Goal: Task Accomplishment & Management: Manage account settings

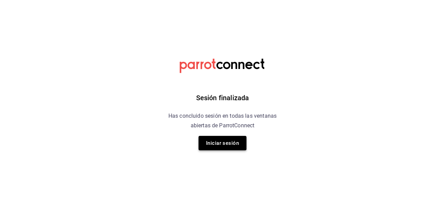
click at [219, 142] on button "Iniciar sesión" at bounding box center [223, 143] width 48 height 14
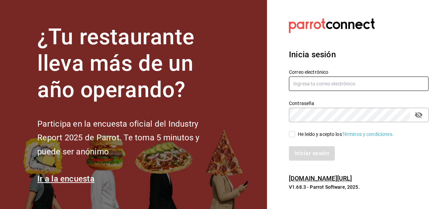
type input "j.f.0410@gmail.com"
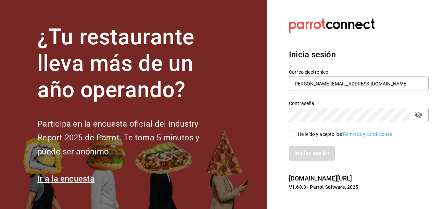
click at [293, 136] on input "He leído y acepto los Términos y condiciones." at bounding box center [292, 134] width 6 height 6
checkbox input "true"
click at [320, 150] on button "Iniciar sesión" at bounding box center [312, 153] width 47 height 14
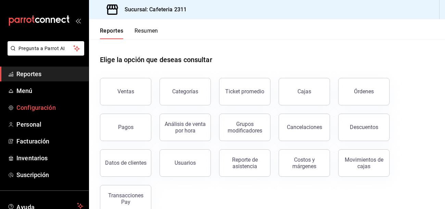
click at [50, 106] on span "Configuración" at bounding box center [49, 107] width 67 height 9
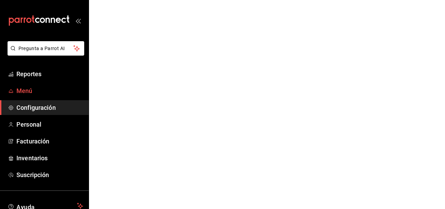
click at [33, 91] on span "Menú" at bounding box center [49, 90] width 67 height 9
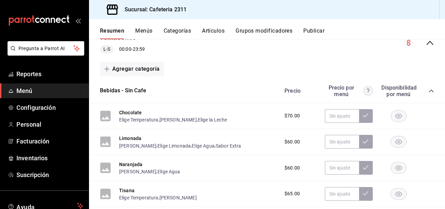
scroll to position [79, 0]
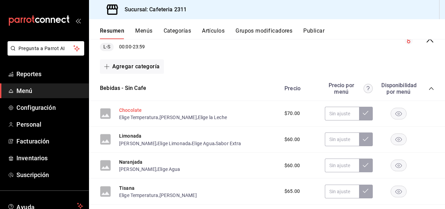
click at [131, 110] on button "Chocolate" at bounding box center [130, 110] width 23 height 7
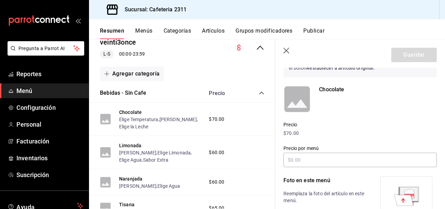
scroll to position [45, 0]
click at [274, 30] on button "Grupos modificadores" at bounding box center [264, 33] width 57 height 12
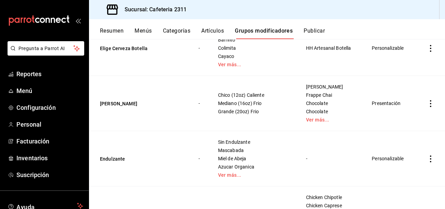
scroll to position [275, 0]
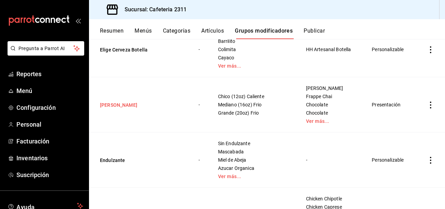
click at [107, 101] on button "[PERSON_NAME]" at bounding box center [141, 104] width 82 height 7
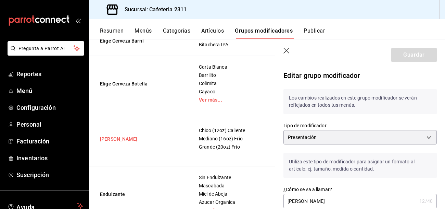
scroll to position [0, 45]
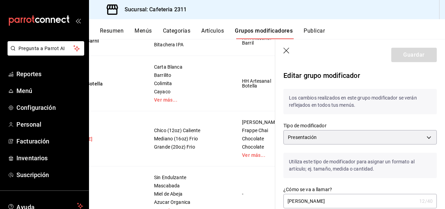
click at [107, 95] on td "Elige Cerveza Botella" at bounding box center [94, 83] width 101 height 55
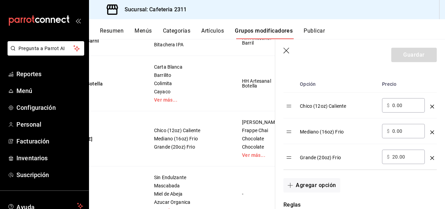
scroll to position [0, 0]
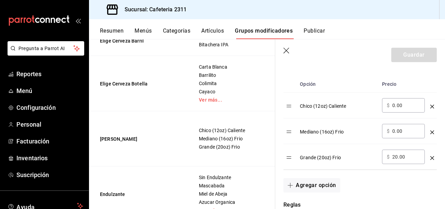
click at [178, 91] on td "Elige Cerveza Botella" at bounding box center [139, 83] width 101 height 55
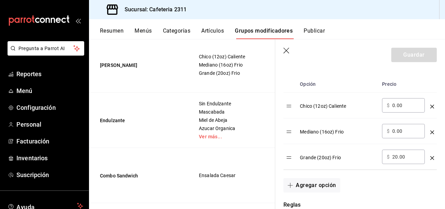
scroll to position [0, 45]
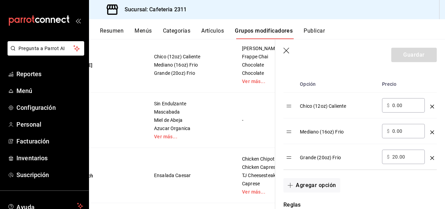
click at [242, 59] on span "Frappe Chai" at bounding box center [260, 56] width 37 height 5
click at [242, 84] on link "Ver más..." at bounding box center [260, 81] width 37 height 5
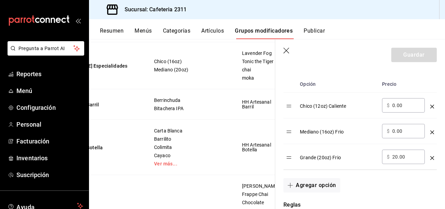
scroll to position [204, 0]
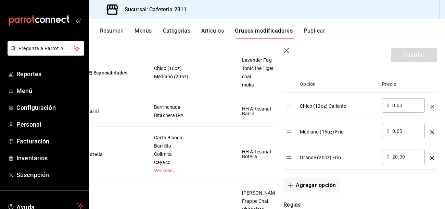
click at [402, 157] on input "20.00" at bounding box center [407, 156] width 28 height 7
click at [397, 156] on input "20.00" at bounding box center [407, 156] width 28 height 7
type input "2.00"
type input "15.00"
click at [431, 54] on button "Guardar" at bounding box center [415, 55] width 46 height 14
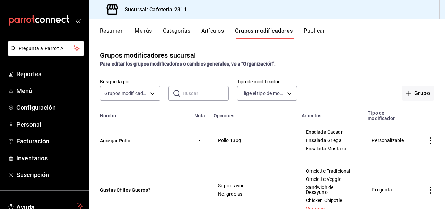
click at [154, 33] on div "Resumen Menús Categorías Artículos Grupos modificadores Publicar" at bounding box center [272, 33] width 345 height 12
click at [146, 33] on button "Menús" at bounding box center [143, 33] width 17 height 12
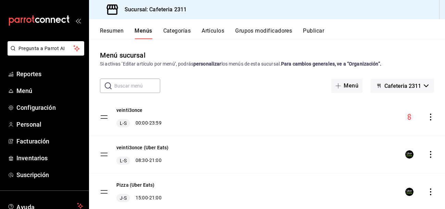
click at [430, 119] on icon "actions" at bounding box center [430, 116] width 7 height 7
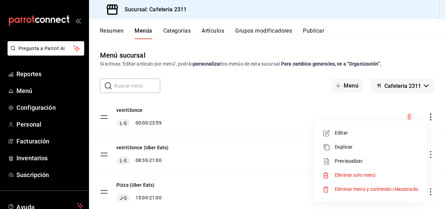
click at [344, 133] on span "Editar" at bounding box center [377, 132] width 84 height 7
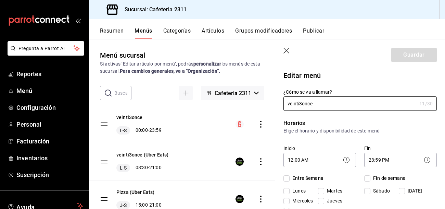
checkbox input "true"
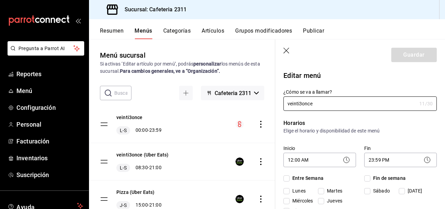
checkbox input "true"
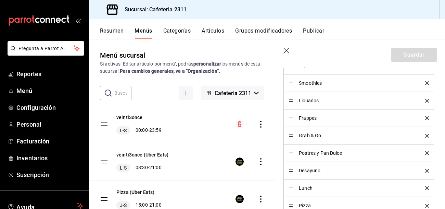
scroll to position [276, 0]
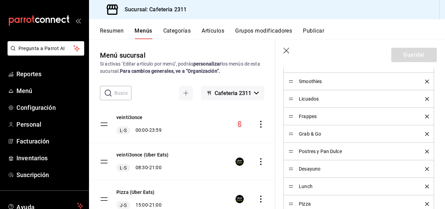
click at [396, 116] on span "Frappes" at bounding box center [357, 116] width 116 height 5
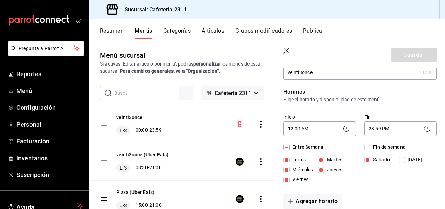
scroll to position [0, 0]
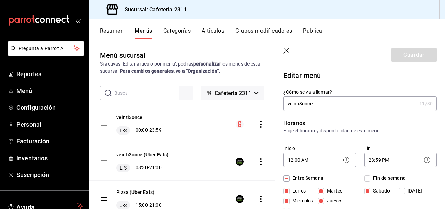
click at [213, 33] on button "Artículos" at bounding box center [213, 33] width 23 height 12
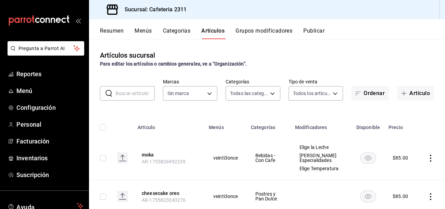
type input "536a82a5-983a-43ec-b1be-69caf506a0f5,2d541d84-83a7-4f98-a380-61900af1125d,575e2…"
type input "85018aa7-d10e-4b77-9d87-cba6278a116b"
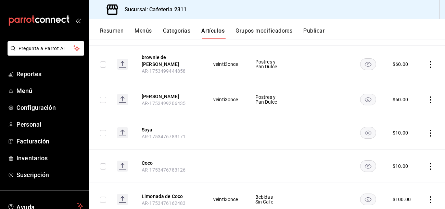
scroll to position [436, 0]
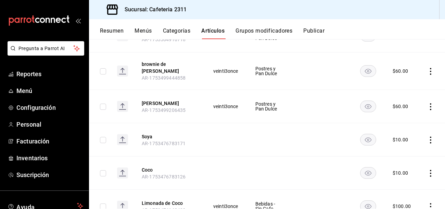
click at [175, 30] on button "Categorías" at bounding box center [177, 33] width 28 height 12
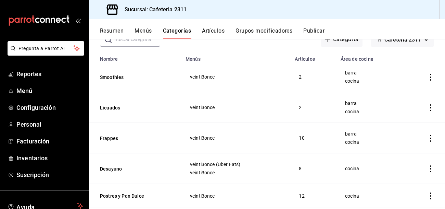
scroll to position [47, 0]
click at [102, 136] on button "Frappes" at bounding box center [134, 137] width 69 height 7
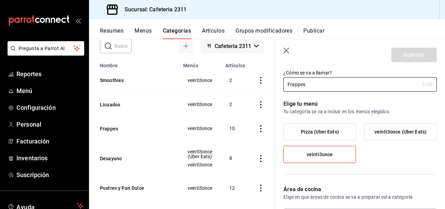
scroll to position [19, 0]
click at [366, 159] on div "Pizza (Uber Eats) veinti3once (Uber Eats) veinti3once" at bounding box center [360, 145] width 153 height 45
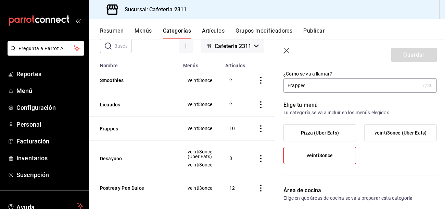
scroll to position [0, 0]
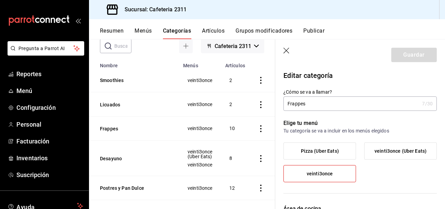
click at [286, 50] on icon "button" at bounding box center [287, 51] width 6 height 6
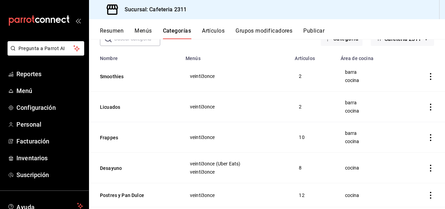
click at [430, 135] on icon "actions" at bounding box center [430, 137] width 7 height 7
click at [408, 151] on span "Editar" at bounding box center [410, 152] width 18 height 7
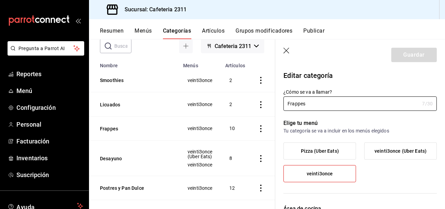
type input "0eda6c41-e762-44a1-b63b-49598a9f8d61,ac043bc9-970d-4999-bbae-96d181bffabf"
click at [148, 31] on button "Menús" at bounding box center [143, 33] width 17 height 12
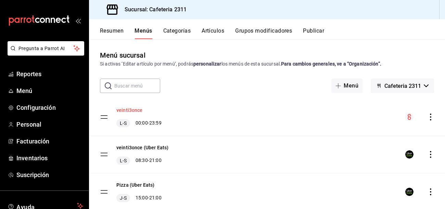
click at [129, 110] on button "veinti3once" at bounding box center [129, 110] width 26 height 7
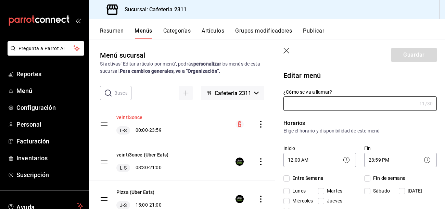
type input "veinti3once"
checkbox input "true"
type input "01691538120891"
checkbox input "true"
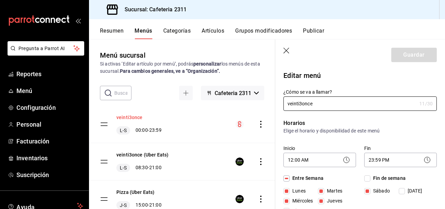
checkbox input "true"
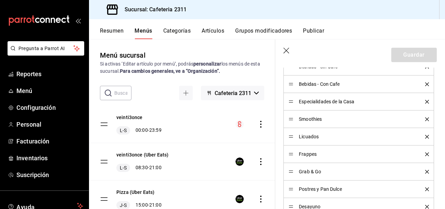
scroll to position [241, 0]
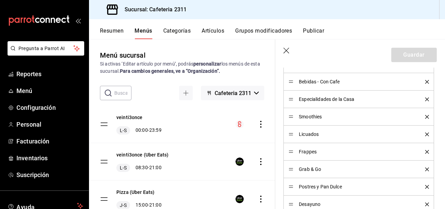
click at [298, 150] on div "Frappes" at bounding box center [359, 152] width 140 height 8
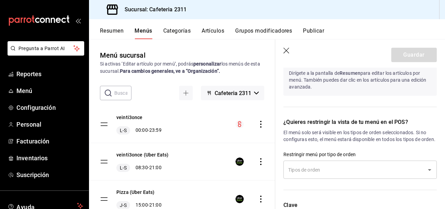
scroll to position [624, 0]
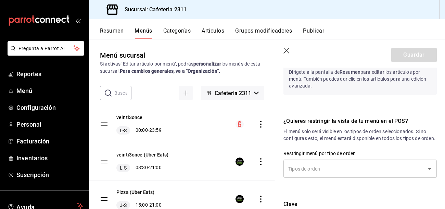
click at [372, 141] on p "El menú solo será visible en los tipos de orden seleccionados. Si no configuras…" at bounding box center [360, 135] width 153 height 14
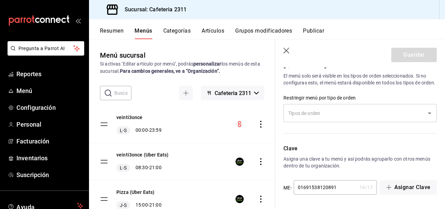
scroll to position [594, 0]
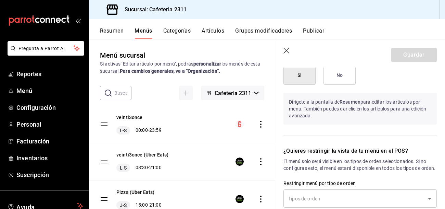
click at [285, 51] on icon "button" at bounding box center [287, 51] width 7 height 7
checkbox input "false"
type input "1756166123778"
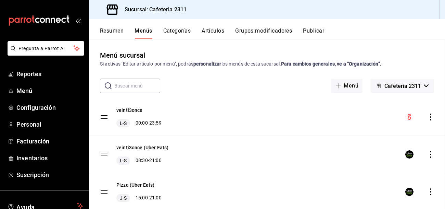
checkbox input "false"
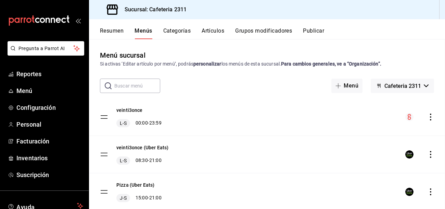
checkbox input "false"
click at [430, 115] on icon "actions" at bounding box center [430, 116] width 7 height 7
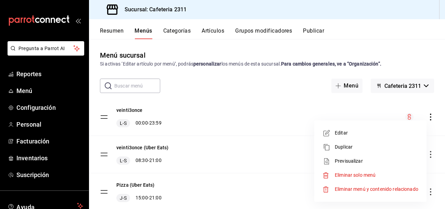
click at [335, 161] on span "Previsualizar" at bounding box center [377, 160] width 84 height 7
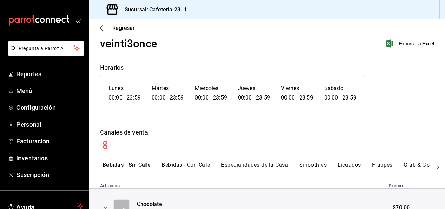
scroll to position [17, 0]
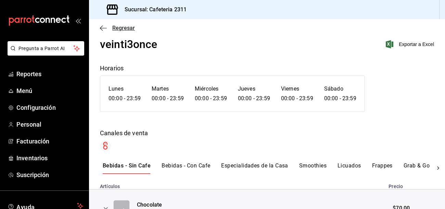
click at [102, 26] on icon "button" at bounding box center [103, 28] width 7 height 6
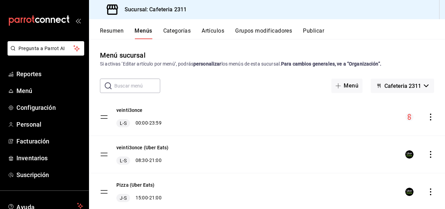
click at [181, 31] on button "Categorías" at bounding box center [177, 33] width 28 height 12
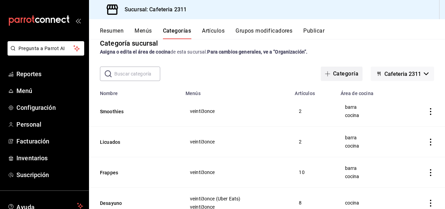
scroll to position [12, 0]
click at [346, 85] on div "Categoría sucursal Asigna o edita el área de cocina de esta sucursal. Para camb…" at bounding box center [267, 123] width 356 height 169
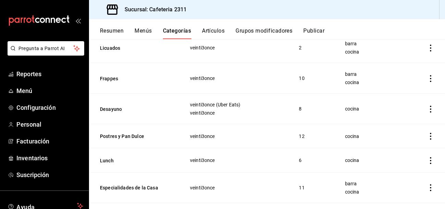
scroll to position [108, 0]
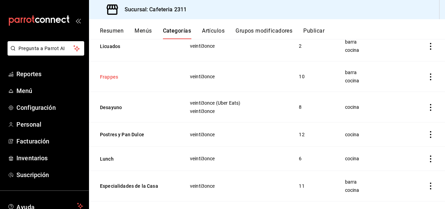
click at [115, 76] on button "Frappes" at bounding box center [134, 76] width 69 height 7
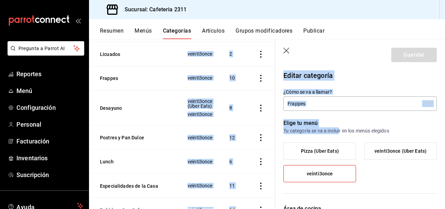
drag, startPoint x: 340, startPoint y: 131, endPoint x: 145, endPoint y: 20, distance: 224.1
click at [145, 20] on div "Resumen Menús Categorías Artículos Grupos modificadores Publicar Categoría sucu…" at bounding box center [267, 113] width 356 height 189
click at [253, 32] on button "Grupos modificadores" at bounding box center [264, 33] width 57 height 12
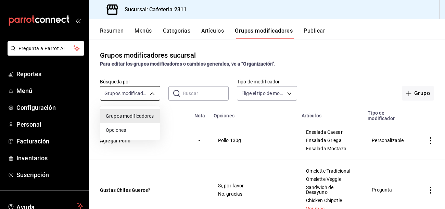
click at [121, 95] on body "Pregunta a Parrot AI Reportes Menú Configuración Personal Facturación Inventari…" at bounding box center [222, 104] width 445 height 209
click at [125, 132] on span "Opciones" at bounding box center [130, 129] width 49 height 7
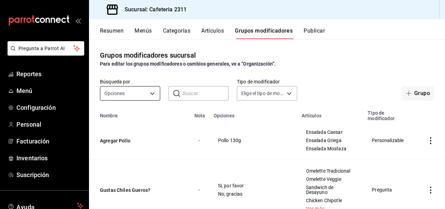
click at [150, 97] on body "Pregunta a Parrot AI Reportes Menú Configuración Personal Facturación Inventari…" at bounding box center [222, 104] width 445 height 209
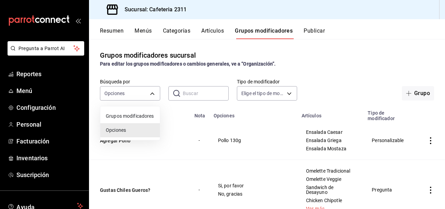
click at [144, 116] on span "Grupos modificadores" at bounding box center [130, 115] width 49 height 7
type input "GROUP"
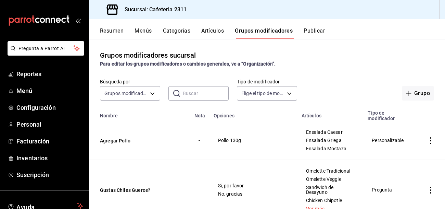
click at [199, 96] on input "text" at bounding box center [206, 93] width 46 height 14
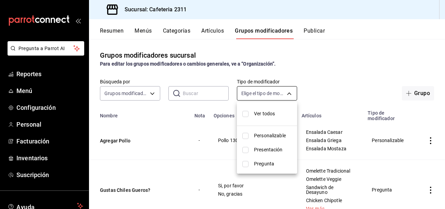
click at [269, 92] on body "Pregunta a Parrot AI Reportes Menú Configuración Personal Facturación Inventari…" at bounding box center [222, 104] width 445 height 209
click at [246, 119] on li "Ver todos" at bounding box center [267, 113] width 60 height 18
type input "CUSTOMIZABLE,PRESENTATION,QUESTION"
checkbox input "true"
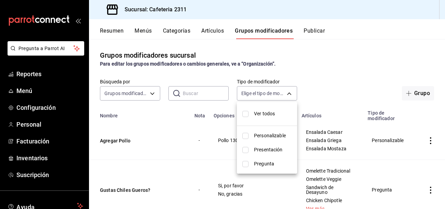
checkbox input "true"
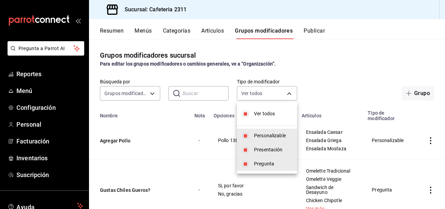
click at [320, 79] on div at bounding box center [222, 104] width 445 height 209
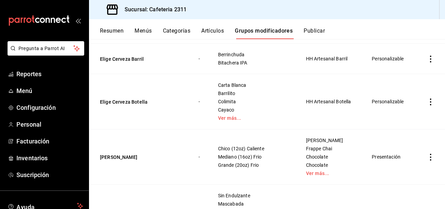
scroll to position [227, 0]
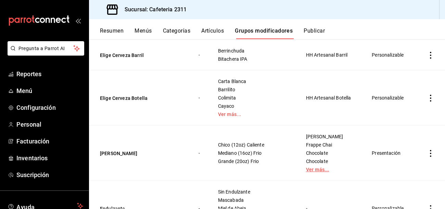
click at [306, 167] on link "Ver más..." at bounding box center [330, 169] width 49 height 5
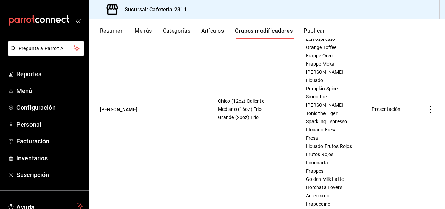
scroll to position [396, 0]
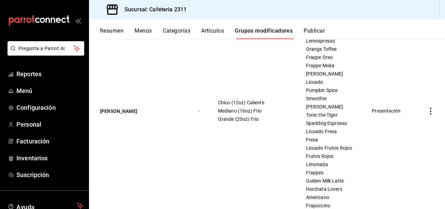
click at [249, 116] on span "Grande (20oz) Frio" at bounding box center [253, 118] width 71 height 5
click at [235, 116] on span "Grande (20oz) Frio" at bounding box center [253, 118] width 71 height 5
click at [113, 108] on button "Elige Tamaño" at bounding box center [141, 111] width 82 height 7
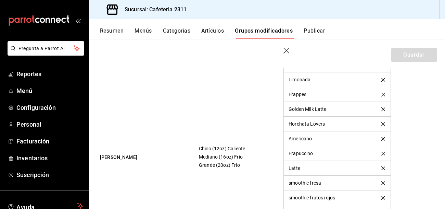
scroll to position [833, 0]
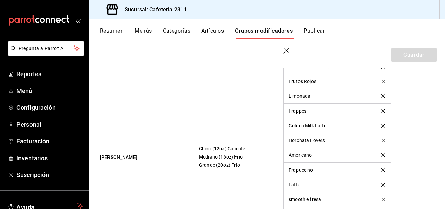
click at [343, 96] on div "Limonada" at bounding box center [337, 96] width 97 height 5
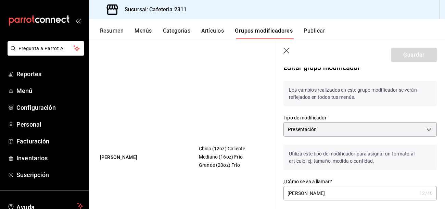
scroll to position [0, 0]
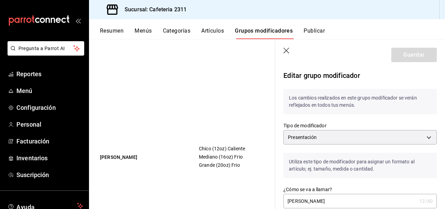
click at [286, 49] on icon "button" at bounding box center [287, 51] width 7 height 7
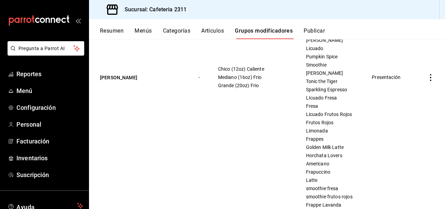
scroll to position [429, 0]
click at [388, 174] on td "Presentación" at bounding box center [390, 78] width 53 height 310
click at [382, 67] on td "Presentación" at bounding box center [390, 78] width 53 height 310
click at [103, 75] on button "Elige Tamaño" at bounding box center [141, 78] width 82 height 7
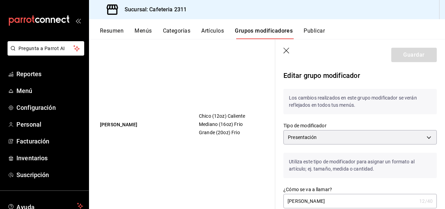
drag, startPoint x: 210, startPoint y: 33, endPoint x: 190, endPoint y: 29, distance: 20.4
click at [190, 29] on div "Resumen Menús Categorías Artículos Grupos modificadores Publicar" at bounding box center [272, 33] width 345 height 12
click at [185, 30] on button "Categorías" at bounding box center [177, 33] width 28 height 12
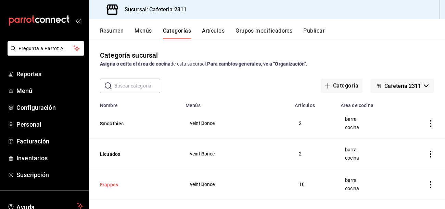
click at [111, 183] on button "Frappes" at bounding box center [134, 184] width 69 height 7
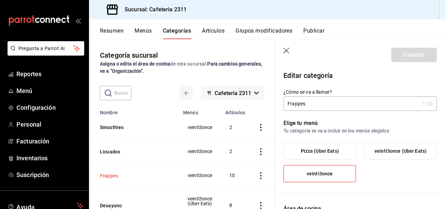
click at [107, 175] on button "Frappes" at bounding box center [134, 175] width 69 height 7
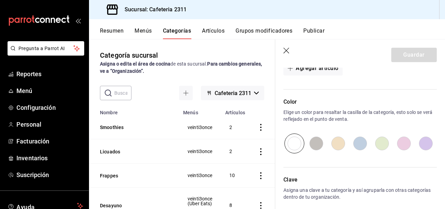
scroll to position [419, 0]
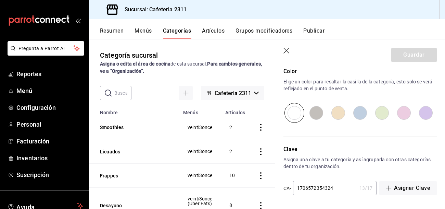
click at [262, 176] on icon "actions" at bounding box center [261, 175] width 7 height 7
click at [241, 165] on span "Editar" at bounding box center [241, 162] width 18 height 7
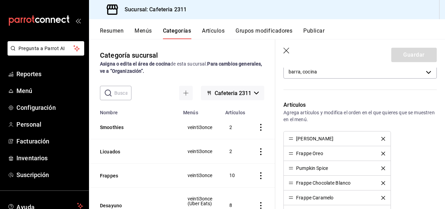
scroll to position [164, 0]
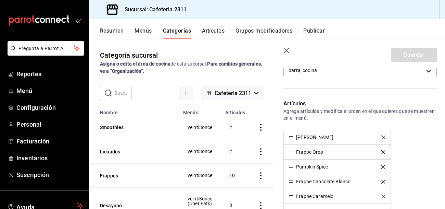
click at [319, 136] on div "Frappe Mazapán" at bounding box center [314, 137] width 37 height 5
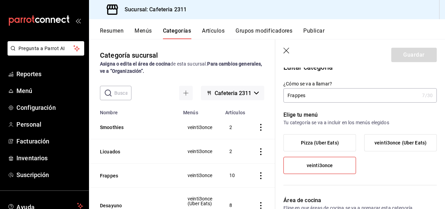
scroll to position [0, 0]
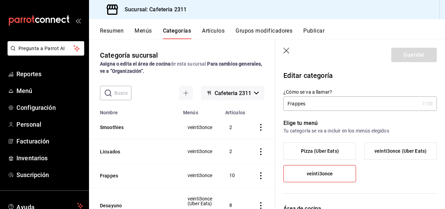
click at [218, 93] on span "Cafeteria 2311" at bounding box center [233, 93] width 37 height 7
click at [119, 94] on div at bounding box center [222, 104] width 445 height 209
click at [316, 32] on button "Publicar" at bounding box center [313, 33] width 21 height 12
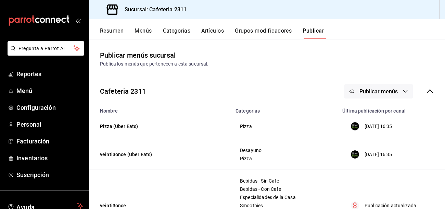
click at [145, 32] on button "Menús" at bounding box center [143, 33] width 17 height 12
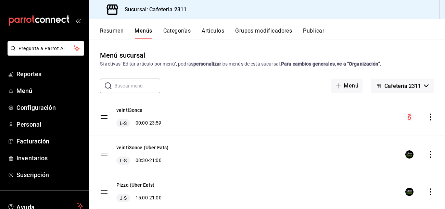
click at [104, 115] on tbody "veinti3once L-S 00:00 - 23:59 veinti3once (Uber Eats) L-S 08:30 - 21:00 Pizza (…" at bounding box center [267, 154] width 356 height 112
click at [136, 110] on button "veinti3once" at bounding box center [129, 110] width 26 height 7
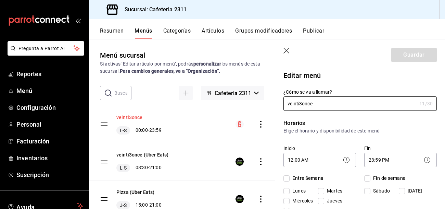
checkbox input "true"
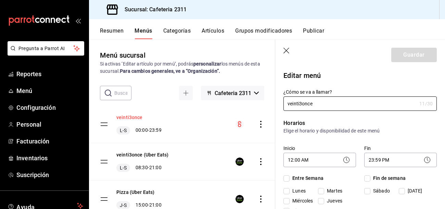
checkbox input "true"
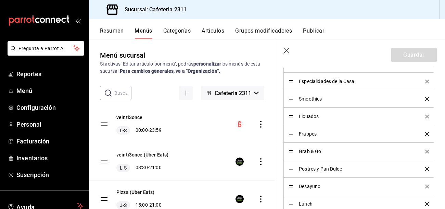
scroll to position [261, 0]
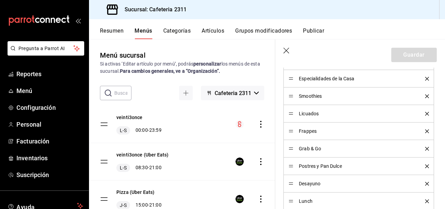
click at [375, 130] on span "Frappes" at bounding box center [357, 130] width 116 height 5
click at [125, 116] on button "veinti3once" at bounding box center [129, 117] width 26 height 7
click at [262, 127] on icon "actions" at bounding box center [261, 124] width 7 height 7
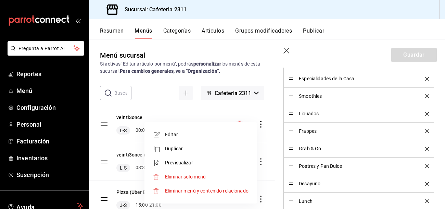
click at [169, 134] on span "Editar" at bounding box center [207, 134] width 84 height 7
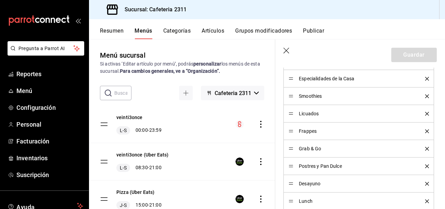
click at [261, 123] on icon "actions" at bounding box center [261, 124] width 7 height 7
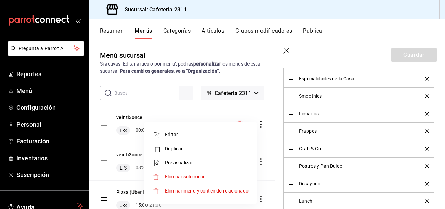
click at [261, 123] on div at bounding box center [222, 104] width 445 height 209
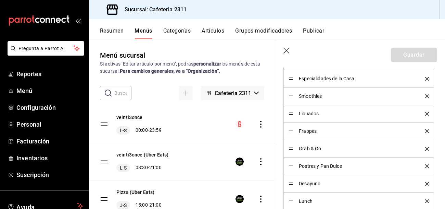
click at [261, 123] on icon "actions" at bounding box center [261, 124] width 7 height 7
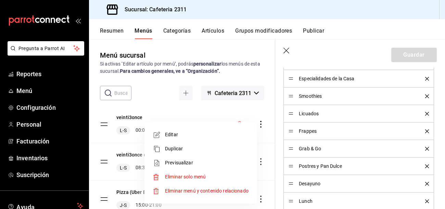
click at [176, 133] on span "Editar" at bounding box center [207, 134] width 84 height 7
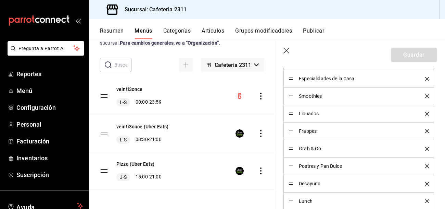
scroll to position [0, 0]
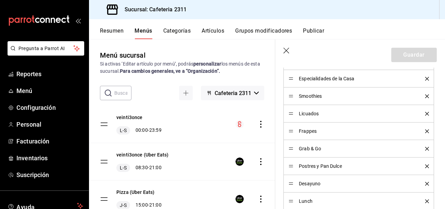
click at [261, 125] on icon "actions" at bounding box center [261, 124] width 7 height 7
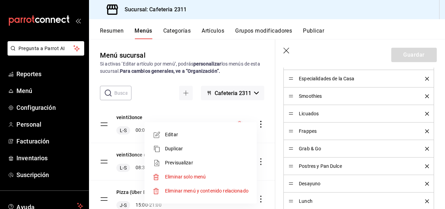
click at [177, 135] on span "Editar" at bounding box center [207, 134] width 84 height 7
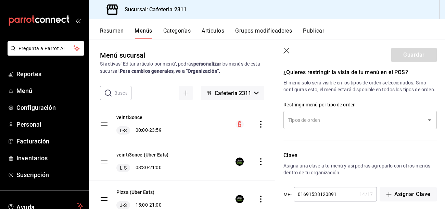
scroll to position [685, 0]
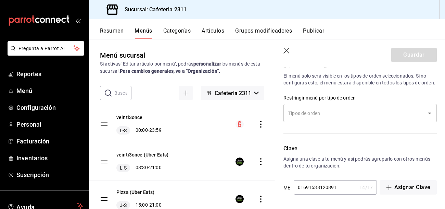
click at [347, 119] on div "​" at bounding box center [360, 113] width 153 height 18
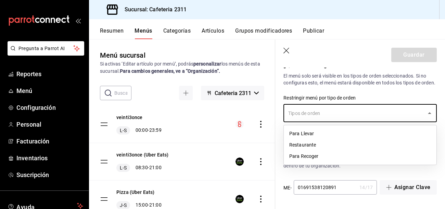
click at [348, 116] on input "text" at bounding box center [355, 113] width 137 height 12
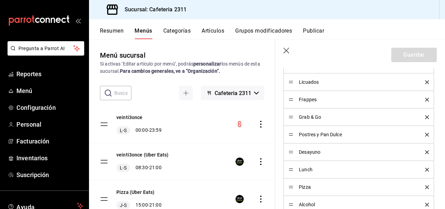
scroll to position [291, 0]
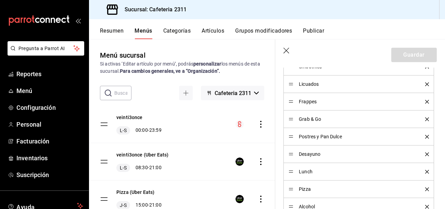
click at [174, 29] on button "Categorías" at bounding box center [177, 33] width 28 height 12
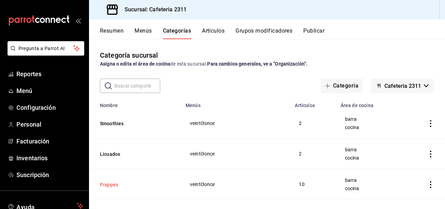
click at [107, 184] on button "Frappes" at bounding box center [134, 184] width 69 height 7
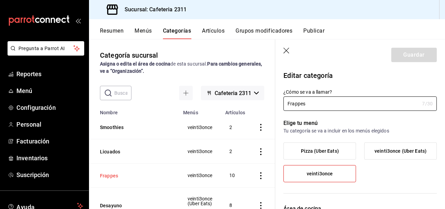
click at [107, 184] on th "Frappes" at bounding box center [134, 175] width 90 height 24
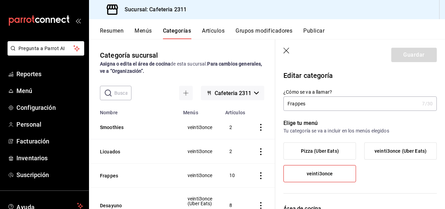
click at [260, 174] on icon "actions" at bounding box center [261, 175] width 7 height 7
click at [234, 161] on span "Editar" at bounding box center [241, 162] width 18 height 7
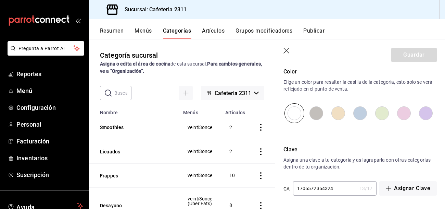
scroll to position [419, 0]
click at [252, 32] on button "Grupos modificadores" at bounding box center [264, 33] width 57 height 12
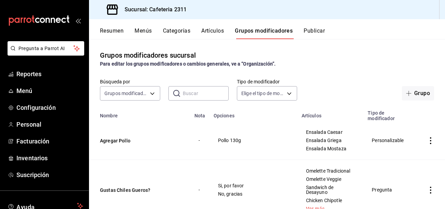
click at [210, 95] on input "text" at bounding box center [206, 93] width 46 height 14
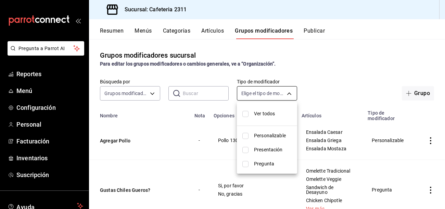
click at [270, 98] on body "Pregunta a Parrot AI Reportes Menú Configuración Personal Facturación Inventari…" at bounding box center [222, 104] width 445 height 209
click at [262, 126] on ul "Ver todos Personalizable Presentación Pregunta" at bounding box center [267, 138] width 60 height 72
click at [265, 120] on li "Ver todos" at bounding box center [267, 113] width 60 height 18
type input "CUSTOMIZABLE,PRESENTATION,QUESTION"
checkbox input "true"
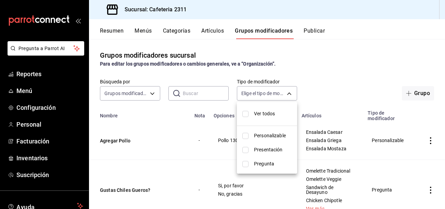
checkbox input "true"
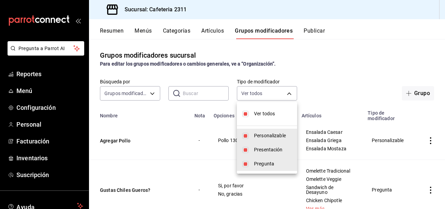
click at [252, 137] on li "Personalizable" at bounding box center [267, 135] width 60 height 14
type input "PRESENTATION,QUESTION"
checkbox input "false"
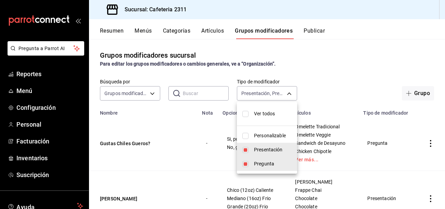
click at [246, 150] on input "checkbox" at bounding box center [246, 150] width 6 height 6
checkbox input "false"
type input "QUESTION"
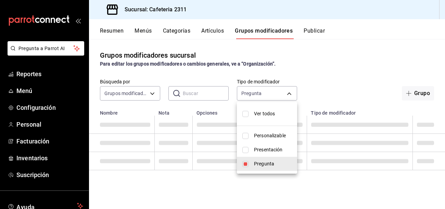
click at [246, 150] on input "checkbox" at bounding box center [246, 150] width 6 height 6
checkbox input "true"
type input "QUESTION,PRESENTATION"
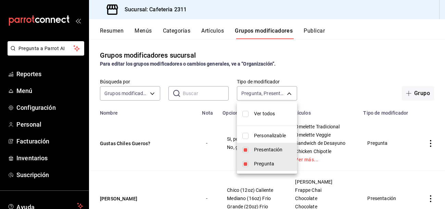
click at [246, 165] on input "checkbox" at bounding box center [246, 164] width 6 height 6
checkbox input "false"
type input "PRESENTATION"
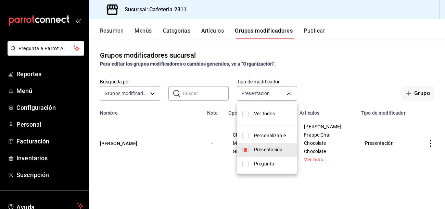
click at [357, 53] on div at bounding box center [222, 104] width 445 height 209
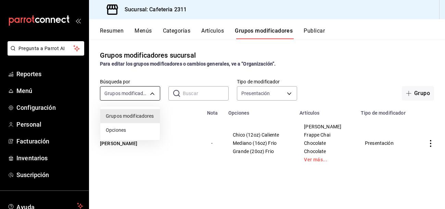
click at [139, 90] on body "Pregunta a Parrot AI Reportes Menú Configuración Personal Facturación Inventari…" at bounding box center [222, 104] width 445 height 209
click at [152, 116] on span "Grupos modificadores" at bounding box center [130, 115] width 49 height 7
click at [148, 90] on body "Pregunta a Parrot AI Reportes Menú Configuración Personal Facturación Inventari…" at bounding box center [222, 104] width 445 height 209
click at [131, 130] on span "Opciones" at bounding box center [130, 129] width 49 height 7
type input "OPTION"
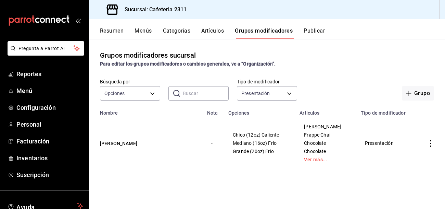
click at [430, 141] on icon "actions" at bounding box center [430, 143] width 7 height 7
click at [405, 158] on span "Editar" at bounding box center [410, 159] width 18 height 7
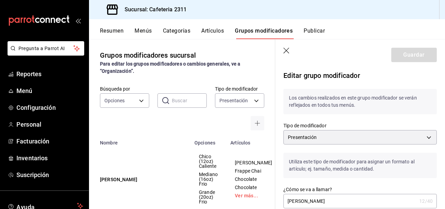
scroll to position [23, 0]
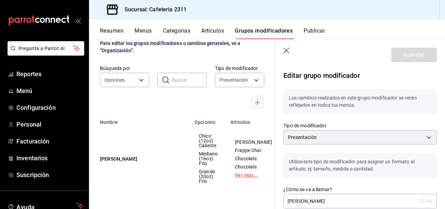
click at [241, 177] on link "Ver más..." at bounding box center [253, 174] width 37 height 5
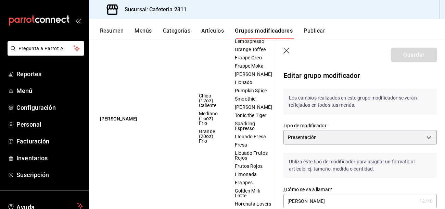
scroll to position [195, 0]
click at [206, 142] on span "Grande (20oz) Frio" at bounding box center [208, 135] width 19 height 14
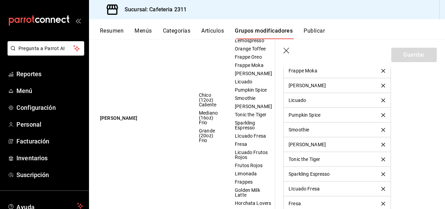
scroll to position [978, 0]
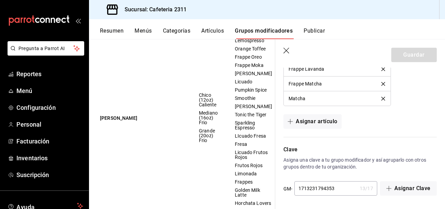
click at [212, 30] on button "Artículos" at bounding box center [212, 33] width 23 height 12
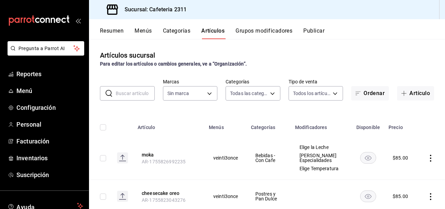
type input "536a82a5-983a-43ec-b1be-69caf506a0f5,2d541d84-83a7-4f98-a380-61900af1125d,575e2…"
type input "85018aa7-d10e-4b77-9d87-cba6278a116b"
click at [171, 32] on button "Categorías" at bounding box center [177, 33] width 28 height 12
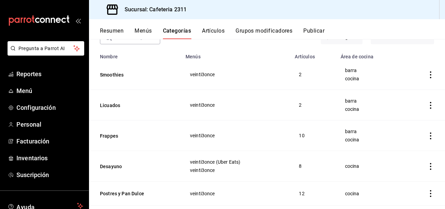
scroll to position [50, 0]
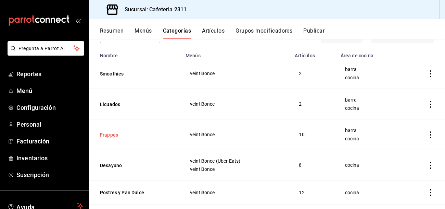
click at [103, 134] on button "Frappes" at bounding box center [134, 134] width 69 height 7
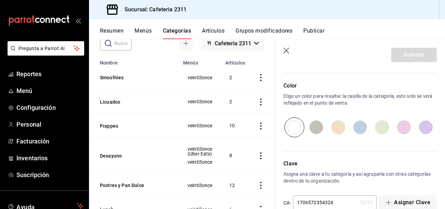
scroll to position [419, 0]
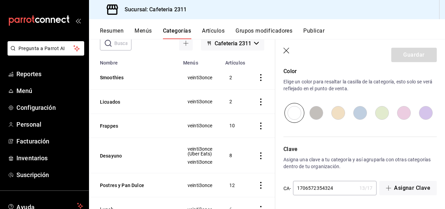
click at [261, 125] on icon "actions" at bounding box center [260, 125] width 1 height 7
click at [236, 144] on span "Editar" at bounding box center [241, 140] width 18 height 7
click at [260, 124] on icon "actions" at bounding box center [261, 125] width 7 height 7
click at [229, 142] on div at bounding box center [225, 141] width 12 height 8
click at [114, 126] on button "Frappes" at bounding box center [134, 125] width 69 height 7
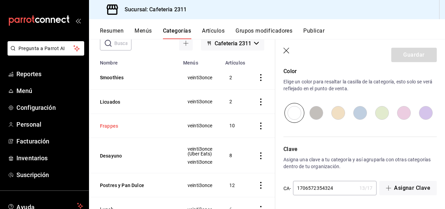
click at [114, 126] on button "Frappes" at bounding box center [134, 125] width 69 height 7
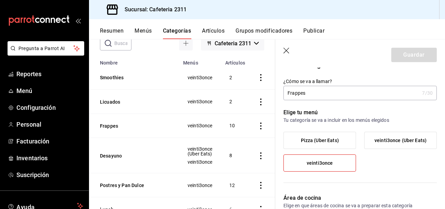
scroll to position [0, 0]
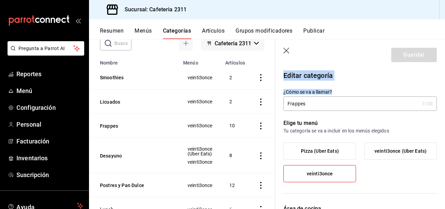
drag, startPoint x: 399, startPoint y: 94, endPoint x: 288, endPoint y: 50, distance: 119.5
click at [288, 50] on section "Guardar Editar categoría ¿Cómo se va a llamar? Frappes 7 /30 ¿Cómo se va a llam…" at bounding box center [360, 123] width 170 height 169
click at [288, 50] on icon "button" at bounding box center [287, 51] width 7 height 7
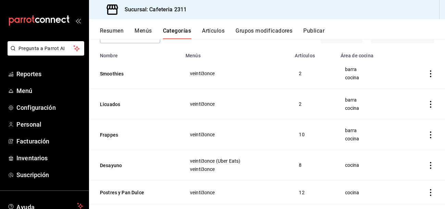
click at [432, 135] on icon "actions" at bounding box center [430, 134] width 7 height 7
click at [411, 148] on span "Editar" at bounding box center [410, 150] width 18 height 7
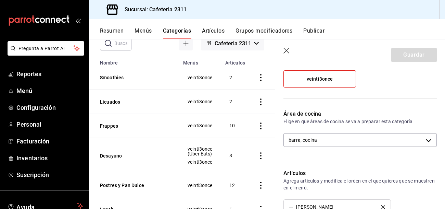
scroll to position [91, 0]
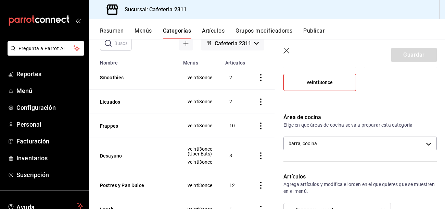
click at [284, 47] on header "Guardar" at bounding box center [360, 53] width 170 height 28
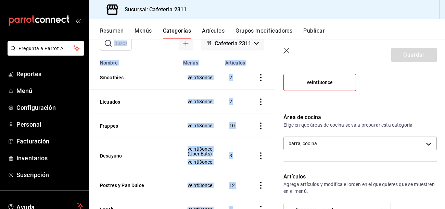
drag, startPoint x: 284, startPoint y: 47, endPoint x: 136, endPoint y: 33, distance: 148.9
click at [136, 33] on div "Resumen Menús Categorías Artículos Grupos modificadores Publicar Categoría sucu…" at bounding box center [267, 113] width 356 height 189
click at [136, 33] on button "Menús" at bounding box center [143, 33] width 17 height 12
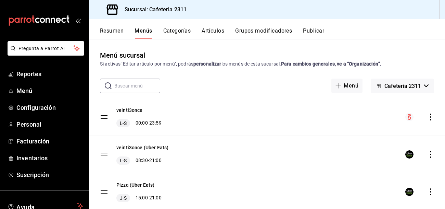
click at [431, 116] on icon "actions" at bounding box center [430, 116] width 7 height 7
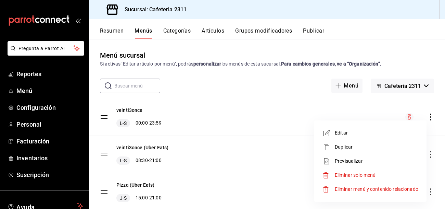
click at [337, 132] on span "Editar" at bounding box center [377, 132] width 84 height 7
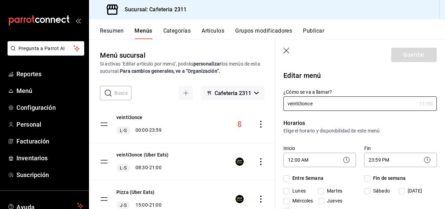
checkbox input "true"
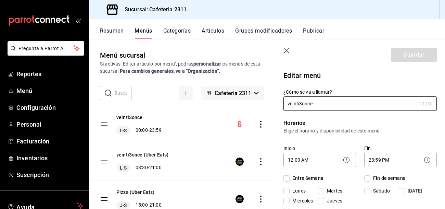
checkbox input "true"
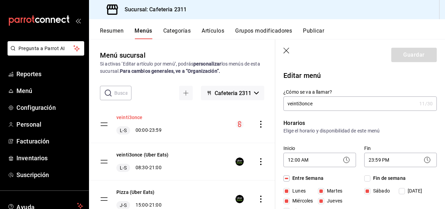
click at [121, 116] on button "veinti3once" at bounding box center [129, 117] width 26 height 7
click at [260, 125] on icon "actions" at bounding box center [261, 124] width 7 height 7
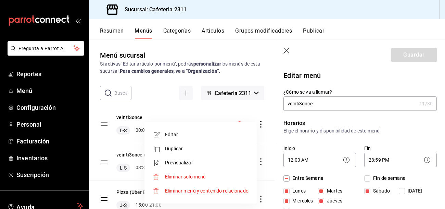
click at [162, 133] on div at bounding box center [159, 135] width 12 height 8
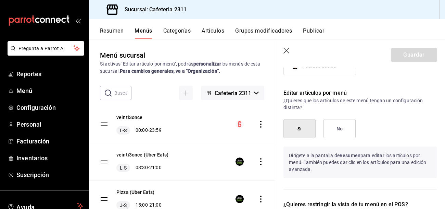
scroll to position [685, 0]
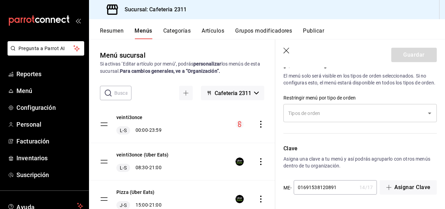
click at [261, 124] on icon "actions" at bounding box center [261, 124] width 7 height 7
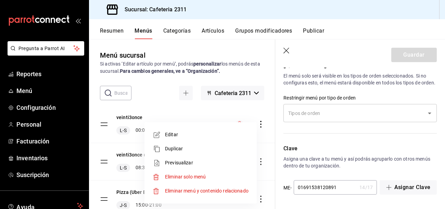
click at [188, 162] on span "Previsualizar" at bounding box center [207, 162] width 84 height 7
checkbox input "false"
type input "1756168752989"
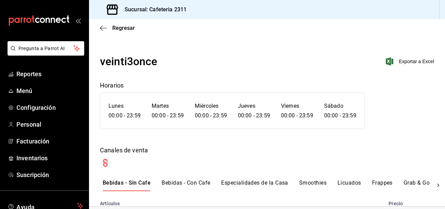
click at [181, 183] on button "Bebidas - Con Cafe" at bounding box center [186, 185] width 49 height 12
click at [246, 182] on button "Especialidades de la Casa" at bounding box center [254, 185] width 67 height 12
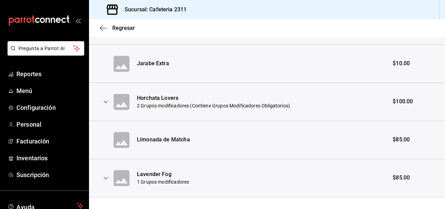
scroll to position [401, 0]
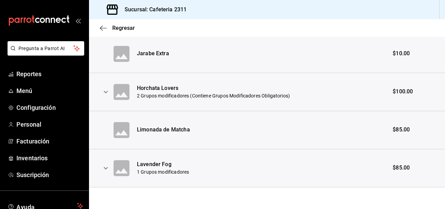
click at [150, 165] on div "Lavender Fog" at bounding box center [163, 164] width 52 height 8
click at [148, 87] on div "Horchata Lovers" at bounding box center [213, 88] width 153 height 8
click at [108, 92] on icon "expand row" at bounding box center [106, 92] width 8 height 8
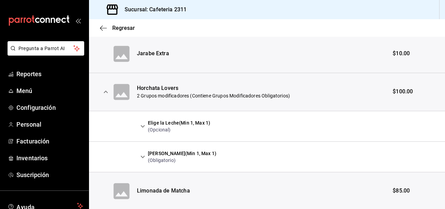
click at [144, 126] on icon "expand row" at bounding box center [143, 126] width 4 height 2
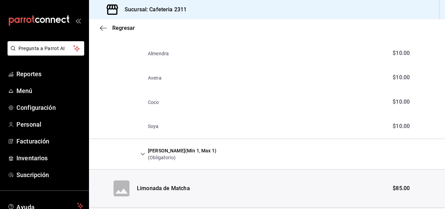
scroll to position [556, 0]
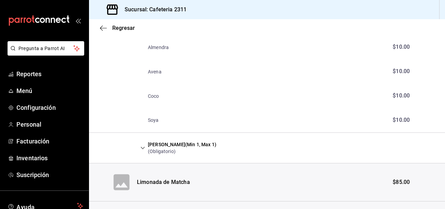
click at [142, 148] on icon "expand row" at bounding box center [143, 148] width 4 height 2
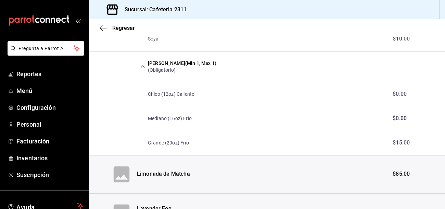
scroll to position [681, 0]
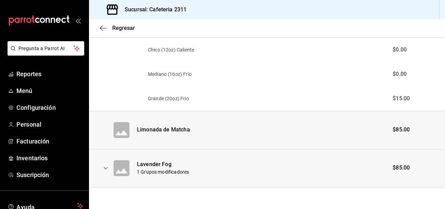
click at [184, 145] on th "Limonada de Matcha" at bounding box center [261, 130] width 248 height 38
click at [105, 168] on icon "expand row" at bounding box center [106, 168] width 8 height 8
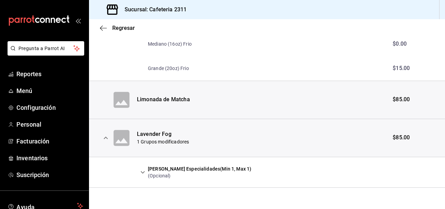
click at [141, 171] on icon "expand row" at bounding box center [143, 172] width 8 height 8
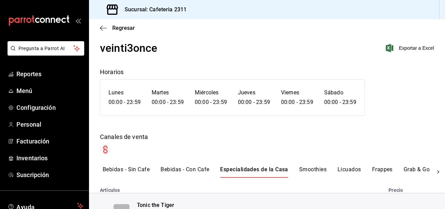
scroll to position [0, 0]
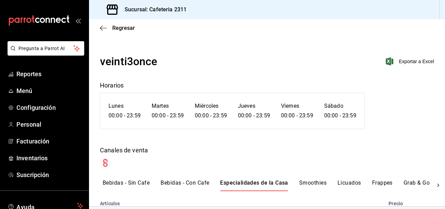
click at [305, 181] on button "Smoothies" at bounding box center [312, 185] width 27 height 12
drag, startPoint x: 305, startPoint y: 181, endPoint x: 275, endPoint y: 115, distance: 72.0
click at [275, 115] on div "veinti3once Exportar a Excel Horarios Lunes 00:00 - 23:59 Martes 00:00 - 23:59 …" at bounding box center [267, 167] width 356 height 229
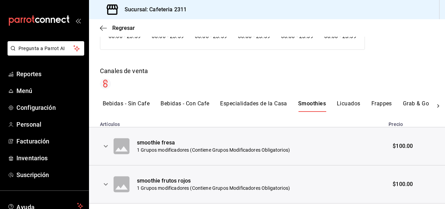
scroll to position [96, 0]
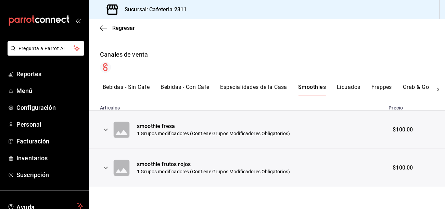
click at [105, 135] on button "expand row" at bounding box center [106, 130] width 12 height 12
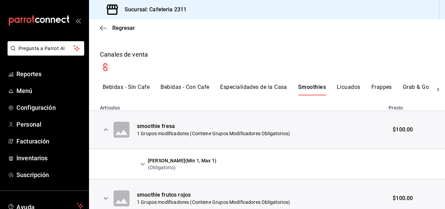
scroll to position [126, 0]
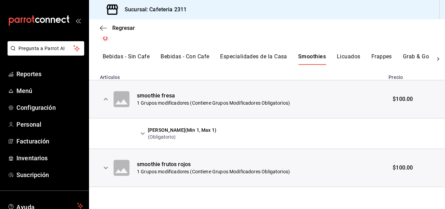
click at [142, 133] on icon "expand row" at bounding box center [143, 133] width 8 height 8
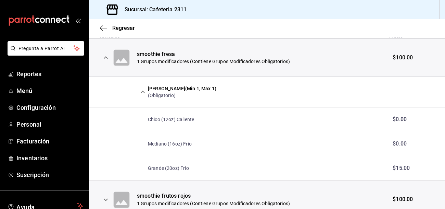
scroll to position [168, 0]
click at [171, 168] on p "Grande (20oz) Frio" at bounding box center [168, 167] width 41 height 7
click at [402, 169] on span "$15.00" at bounding box center [401, 167] width 17 height 7
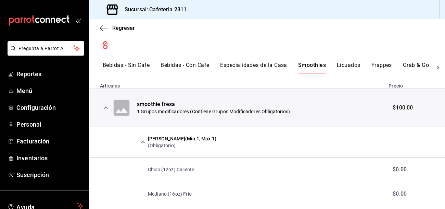
scroll to position [117, 0]
click at [347, 64] on button "Licuados" at bounding box center [349, 68] width 24 height 12
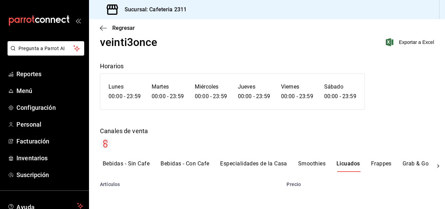
scroll to position [96, 0]
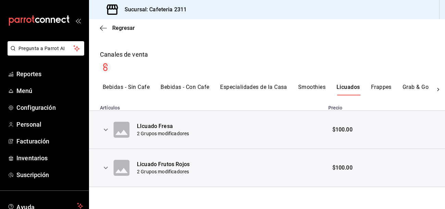
click at [304, 87] on button "Smoothies" at bounding box center [311, 90] width 27 height 12
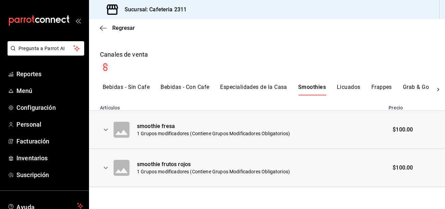
click at [107, 169] on icon "expand row" at bounding box center [106, 167] width 8 height 8
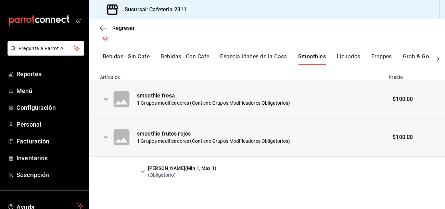
click at [138, 169] on button "expand row" at bounding box center [143, 171] width 12 height 12
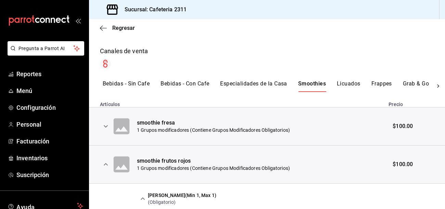
scroll to position [97, 0]
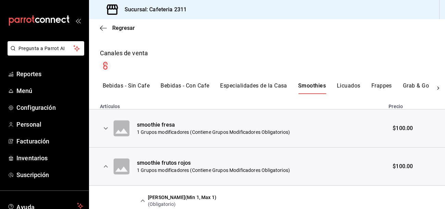
click at [352, 85] on button "Licuados" at bounding box center [349, 88] width 24 height 12
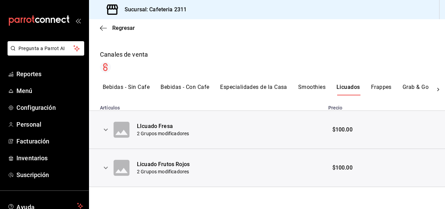
scroll to position [96, 0]
drag, startPoint x: 352, startPoint y: 85, endPoint x: 109, endPoint y: 133, distance: 248.3
click at [109, 133] on div "Bebidas - Sin Cafe Bebidas - Con Cafe Especialidades de la Casa Smoothies Licua…" at bounding box center [267, 135] width 356 height 103
click at [109, 133] on icon "expand row" at bounding box center [106, 129] width 8 height 8
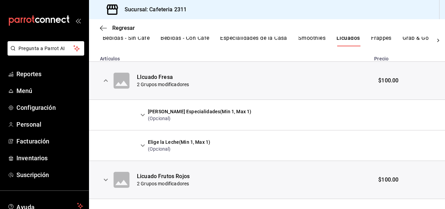
scroll to position [146, 0]
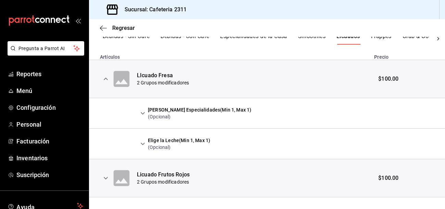
click at [144, 114] on icon "expand row" at bounding box center [143, 113] width 8 height 8
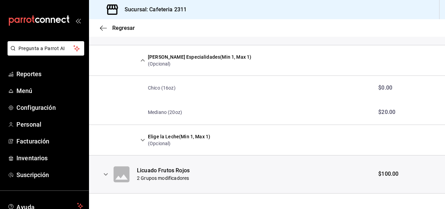
scroll to position [205, 0]
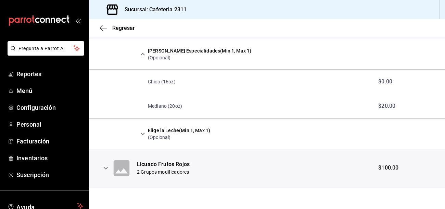
click at [106, 170] on icon "expand row" at bounding box center [106, 168] width 8 height 8
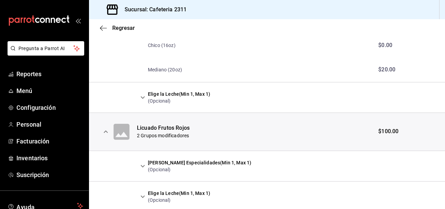
scroll to position [242, 0]
click at [144, 165] on icon "expand row" at bounding box center [143, 165] width 8 height 8
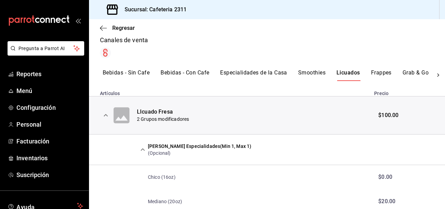
scroll to position [0, 0]
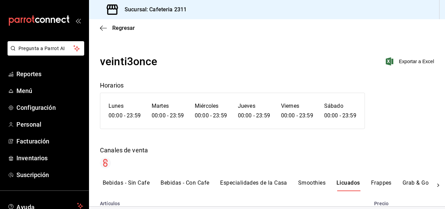
click at [317, 182] on button "Smoothies" at bounding box center [311, 185] width 27 height 12
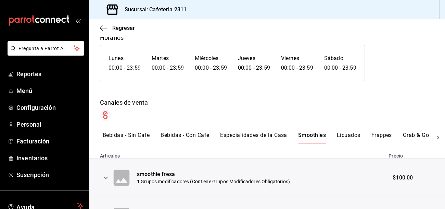
scroll to position [96, 0]
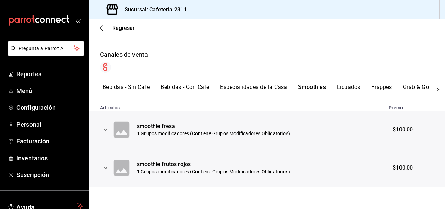
click at [108, 167] on icon "expand row" at bounding box center [106, 167] width 8 height 8
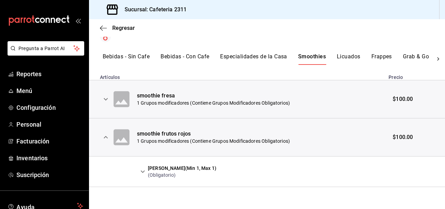
click at [142, 172] on icon "expand row" at bounding box center [143, 171] width 4 height 2
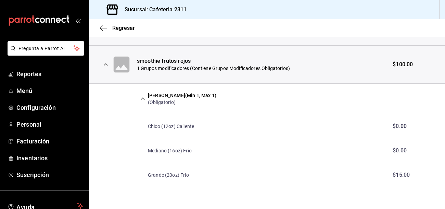
scroll to position [198, 0]
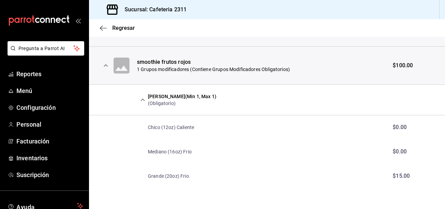
click at [332, 138] on tbody "smoothie fresa 1 Grupos modificadores (Contiene Grupos Modificadores Obligatori…" at bounding box center [267, 98] width 356 height 179
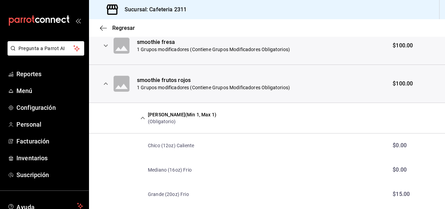
scroll to position [181, 0]
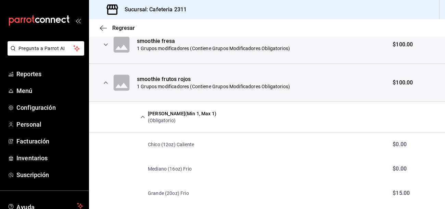
click at [105, 41] on icon "expand row" at bounding box center [106, 44] width 8 height 8
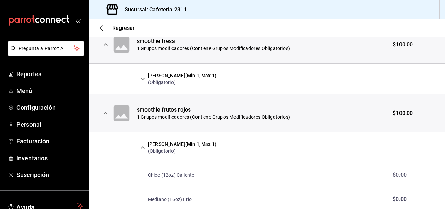
click at [144, 78] on icon "expand row" at bounding box center [143, 79] width 4 height 2
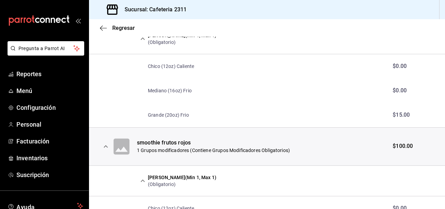
scroll to position [204, 0]
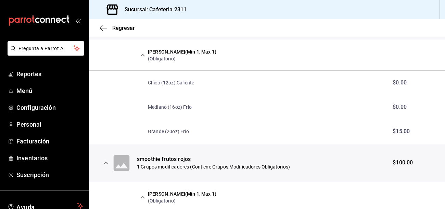
click at [125, 31] on div "Regresar" at bounding box center [267, 27] width 356 height 17
click at [124, 28] on span "Regresar" at bounding box center [123, 28] width 23 height 7
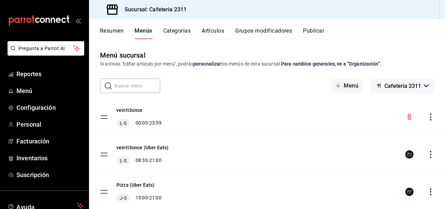
click at [261, 29] on button "Grupos modificadores" at bounding box center [263, 33] width 57 height 12
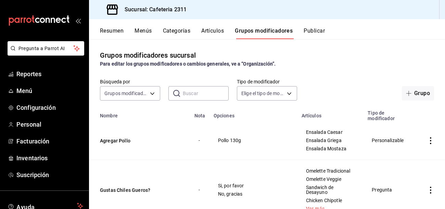
click at [214, 33] on button "Artículos" at bounding box center [212, 33] width 23 height 12
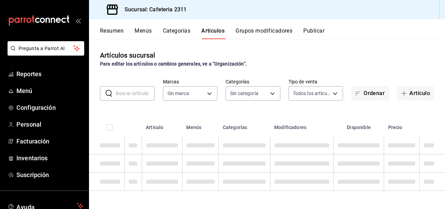
click at [142, 95] on input "text" at bounding box center [135, 93] width 39 height 14
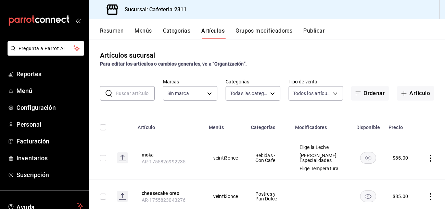
type input "536a82a5-983a-43ec-b1be-69caf506a0f5,2d541d84-83a7-4f98-a380-61900af1125d,575e2…"
type input "85018aa7-d10e-4b77-9d87-cba6278a116b"
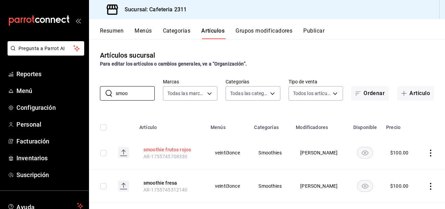
type input "smoo"
click at [164, 150] on button "smoothie frutos rojos" at bounding box center [171, 149] width 55 height 7
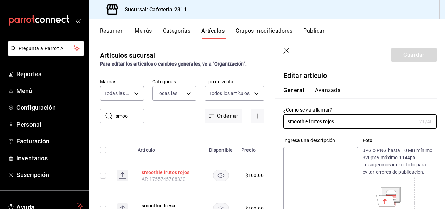
type input "$100.00"
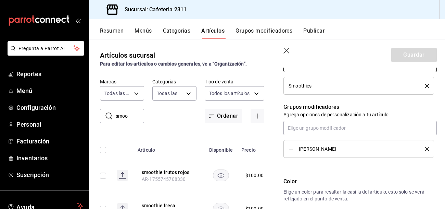
scroll to position [275, 0]
click at [362, 126] on input "text" at bounding box center [360, 127] width 153 height 14
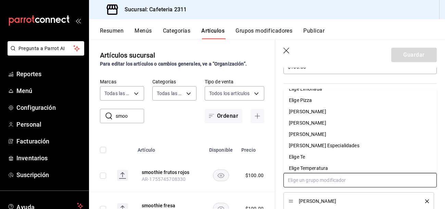
scroll to position [122, 0]
click at [335, 146] on div "Elige Tamaño Especialidades" at bounding box center [324, 144] width 71 height 7
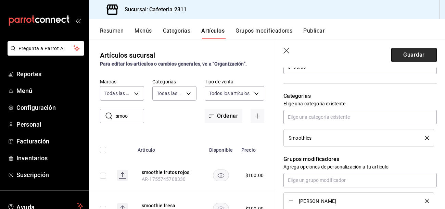
click at [398, 59] on button "Guardar" at bounding box center [415, 55] width 46 height 14
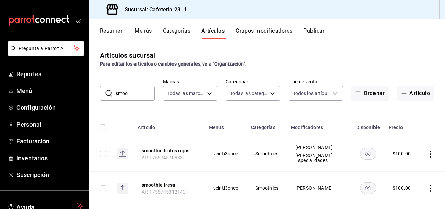
drag, startPoint x: 368, startPoint y: 151, endPoint x: 318, endPoint y: 158, distance: 50.5
click at [318, 158] on tr "smoothie frutos rojos AR-1755745708330 veinti3once Smoothies Elige Tamaño Elige…" at bounding box center [267, 153] width 356 height 35
click at [178, 150] on button "smoothie frutos rojos" at bounding box center [169, 150] width 55 height 7
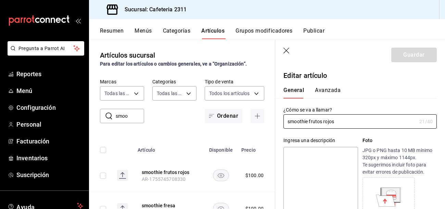
type input "$100.00"
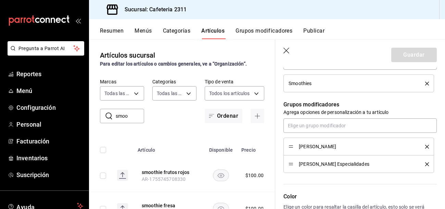
scroll to position [278, 0]
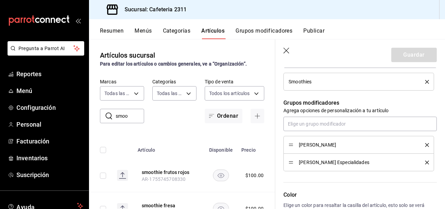
click at [428, 141] on div "Elige Tamaño" at bounding box center [359, 145] width 140 height 8
click at [426, 144] on icon "delete" at bounding box center [427, 145] width 4 height 4
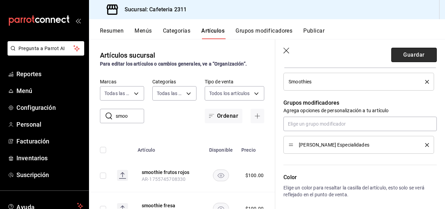
click at [416, 56] on button "Guardar" at bounding box center [415, 55] width 46 height 14
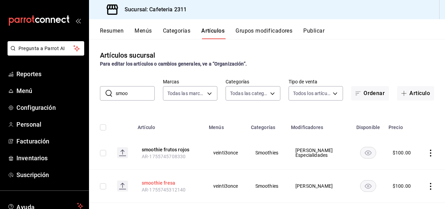
click at [155, 183] on button "smoothie fresa" at bounding box center [169, 182] width 55 height 7
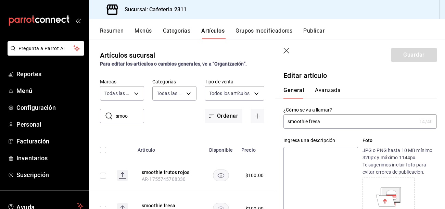
type input "$100.00"
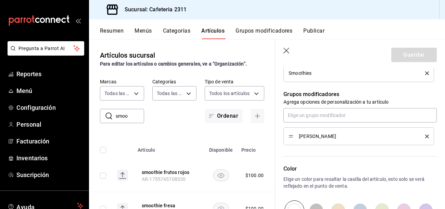
scroll to position [288, 0]
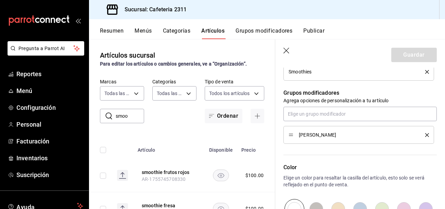
click at [428, 136] on icon "delete" at bounding box center [427, 135] width 4 height 4
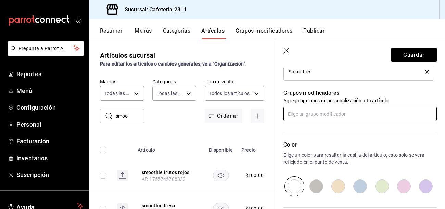
click at [389, 113] on input "text" at bounding box center [360, 114] width 153 height 14
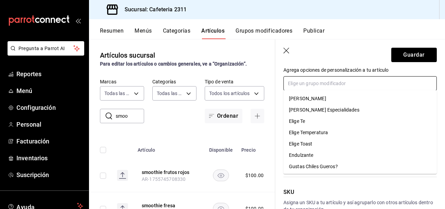
scroll to position [171, 0]
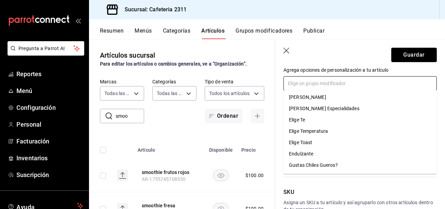
click at [350, 110] on div "Elige Tamaño Especialidades" at bounding box center [324, 108] width 71 height 7
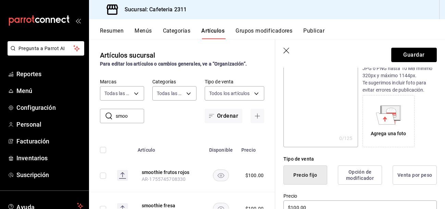
scroll to position [0, 0]
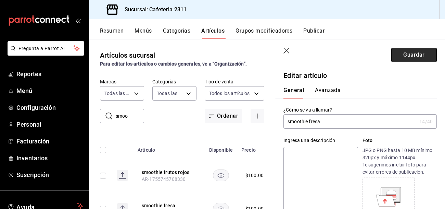
click at [421, 58] on button "Guardar" at bounding box center [415, 55] width 46 height 14
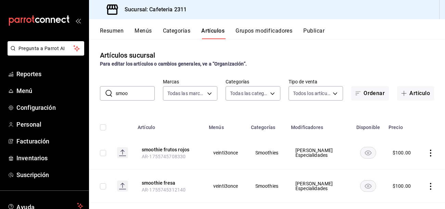
click at [305, 187] on span "Elige Tamaño Especialidades" at bounding box center [320, 186] width 48 height 10
click at [432, 150] on icon "actions" at bounding box center [430, 152] width 7 height 7
click at [177, 151] on div at bounding box center [222, 104] width 445 height 209
click at [175, 149] on button "smoothie frutos rojos" at bounding box center [169, 149] width 55 height 7
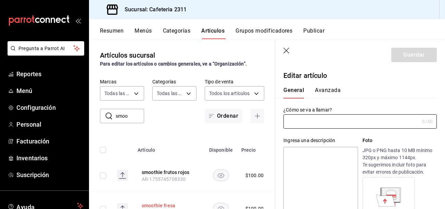
type input "smoothie frutos rojos"
type input "AR-1755745708330"
type input "$100.00"
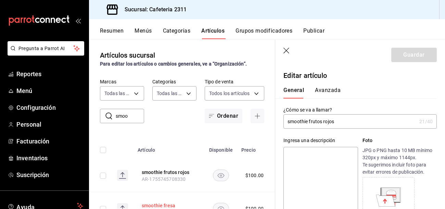
click at [153, 205] on button "smoothie fresa" at bounding box center [169, 205] width 55 height 7
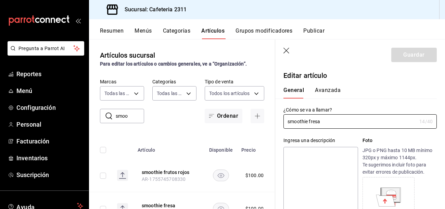
type input "$100.00"
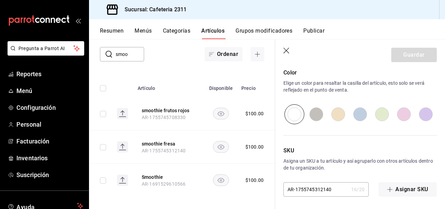
scroll to position [66, 0]
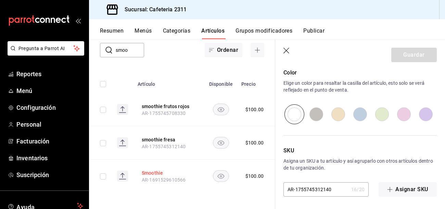
click at [153, 173] on button "Smoothie" at bounding box center [169, 172] width 55 height 7
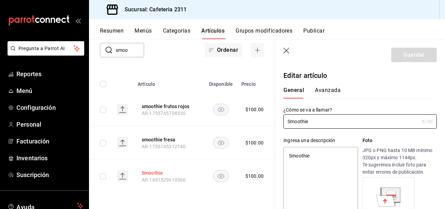
type textarea "x"
type input "$100.00"
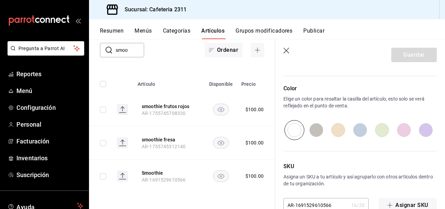
scroll to position [378, 0]
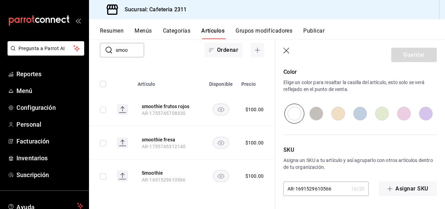
click at [285, 46] on header "Guardar" at bounding box center [360, 53] width 170 height 28
click at [287, 52] on icon "button" at bounding box center [287, 51] width 7 height 7
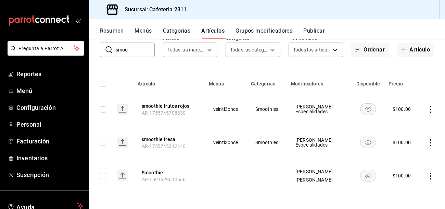
scroll to position [43, 0]
click at [263, 30] on button "Grupos modificadores" at bounding box center [264, 33] width 57 height 12
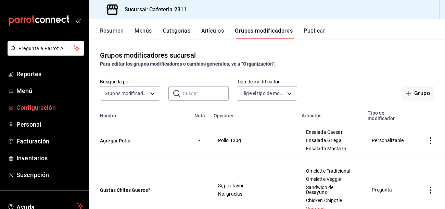
click at [35, 106] on span "Configuración" at bounding box center [49, 107] width 67 height 9
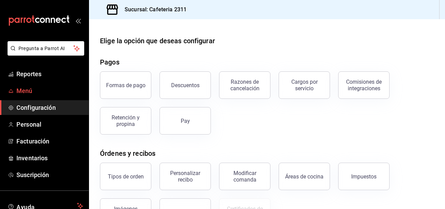
click at [20, 90] on span "Menú" at bounding box center [49, 90] width 67 height 9
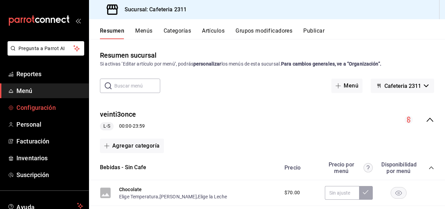
click at [59, 111] on span "Configuración" at bounding box center [49, 107] width 67 height 9
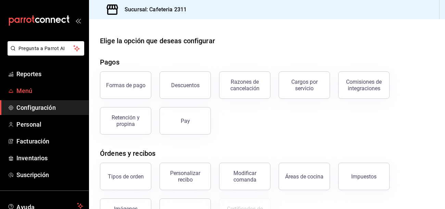
click at [20, 86] on span "Menú" at bounding box center [49, 90] width 67 height 9
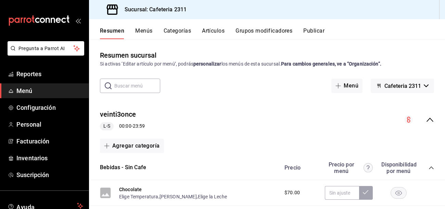
scroll to position [18, 0]
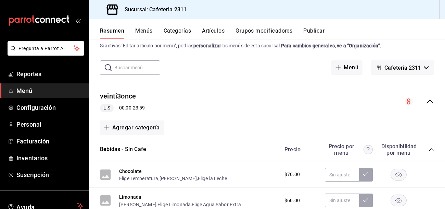
click at [144, 30] on button "Menús" at bounding box center [143, 33] width 17 height 12
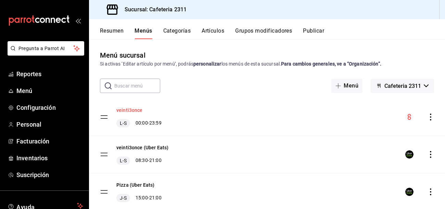
click at [120, 110] on button "veinti3once" at bounding box center [129, 110] width 26 height 7
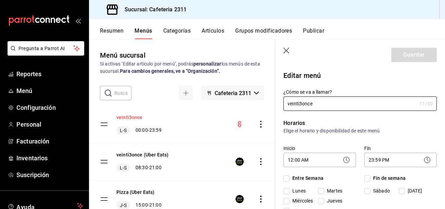
checkbox input "true"
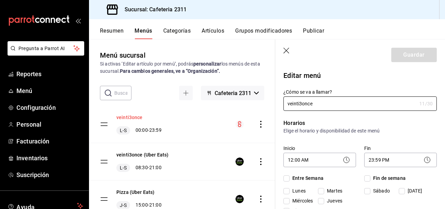
checkbox input "true"
click at [262, 124] on icon "actions" at bounding box center [261, 124] width 7 height 7
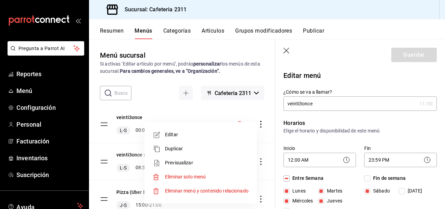
click at [169, 138] on li "Editar" at bounding box center [200, 134] width 107 height 14
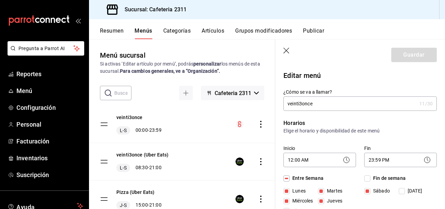
click at [259, 122] on icon "actions" at bounding box center [261, 124] width 7 height 7
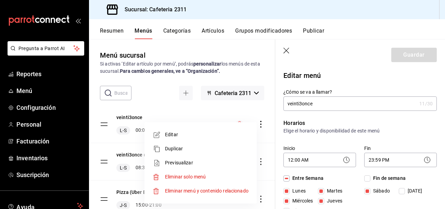
click at [164, 162] on div at bounding box center [159, 163] width 12 height 8
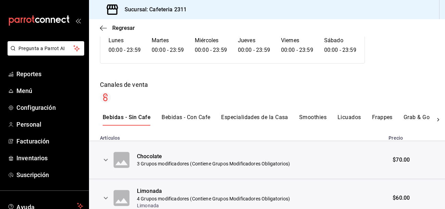
scroll to position [66, 0]
click at [107, 159] on icon "expand row" at bounding box center [106, 159] width 8 height 8
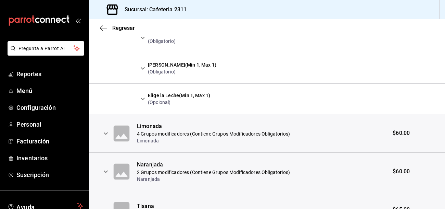
scroll to position [224, 0]
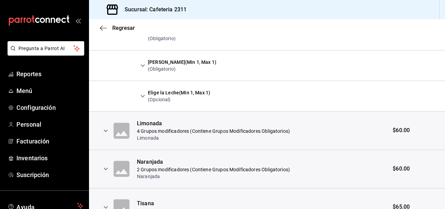
click at [105, 169] on icon "expand row" at bounding box center [106, 168] width 4 height 2
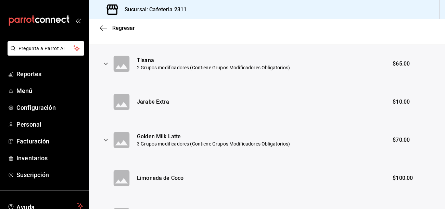
scroll to position [445, 0]
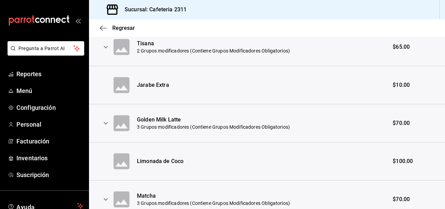
click at [107, 128] on button "expand row" at bounding box center [106, 123] width 12 height 12
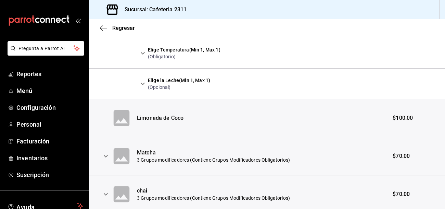
scroll to position [606, 0]
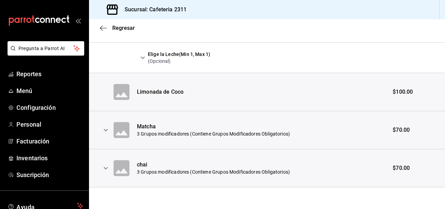
click at [107, 128] on icon "expand row" at bounding box center [106, 130] width 8 height 8
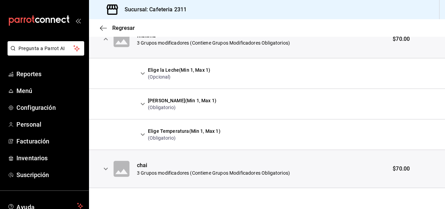
scroll to position [697, 0]
click at [134, 155] on th at bounding box center [124, 168] width 26 height 38
click at [104, 171] on icon "expand row" at bounding box center [106, 168] width 8 height 8
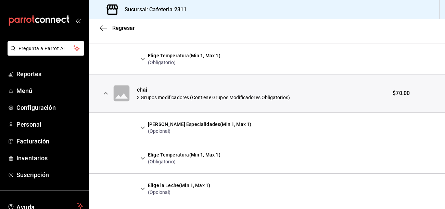
scroll to position [772, 0]
click at [141, 127] on icon "expand row" at bounding box center [143, 127] width 8 height 8
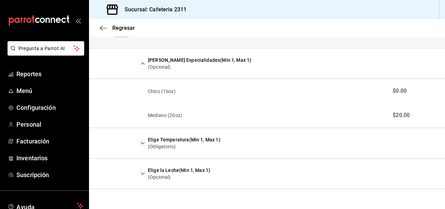
scroll to position [836, 0]
click at [142, 144] on icon "expand row" at bounding box center [143, 142] width 8 height 8
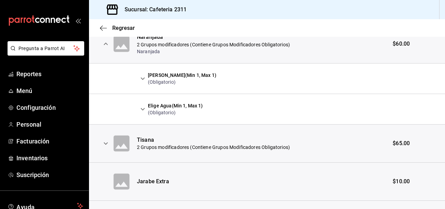
scroll to position [341, 0]
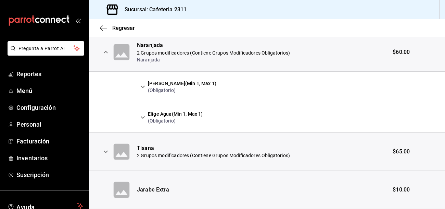
click at [139, 117] on icon "expand row" at bounding box center [143, 117] width 8 height 8
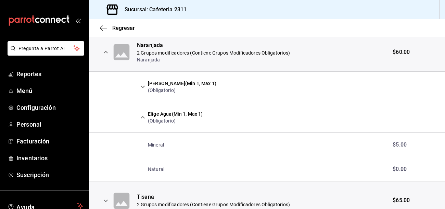
click at [144, 88] on icon "expand row" at bounding box center [143, 87] width 8 height 8
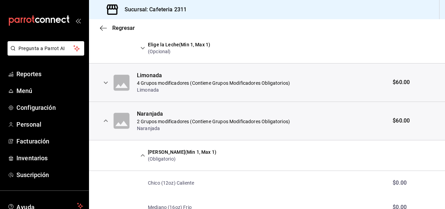
scroll to position [272, 0]
click at [102, 81] on icon "expand row" at bounding box center [106, 83] width 8 height 8
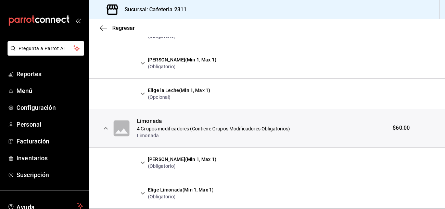
scroll to position [225, 0]
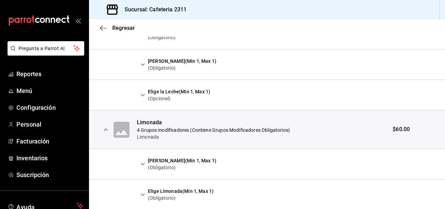
click at [145, 94] on icon "expand row" at bounding box center [143, 95] width 8 height 8
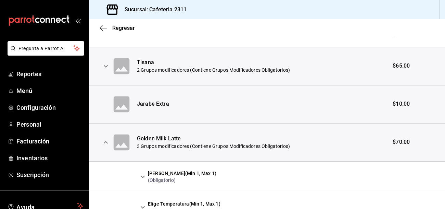
scroll to position [817, 0]
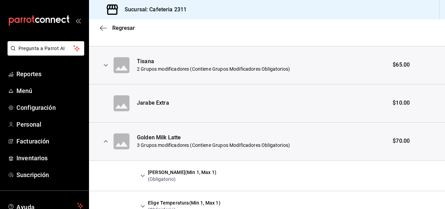
click at [146, 37] on td "Natural" at bounding box center [261, 34] width 248 height 24
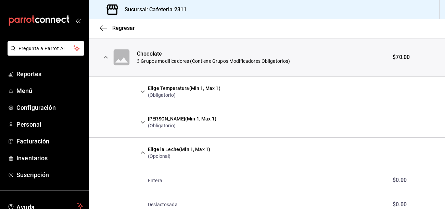
scroll to position [169, 0]
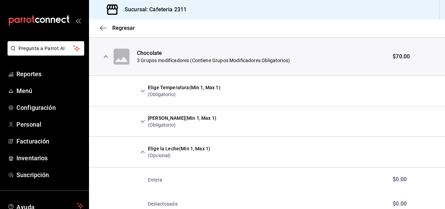
click at [142, 91] on icon "expand row" at bounding box center [143, 91] width 8 height 8
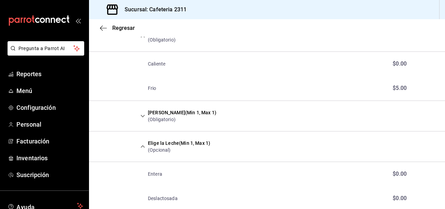
scroll to position [224, 0]
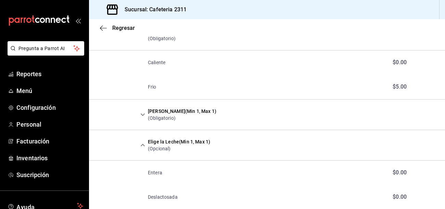
click at [143, 113] on icon "expand row" at bounding box center [143, 114] width 8 height 8
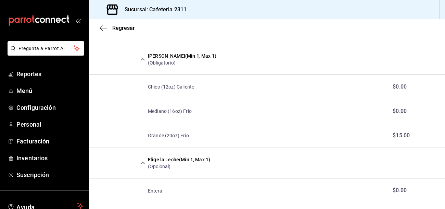
scroll to position [279, 0]
click at [261, 11] on div "Sucursal: Cafeteria 2311" at bounding box center [267, 9] width 356 height 19
click at [30, 89] on span "Menú" at bounding box center [49, 90] width 67 height 9
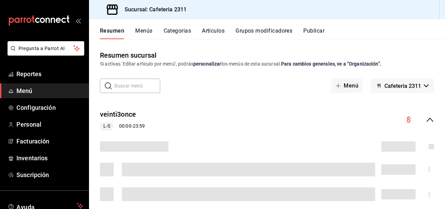
drag, startPoint x: 260, startPoint y: 89, endPoint x: 143, endPoint y: 38, distance: 127.8
click at [190, 51] on div "Resumen sucursal Si activas ‘Editar artículo por menú’, podrás personalizar los…" at bounding box center [267, 129] width 356 height 158
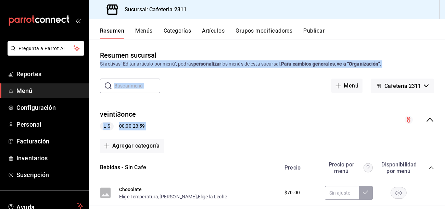
click at [141, 32] on button "Menús" at bounding box center [143, 33] width 17 height 12
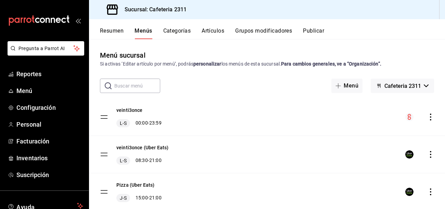
click at [430, 121] on div "menu-maker-table" at bounding box center [420, 117] width 29 height 8
click at [125, 109] on button "veinti3once" at bounding box center [129, 110] width 26 height 7
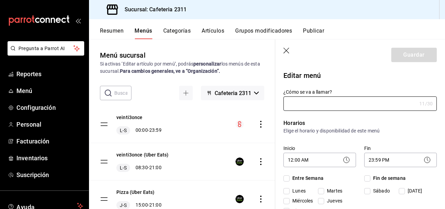
type input "veinti3once"
checkbox input "true"
type input "01691538120891"
checkbox input "true"
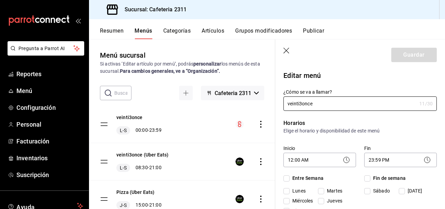
checkbox input "true"
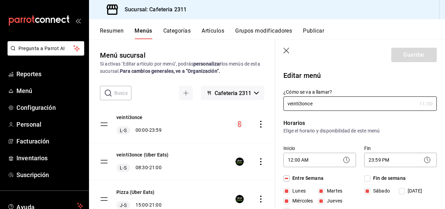
click at [373, 75] on p "Editar menú" at bounding box center [360, 75] width 153 height 10
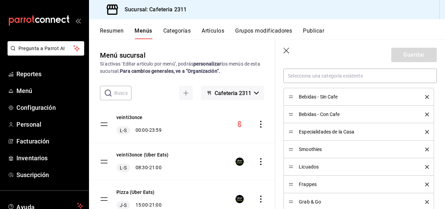
scroll to position [212, 0]
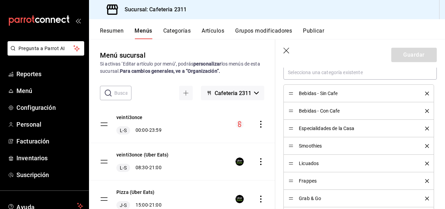
click at [306, 92] on span "Bebidas - Sin Cafe" at bounding box center [357, 93] width 116 height 5
click at [260, 126] on icon "actions" at bounding box center [261, 124] width 7 height 7
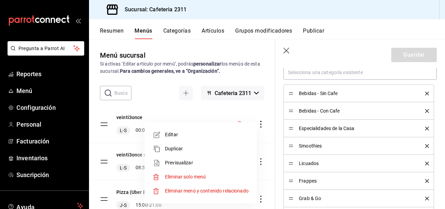
click at [207, 138] on li "Editar" at bounding box center [200, 134] width 107 height 14
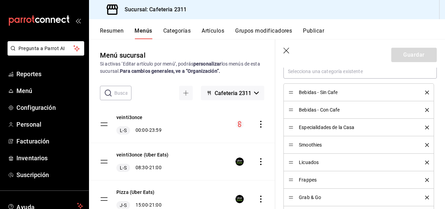
scroll to position [199, 0]
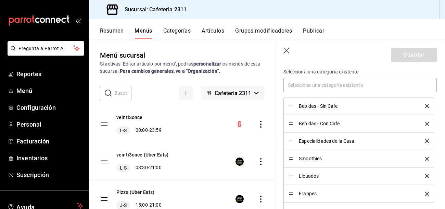
click at [207, 30] on button "Artículos" at bounding box center [213, 33] width 23 height 12
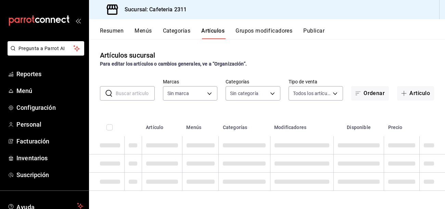
click at [145, 97] on input "text" at bounding box center [135, 93] width 39 height 14
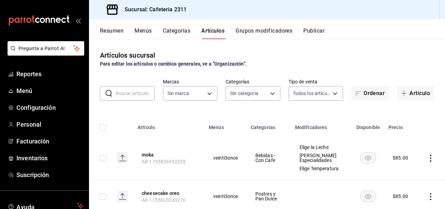
type input "536a82a5-983a-43ec-b1be-69caf506a0f5,2d541d84-83a7-4f98-a380-61900af1125d,575e2…"
type input "85018aa7-d10e-4b77-9d87-cba6278a116b"
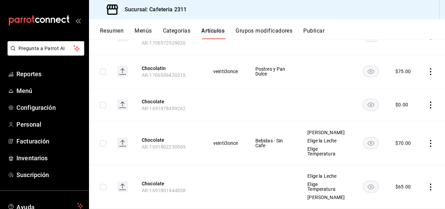
scroll to position [188, 0]
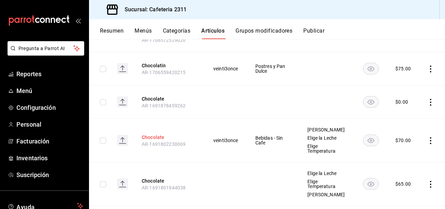
type input "chocola"
click at [160, 134] on button "Chocolate" at bounding box center [169, 137] width 55 height 7
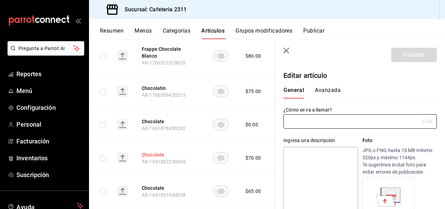
type input "Chocolate"
type input "AR-1691802230069"
type input "$70.00"
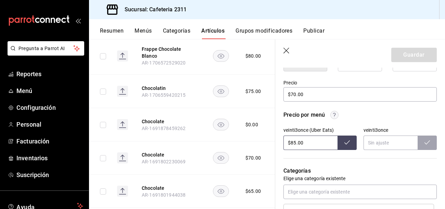
scroll to position [196, 0]
click at [346, 145] on button at bounding box center [347, 141] width 19 height 14
click at [324, 143] on input "$85.00" at bounding box center [311, 141] width 54 height 14
type input "$8.00"
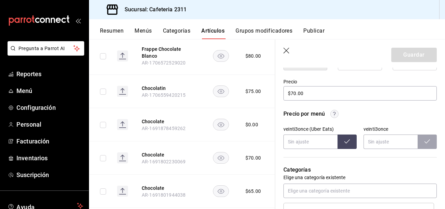
click at [297, 129] on div "veinti3once (Uber Eats)" at bounding box center [320, 128] width 73 height 5
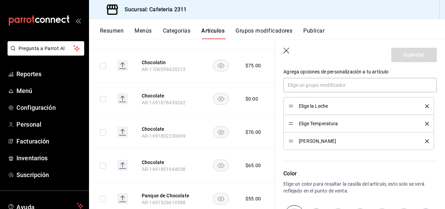
scroll to position [232, 0]
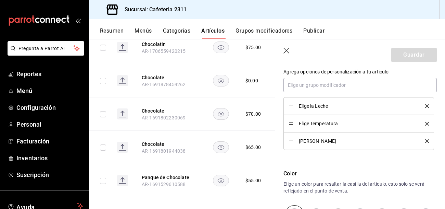
click at [262, 30] on button "Grupos modificadores" at bounding box center [264, 33] width 57 height 12
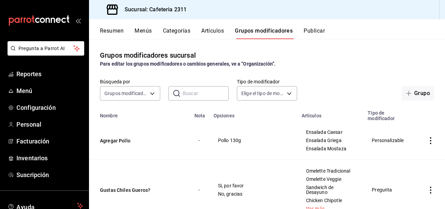
click at [218, 29] on button "Artículos" at bounding box center [212, 33] width 23 height 12
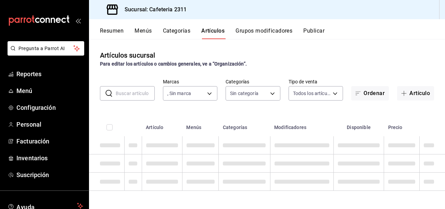
type input "85018aa7-d10e-4b77-9d87-cba6278a116b"
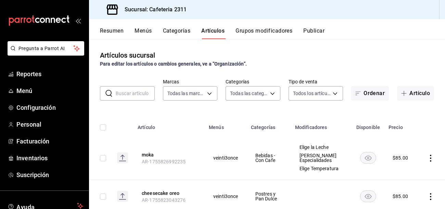
scroll to position [1, 0]
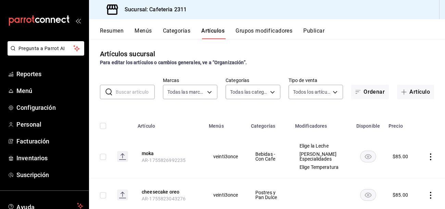
click at [135, 93] on input "text" at bounding box center [135, 92] width 39 height 14
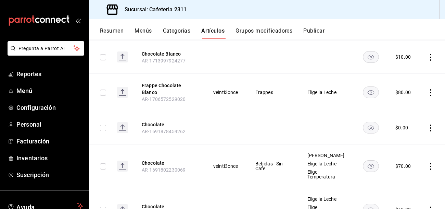
scroll to position [130, 0]
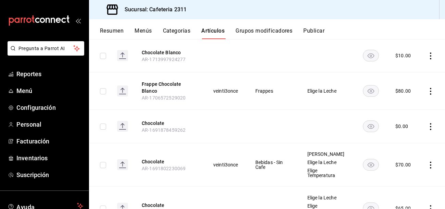
type input "chocolate"
click at [432, 161] on icon "actions" at bounding box center [430, 164] width 7 height 7
click at [408, 163] on span "Editar" at bounding box center [410, 162] width 18 height 7
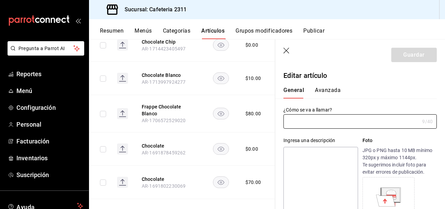
type input "Chocolate"
type input "AR-1691802230069"
type input "$70.00"
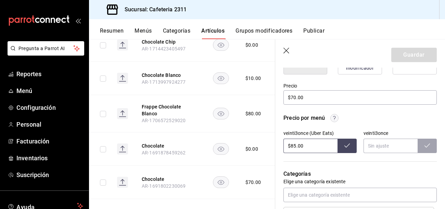
scroll to position [210, 0]
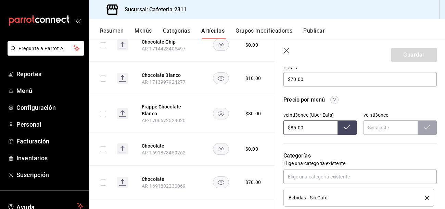
click at [349, 128] on icon at bounding box center [347, 126] width 5 height 5
click at [320, 131] on input "$85.00" at bounding box center [311, 127] width 54 height 14
type input "$8.00"
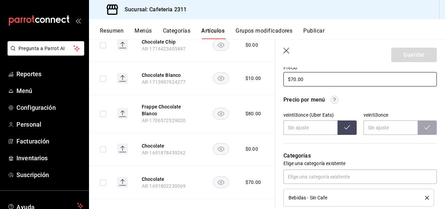
click at [346, 73] on input "$70.00" at bounding box center [360, 79] width 153 height 14
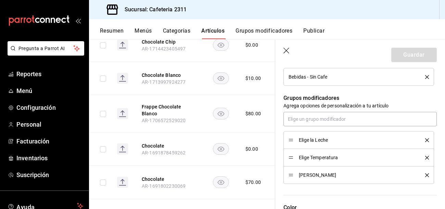
scroll to position [332, 0]
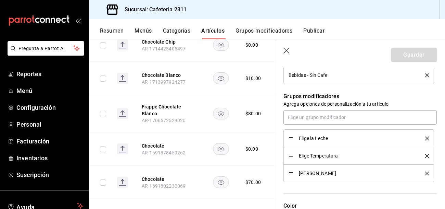
click at [327, 157] on span "Elige Temperatura" at bounding box center [357, 155] width 116 height 5
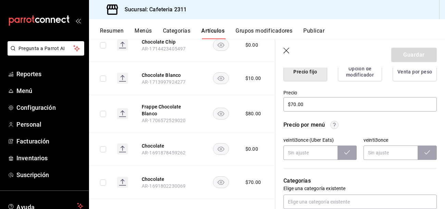
scroll to position [187, 0]
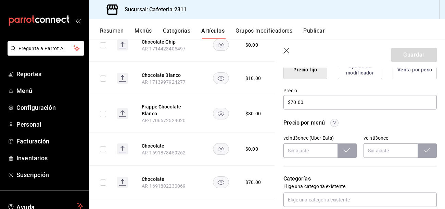
click at [331, 121] on circle "button" at bounding box center [335, 123] width 8 height 8
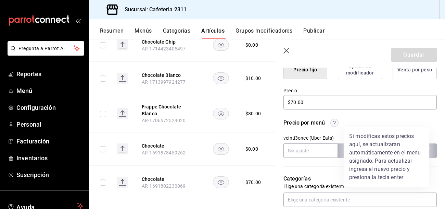
click at [306, 123] on div at bounding box center [222, 104] width 445 height 209
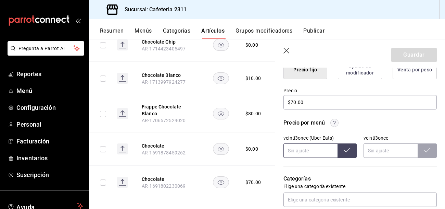
click at [319, 150] on input "text" at bounding box center [311, 150] width 54 height 14
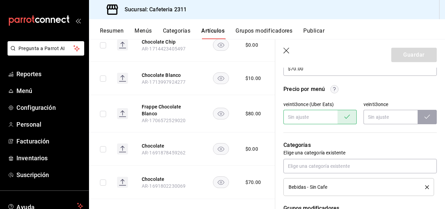
scroll to position [222, 0]
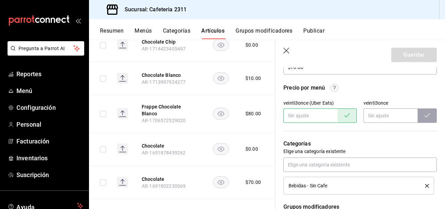
click at [290, 143] on p "Categorías" at bounding box center [360, 143] width 153 height 8
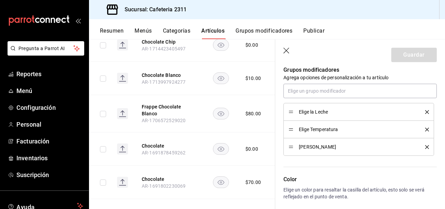
scroll to position [361, 0]
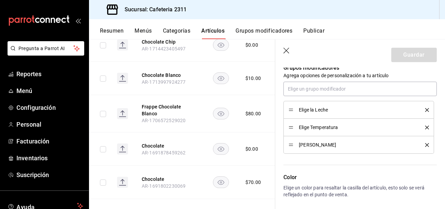
click at [287, 50] on icon "button" at bounding box center [287, 51] width 6 height 6
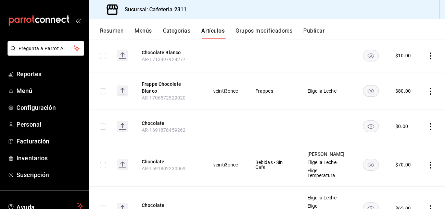
scroll to position [108, 0]
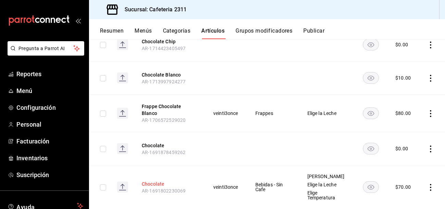
click at [161, 180] on button "Chocolate" at bounding box center [169, 183] width 55 height 7
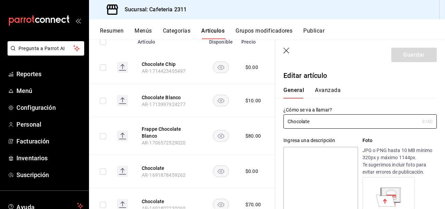
type input "$70.00"
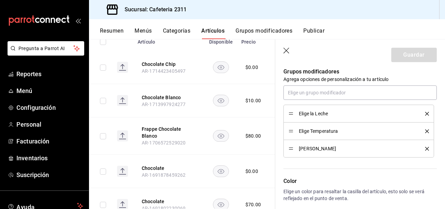
scroll to position [357, 0]
click at [312, 148] on span "[PERSON_NAME]" at bounding box center [357, 148] width 116 height 5
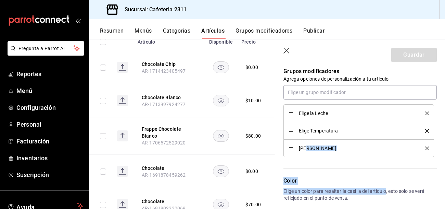
drag, startPoint x: 305, startPoint y: 146, endPoint x: 381, endPoint y: 196, distance: 91.8
click at [381, 196] on div "¿Cómo se va a llamar? Chocolate 9 /40 ¿Cómo se va a llamar? Ingresa una descrip…" at bounding box center [356, 22] width 162 height 563
click at [215, 32] on button "Artículos" at bounding box center [212, 33] width 23 height 12
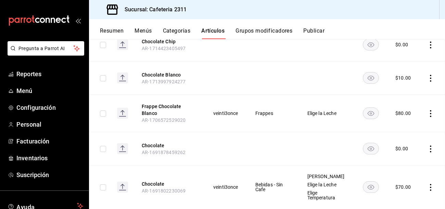
scroll to position [85, 0]
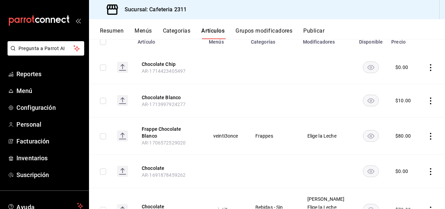
click at [276, 34] on button "Grupos modificadores" at bounding box center [264, 33] width 57 height 12
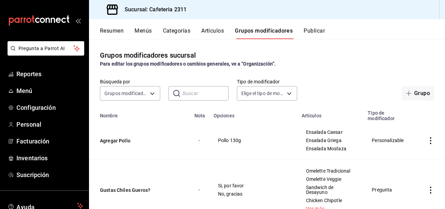
click at [188, 94] on input "text" at bounding box center [206, 93] width 46 height 14
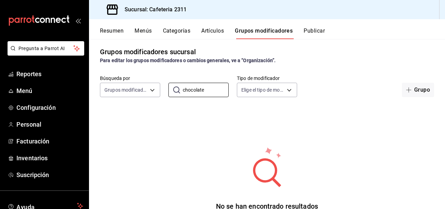
scroll to position [3, 0]
type input "c"
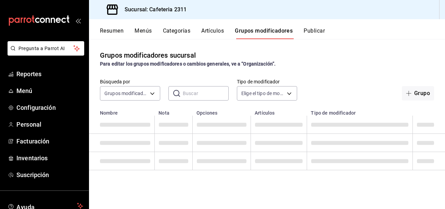
scroll to position [0, 0]
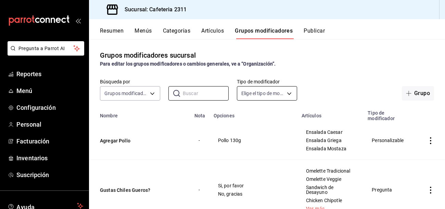
click at [282, 94] on body "Pregunta a Parrot AI Reportes Menú Configuración Personal Facturación Inventari…" at bounding box center [222, 104] width 445 height 209
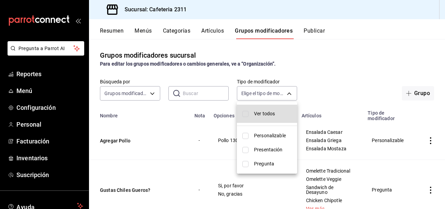
click at [255, 116] on span "Ver todos" at bounding box center [273, 113] width 38 height 7
type input "CUSTOMIZABLE,PRESENTATION,QUESTION"
checkbox input "true"
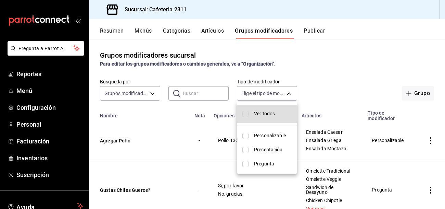
checkbox input "true"
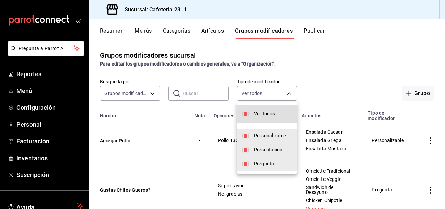
click at [255, 116] on span "Ver todos" at bounding box center [273, 113] width 38 height 7
checkbox input "false"
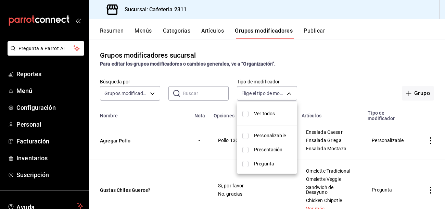
click at [244, 116] on input "checkbox" at bounding box center [246, 114] width 6 height 6
checkbox input "true"
type input "CUSTOMIZABLE,PRESENTATION,QUESTION"
checkbox input "true"
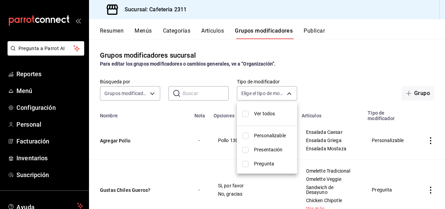
checkbox input "true"
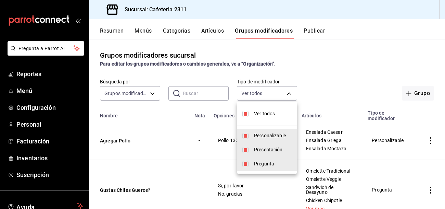
click at [197, 91] on div at bounding box center [222, 104] width 445 height 209
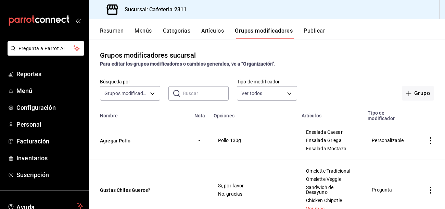
click at [197, 91] on input "text" at bounding box center [206, 93] width 46 height 14
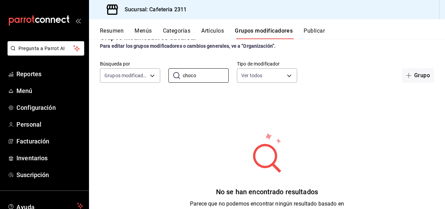
scroll to position [20, 0]
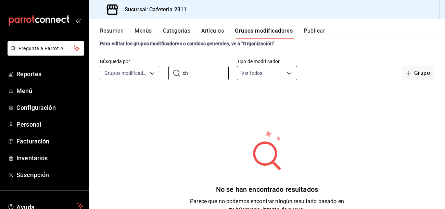
type input "c"
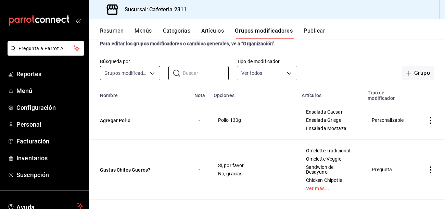
click at [114, 75] on body "Pregunta a Parrot AI Reportes Menú Configuración Personal Facturación Inventari…" at bounding box center [222, 104] width 445 height 209
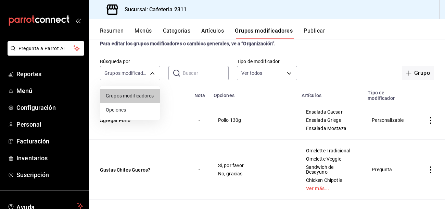
click at [108, 110] on span "Opciones" at bounding box center [130, 109] width 49 height 7
type input "OPTION"
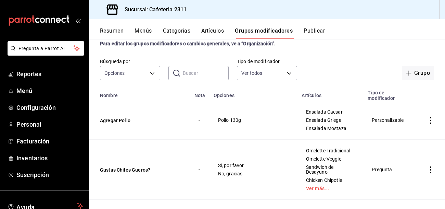
click at [197, 74] on input "text" at bounding box center [206, 73] width 46 height 14
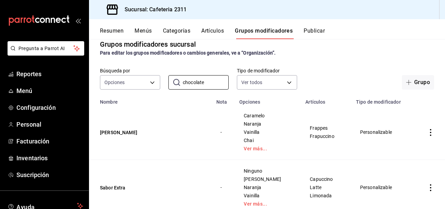
scroll to position [0, 0]
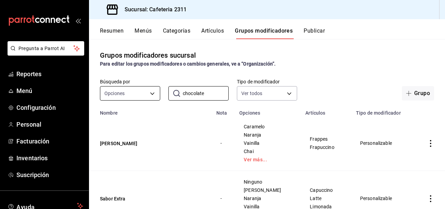
type input "chocolate"
click at [136, 94] on body "Pregunta a Parrot AI Reportes Menú Configuración Personal Facturación Inventari…" at bounding box center [222, 104] width 445 height 209
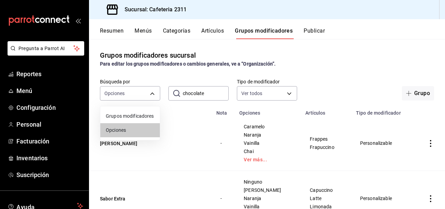
click at [128, 115] on span "Grupos modificadores" at bounding box center [130, 115] width 49 height 7
type input "GROUP"
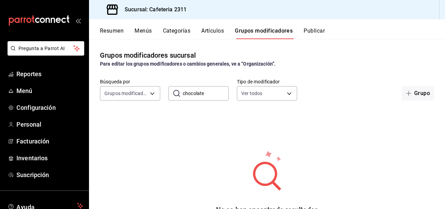
click at [207, 92] on input "chocolate" at bounding box center [206, 93] width 46 height 14
type input "c"
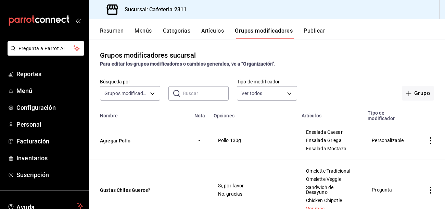
click at [197, 96] on input "text" at bounding box center [206, 93] width 46 height 14
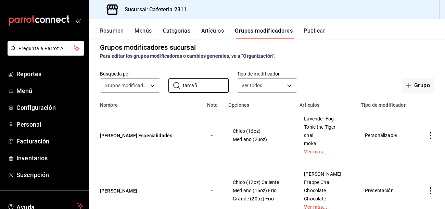
scroll to position [34, 0]
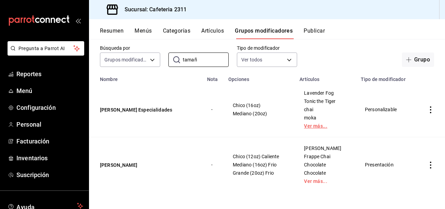
type input "tamañ"
click at [317, 125] on link "Ver más..." at bounding box center [326, 125] width 44 height 5
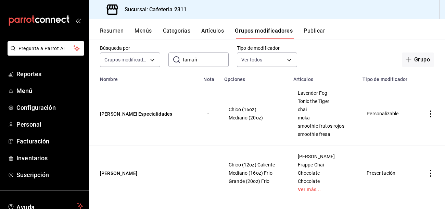
scroll to position [42, 0]
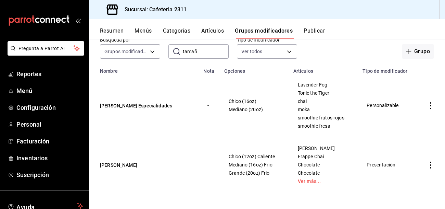
click at [307, 184] on td "Berry Spritz Frappe Chai Chocolate Chocolate Ver más..." at bounding box center [324, 164] width 70 height 55
click at [310, 179] on link "Ver más..." at bounding box center [324, 180] width 52 height 5
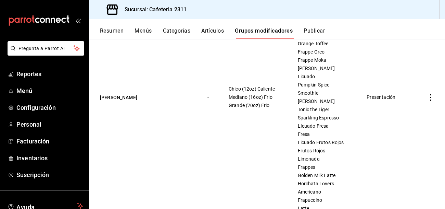
scroll to position [225, 0]
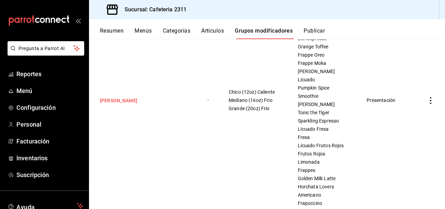
click at [125, 102] on button "Elige Tamaño" at bounding box center [141, 100] width 82 height 7
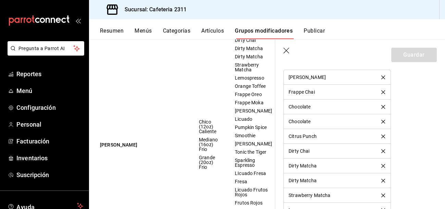
scroll to position [484, 0]
click at [350, 138] on li "Citrus Punch" at bounding box center [337, 135] width 107 height 15
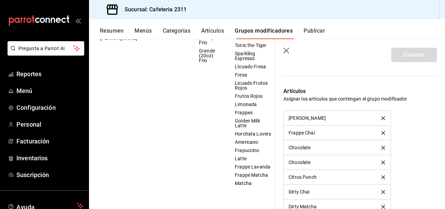
scroll to position [329, 0]
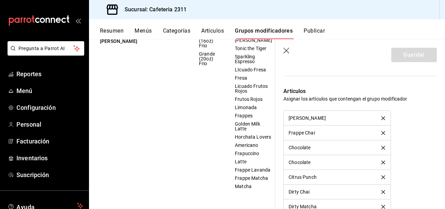
click at [215, 167] on td "Chico (12oz) Caliente Mediano (16oz) Frio Grande (20oz) Frio" at bounding box center [208, 41] width 36 height 313
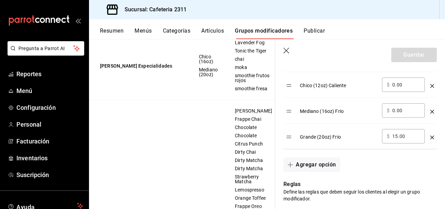
scroll to position [115, 0]
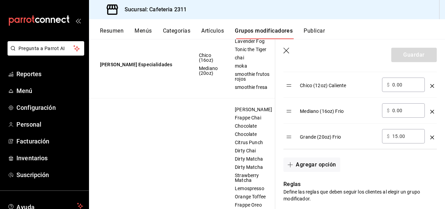
click at [244, 128] on span "Chocolate" at bounding box center [253, 125] width 37 height 5
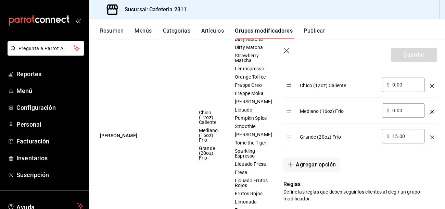
scroll to position [235, 0]
click at [108, 138] on button "Elige Tamaño" at bounding box center [141, 135] width 82 height 7
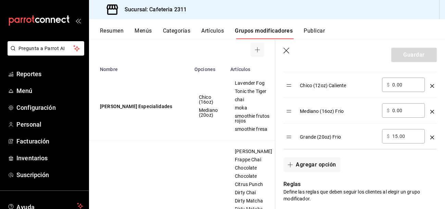
scroll to position [71, 0]
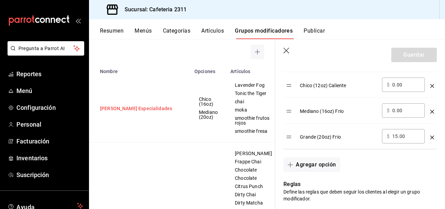
click at [164, 112] on button "Elige Tamaño Especialidades" at bounding box center [141, 108] width 82 height 7
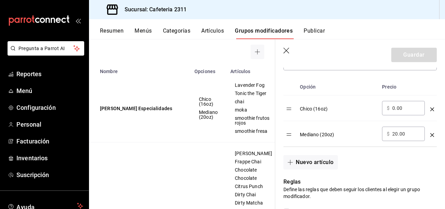
scroll to position [215, 0]
click at [218, 30] on button "Artículos" at bounding box center [212, 33] width 23 height 12
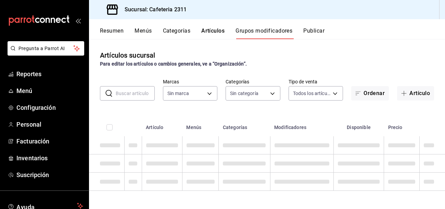
type input "85018aa7-d10e-4b77-9d87-cba6278a116b"
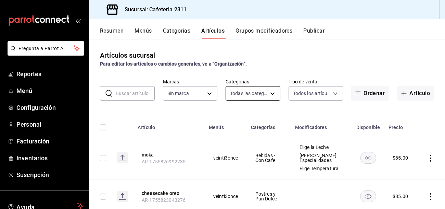
type input "536a82a5-983a-43ec-b1be-69caf506a0f5,2d541d84-83a7-4f98-a380-61900af1125d,575e2…"
type input "85018aa7-d10e-4b77-9d87-cba6278a116b"
click at [138, 95] on input "text" at bounding box center [135, 93] width 39 height 14
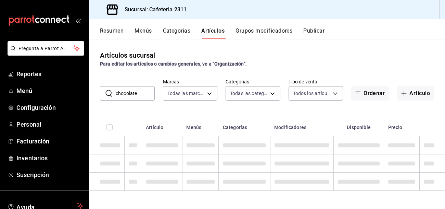
type input "chocolate"
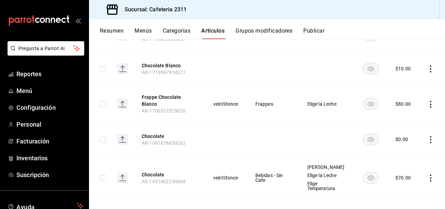
scroll to position [119, 0]
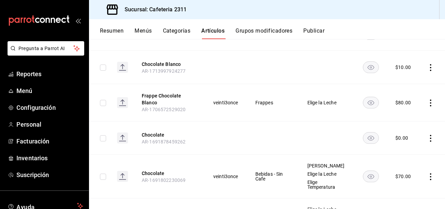
click at [374, 132] on rect "availability-product" at bounding box center [371, 137] width 16 height 11
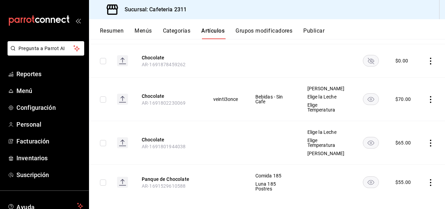
scroll to position [197, 0]
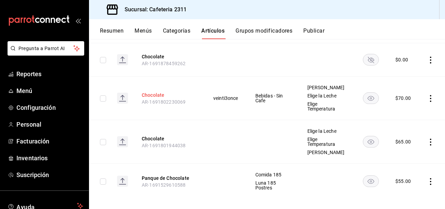
click at [157, 91] on button "Chocolate" at bounding box center [169, 94] width 55 height 7
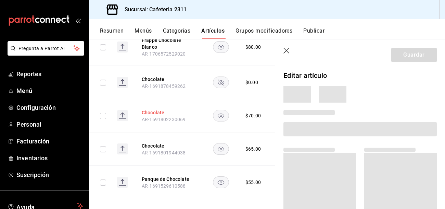
scroll to position [176, 0]
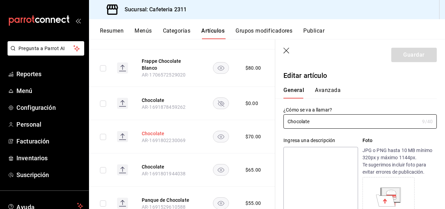
type input "$70.00"
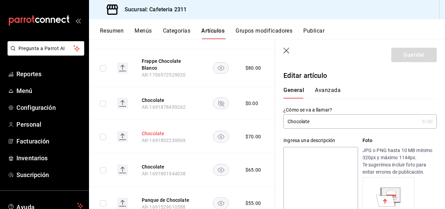
click at [152, 130] on button "Chocolate" at bounding box center [169, 133] width 55 height 7
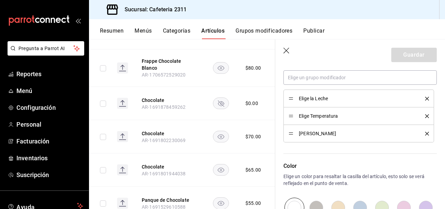
scroll to position [374, 0]
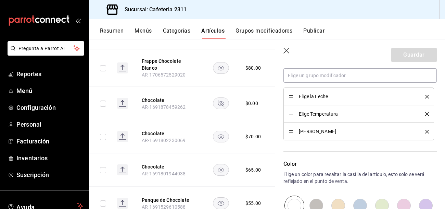
click at [426, 132] on icon "delete" at bounding box center [427, 131] width 4 height 4
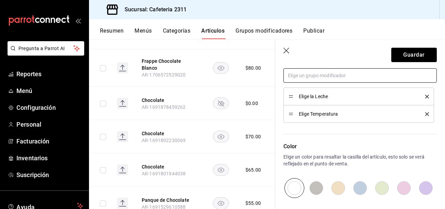
click at [333, 76] on input "text" at bounding box center [360, 75] width 153 height 14
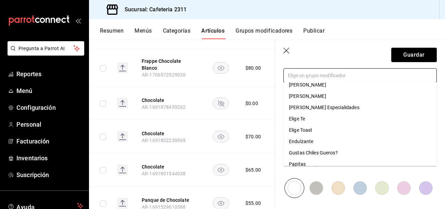
scroll to position [154, 0]
click at [335, 104] on div "Elige Tamaño Especialidades" at bounding box center [324, 106] width 71 height 7
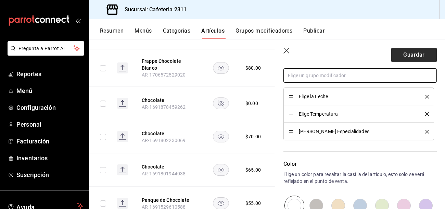
scroll to position [372, 0]
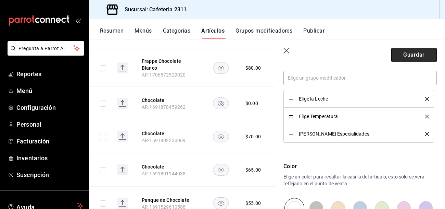
click at [421, 58] on button "Guardar" at bounding box center [415, 55] width 46 height 14
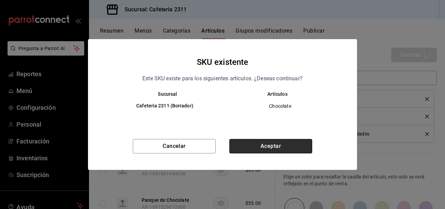
click at [270, 141] on button "Aceptar" at bounding box center [270, 146] width 83 height 14
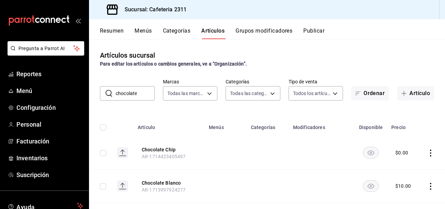
click at [140, 30] on button "Menús" at bounding box center [143, 33] width 17 height 12
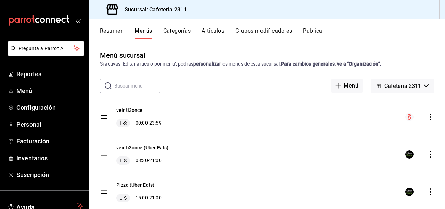
click at [430, 115] on icon "actions" at bounding box center [430, 116] width 7 height 7
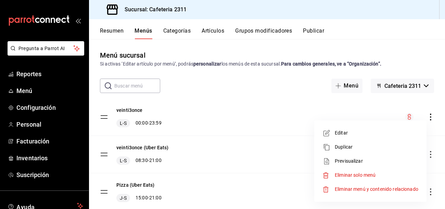
click at [349, 136] on span "Editar" at bounding box center [377, 132] width 84 height 7
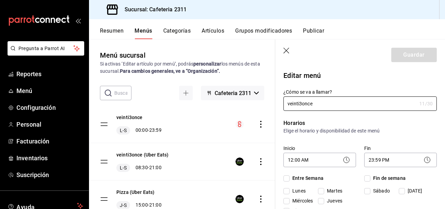
checkbox input "true"
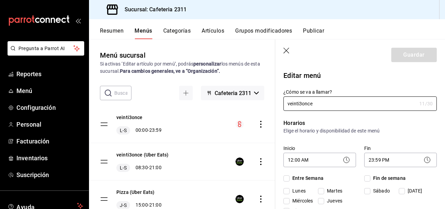
checkbox input "true"
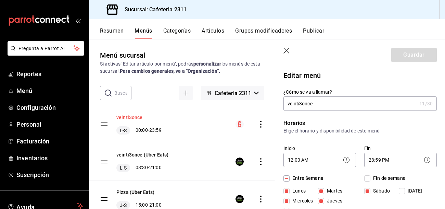
click at [125, 117] on button "veinti3once" at bounding box center [129, 117] width 26 height 7
click at [288, 52] on icon "button" at bounding box center [287, 51] width 7 height 7
checkbox input "false"
type input "1756172686974"
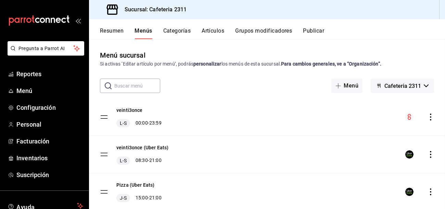
checkbox input "false"
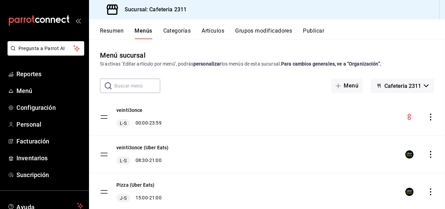
checkbox input "false"
click at [128, 119] on div "L-S 00:00 - 23:59" at bounding box center [138, 123] width 45 height 8
click at [132, 111] on button "veinti3once" at bounding box center [129, 110] width 26 height 7
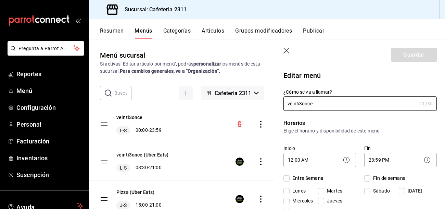
checkbox input "true"
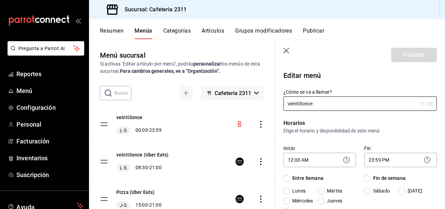
checkbox input "true"
click at [259, 123] on icon "actions" at bounding box center [261, 124] width 7 height 7
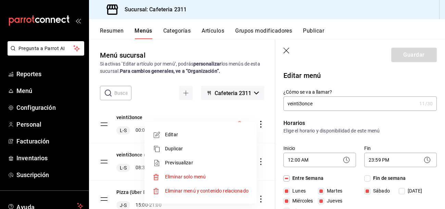
click at [181, 163] on span "Previsualizar" at bounding box center [207, 162] width 84 height 7
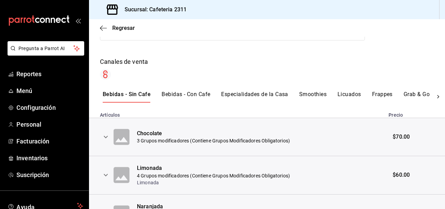
scroll to position [90, 0]
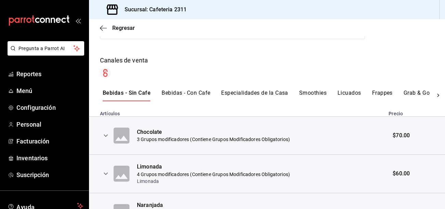
click at [103, 137] on icon "expand row" at bounding box center [106, 135] width 8 height 8
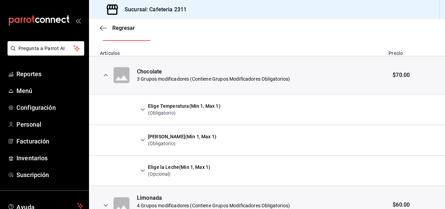
scroll to position [151, 0]
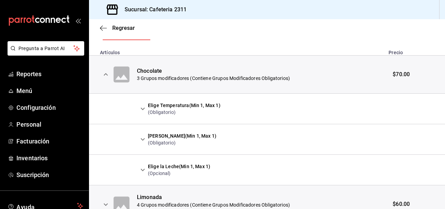
click at [144, 139] on icon "expand row" at bounding box center [143, 139] width 4 height 2
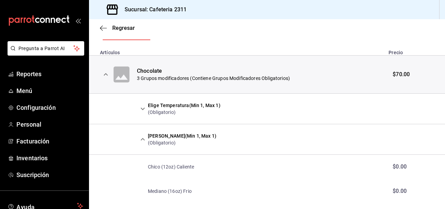
scroll to position [202, 0]
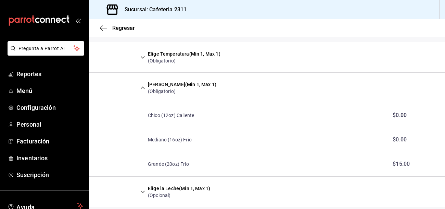
click at [144, 87] on icon "expand row" at bounding box center [143, 88] width 8 height 8
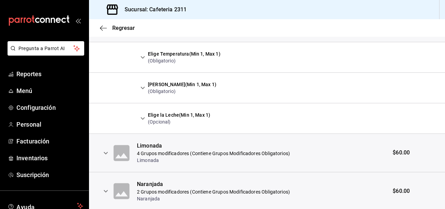
scroll to position [134, 0]
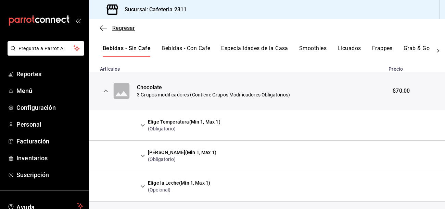
click at [128, 27] on span "Regresar" at bounding box center [123, 28] width 23 height 7
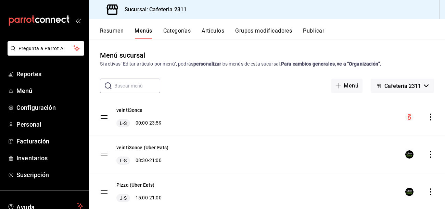
click at [212, 30] on button "Artículos" at bounding box center [213, 33] width 23 height 12
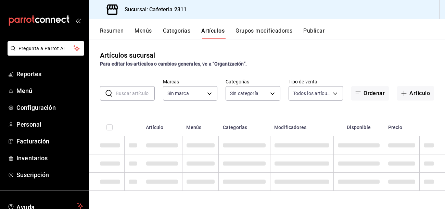
click at [122, 91] on input "text" at bounding box center [135, 93] width 39 height 14
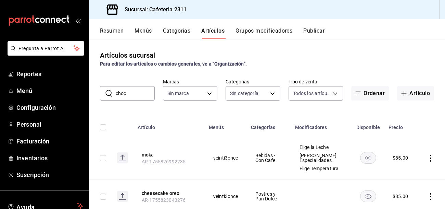
type input "choco"
type input "85018aa7-d10e-4b77-9d87-cba6278a116b"
type input "536a82a5-983a-43ec-b1be-69caf506a0f5,2d541d84-83a7-4f98-a380-61900af1125d,575e2…"
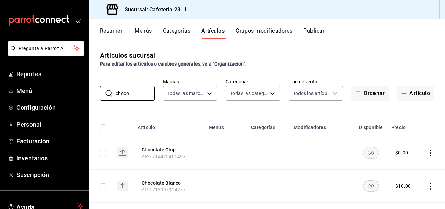
type input "chocolate"
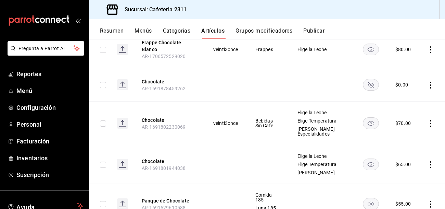
scroll to position [172, 0]
click at [373, 164] on rect "availability-product" at bounding box center [371, 163] width 16 height 11
click at [158, 116] on button "Chocolate" at bounding box center [169, 119] width 55 height 7
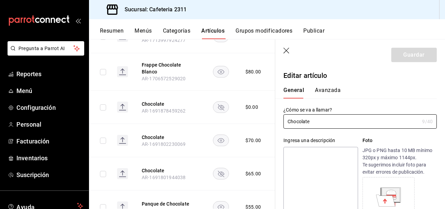
type input "$70.00"
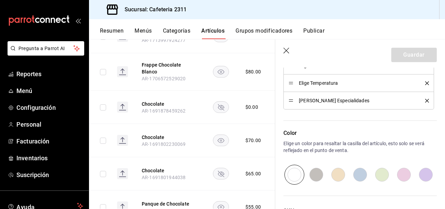
scroll to position [407, 0]
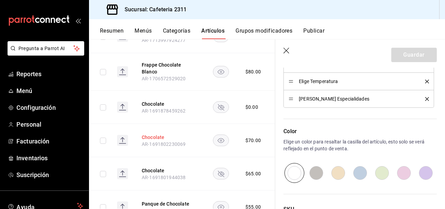
click at [156, 134] on button "Chocolate" at bounding box center [169, 137] width 55 height 7
click at [254, 48] on td "$ 10.00" at bounding box center [253, 36] width 32 height 33
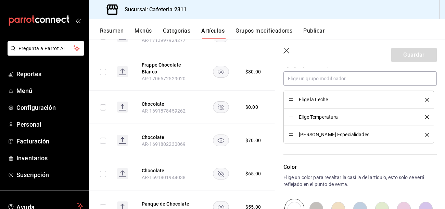
scroll to position [372, 0]
click at [249, 32] on button "Grupos modificadores" at bounding box center [264, 33] width 57 height 12
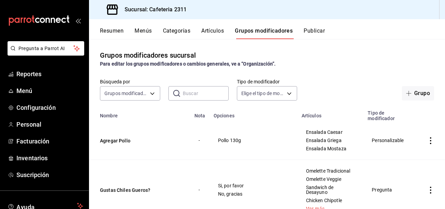
click at [199, 97] on input "text" at bounding box center [206, 93] width 46 height 14
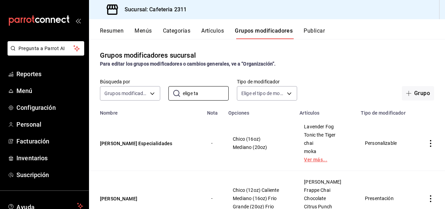
type input "elige ta"
click at [322, 160] on link "Ver más..." at bounding box center [326, 159] width 44 height 5
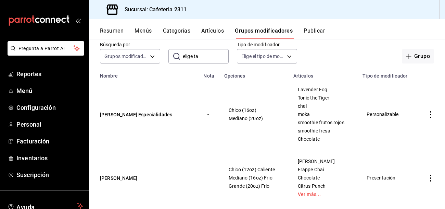
scroll to position [50, 0]
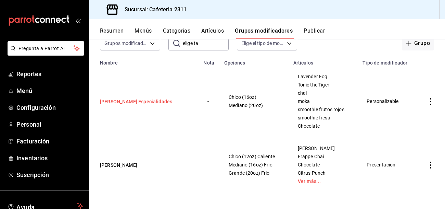
click at [128, 99] on button "Elige Tamaño Especialidades" at bounding box center [141, 101] width 82 height 7
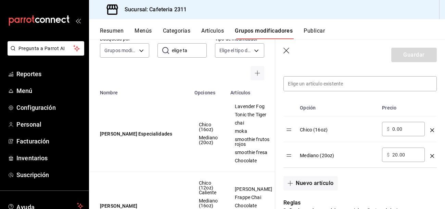
scroll to position [196, 0]
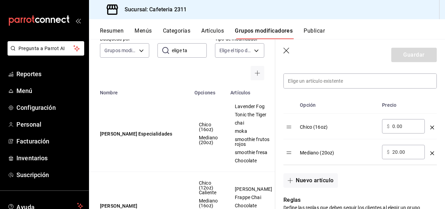
click at [196, 54] on input "elige ta" at bounding box center [189, 51] width 35 height 14
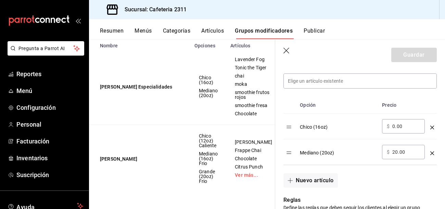
scroll to position [123, 0]
click at [169, 32] on button "Categorías" at bounding box center [177, 33] width 28 height 12
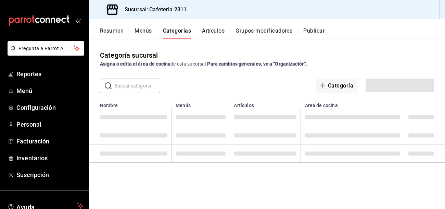
click at [263, 30] on button "Grupos modificadores" at bounding box center [264, 33] width 57 height 12
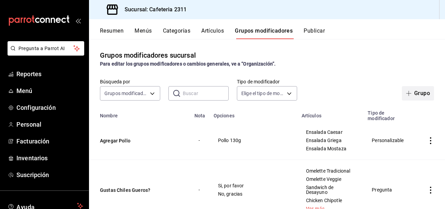
click at [411, 93] on icon "button" at bounding box center [408, 92] width 5 height 5
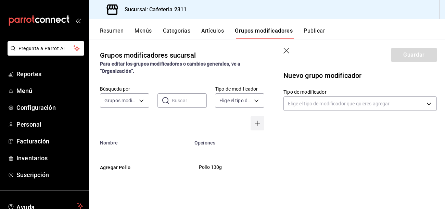
click at [251, 116] on button "button" at bounding box center [258, 123] width 14 height 14
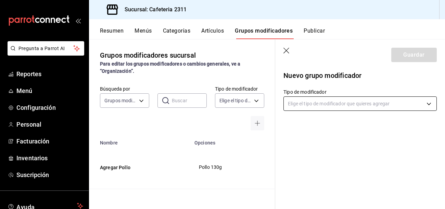
click at [323, 104] on body "Pregunta a Parrot AI Reportes Menú Configuración Personal Facturación Inventari…" at bounding box center [222, 104] width 445 height 209
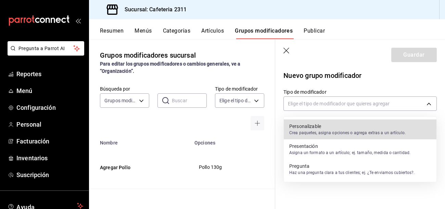
click at [316, 128] on p "Personalizable" at bounding box center [347, 126] width 116 height 7
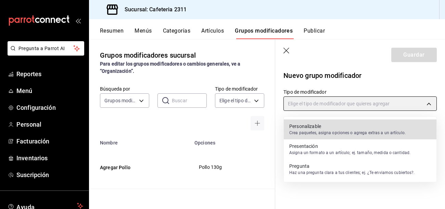
type input "CUSTOMIZABLE"
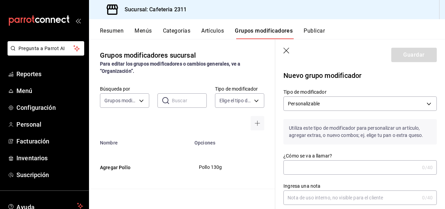
click at [331, 170] on input "¿Cómo se va a llamar?" at bounding box center [352, 167] width 136 height 14
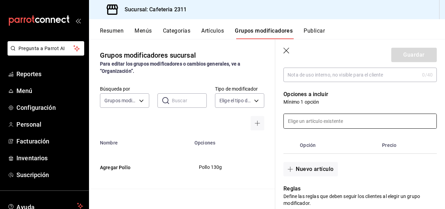
scroll to position [122, 0]
type input "elige tamaño choco"
click at [319, 122] on input at bounding box center [360, 121] width 153 height 14
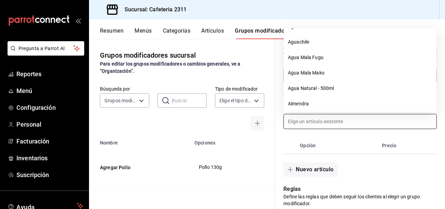
scroll to position [0, 0]
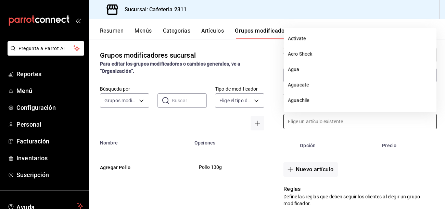
click at [345, 146] on th "Opción" at bounding box center [338, 145] width 82 height 16
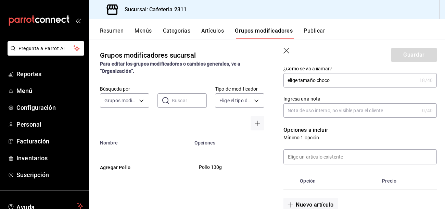
scroll to position [89, 0]
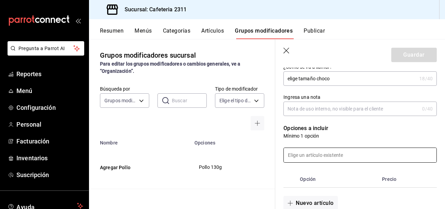
click at [295, 154] on input at bounding box center [360, 155] width 153 height 14
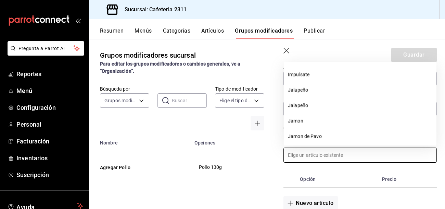
scroll to position [2886, 0]
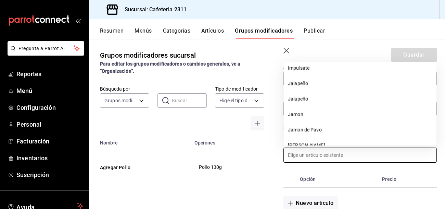
click at [301, 158] on input at bounding box center [360, 155] width 153 height 14
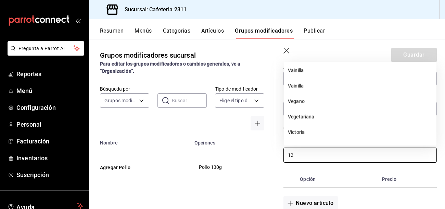
scroll to position [1236, 0]
type input "1"
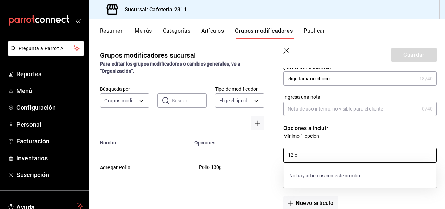
scroll to position [0, 0]
type input "1"
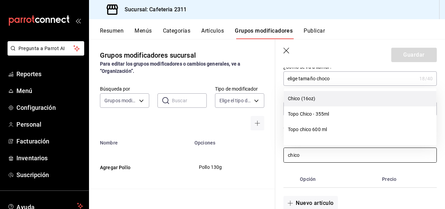
click at [313, 98] on li "Chico (16oz)" at bounding box center [360, 98] width 153 height 15
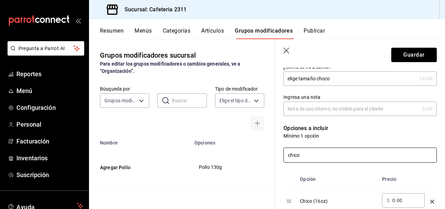
click at [288, 153] on input "chico" at bounding box center [360, 155] width 153 height 14
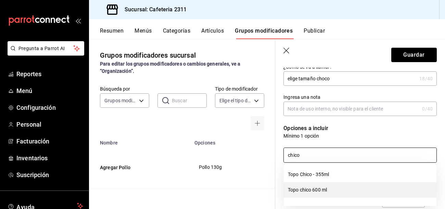
click at [385, 188] on li "Topo chico 600 ml" at bounding box center [360, 189] width 153 height 15
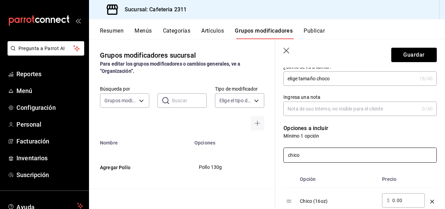
click at [320, 201] on div "Chico (16oz)" at bounding box center [338, 198] width 77 height 11
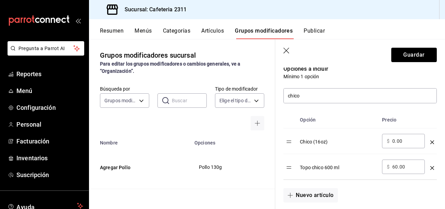
scroll to position [153, 0]
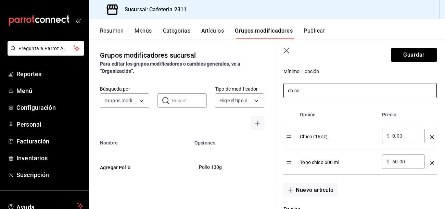
click at [313, 93] on input "chico" at bounding box center [360, 90] width 153 height 14
type input "c"
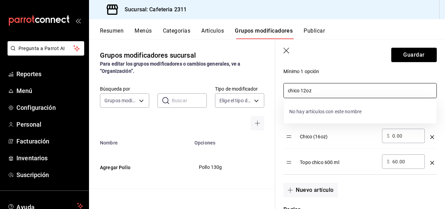
type input "chico 12oz"
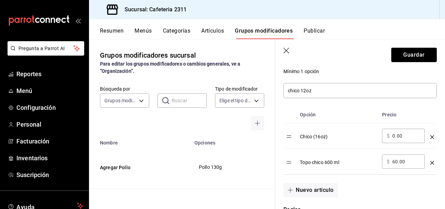
click at [284, 53] on icon "button" at bounding box center [287, 51] width 7 height 7
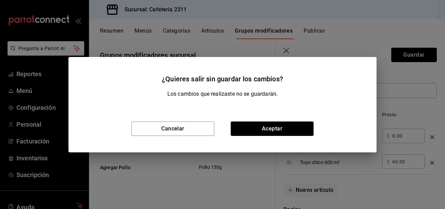
click at [291, 140] on div "Cancelar Aceptar" at bounding box center [223, 128] width 308 height 47
click at [203, 124] on button "Cancelar" at bounding box center [173, 128] width 83 height 14
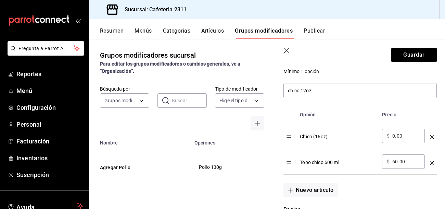
click at [288, 50] on icon "button" at bounding box center [287, 51] width 7 height 7
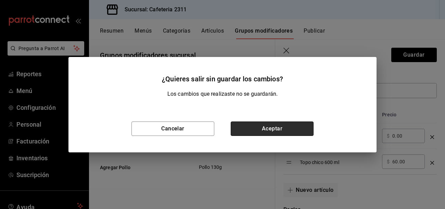
click at [283, 123] on button "Aceptar" at bounding box center [272, 128] width 83 height 14
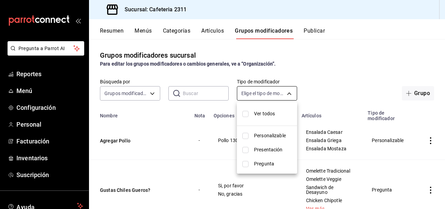
click at [281, 93] on body "Pregunta a Parrot AI Reportes Menú Configuración Personal Facturación Inventari…" at bounding box center [222, 104] width 445 height 209
click at [247, 136] on input "checkbox" at bounding box center [246, 136] width 6 height 6
checkbox input "true"
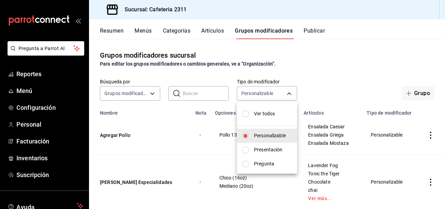
click at [245, 117] on li "Ver todos" at bounding box center [267, 113] width 60 height 18
type input "CUSTOMIZABLE,PRESENTATION,QUESTION"
checkbox input "true"
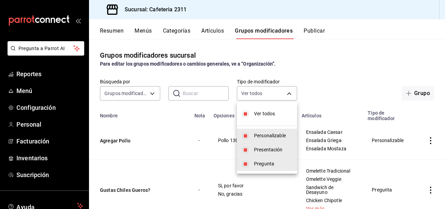
click at [204, 96] on div at bounding box center [222, 104] width 445 height 209
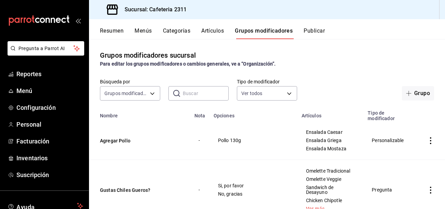
click at [203, 95] on input "text" at bounding box center [206, 93] width 46 height 14
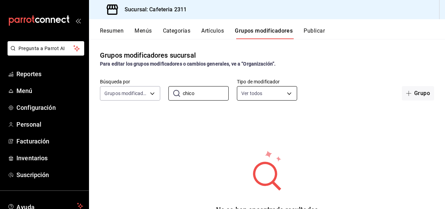
type input "chico"
click at [288, 94] on body "Pregunta a Parrot AI Reportes Menú Configuración Personal Facturación Inventari…" at bounding box center [222, 104] width 445 height 209
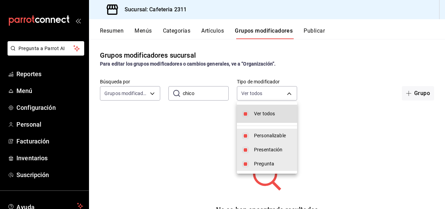
click at [267, 134] on span "Personalizable" at bounding box center [273, 135] width 38 height 7
type input "PRESENTATION,QUESTION"
checkbox input "false"
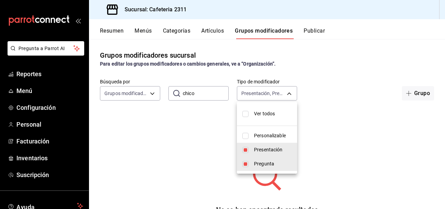
click at [267, 134] on span "Personalizable" at bounding box center [273, 135] width 38 height 7
type input "PRESENTATION,QUESTION,CUSTOMIZABLE"
checkbox input "true"
click at [244, 147] on input "checkbox" at bounding box center [246, 150] width 6 height 6
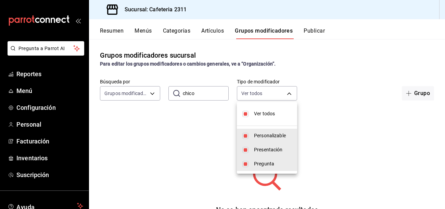
checkbox input "false"
type input "QUESTION,CUSTOMIZABLE"
checkbox input "false"
click at [244, 166] on input "checkbox" at bounding box center [246, 164] width 6 height 6
checkbox input "false"
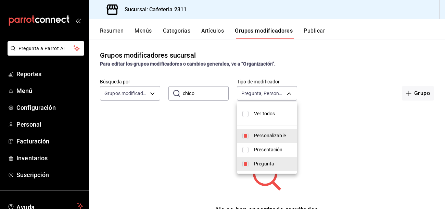
type input "CUSTOMIZABLE"
click at [248, 150] on input "checkbox" at bounding box center [246, 150] width 6 height 6
checkbox input "true"
type input "CUSTOMIZABLE,PRESENTATION"
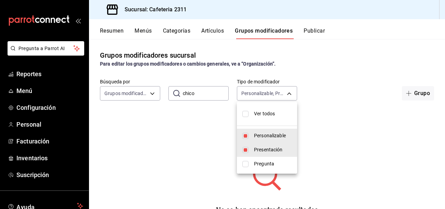
click at [246, 136] on input "checkbox" at bounding box center [246, 136] width 6 height 6
checkbox input "false"
type input "PRESENTATION"
click at [197, 91] on div at bounding box center [222, 104] width 445 height 209
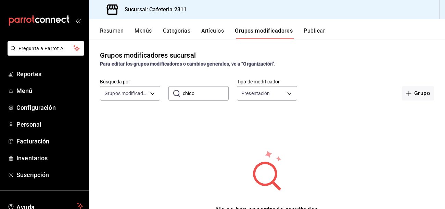
click at [197, 91] on input "chico" at bounding box center [206, 93] width 46 height 14
type input "c"
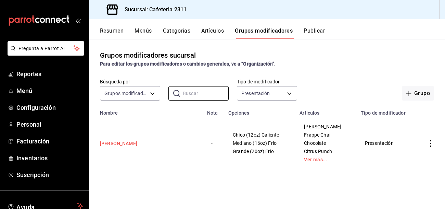
click at [114, 141] on button "Elige Tamaño" at bounding box center [141, 143] width 82 height 7
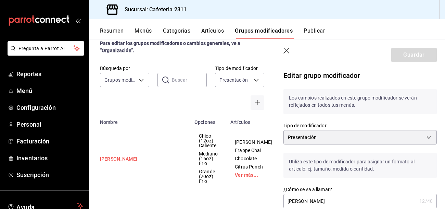
scroll to position [27, 0]
click at [241, 177] on link "Ver más..." at bounding box center [253, 174] width 37 height 5
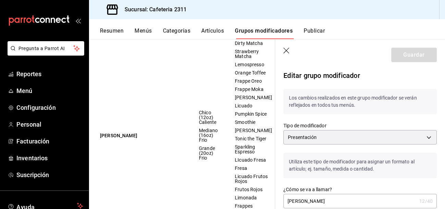
scroll to position [164, 0]
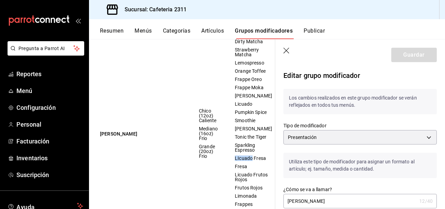
click at [136, 119] on tr "Elige Tamaño Chico (12oz) Caliente Mediano (16oz) Frio Grande (20oz) Frio Berry…" at bounding box center [198, 133] width 218 height 304
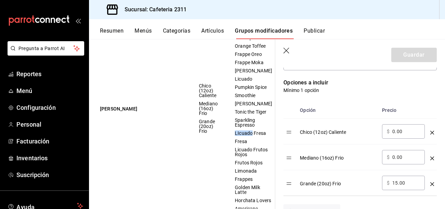
scroll to position [189, 0]
click at [289, 51] on icon "button" at bounding box center [287, 51] width 7 height 7
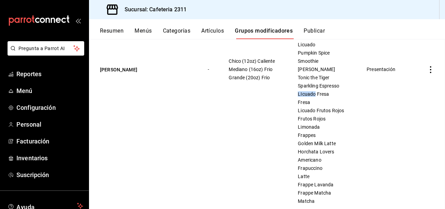
scroll to position [172, 0]
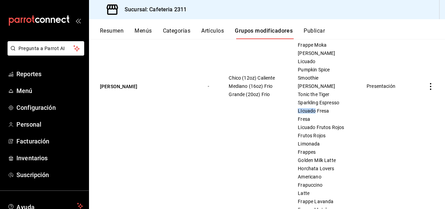
click at [184, 34] on button "Categorías" at bounding box center [177, 33] width 28 height 12
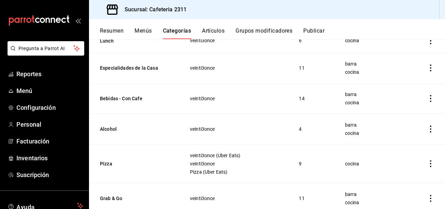
scroll to position [227, 0]
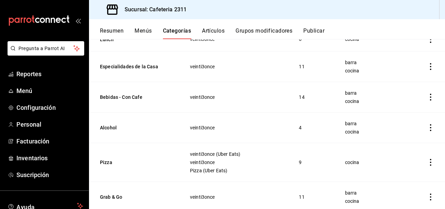
click at [144, 118] on tr "Alcohol veinti3once 4 barra cocina" at bounding box center [267, 127] width 356 height 30
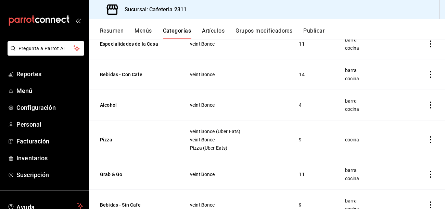
scroll to position [276, 0]
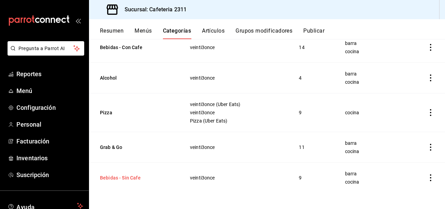
click at [121, 177] on button "Bebidas - Sin Cafe" at bounding box center [134, 177] width 69 height 7
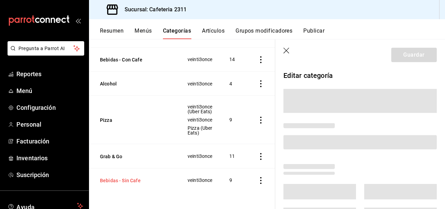
scroll to position [223, 0]
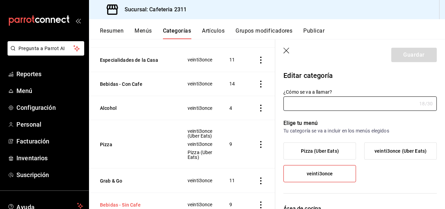
type input "Bebidas - Sin Cafe"
type input "1691529672783"
type input "0eda6c41-e762-44a1-b63b-49598a9f8d61,ac043bc9-970d-4999-bbae-96d181bffabf"
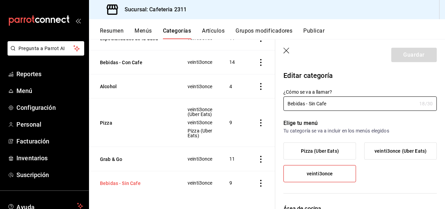
click at [121, 179] on button "Bebidas - Sin Cafe" at bounding box center [134, 182] width 69 height 7
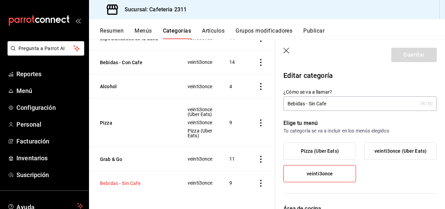
click at [137, 180] on button "Bebidas - Sin Cafe" at bounding box center [134, 182] width 69 height 7
click at [259, 181] on icon "actions" at bounding box center [261, 182] width 7 height 7
click at [366, 64] on div at bounding box center [222, 104] width 445 height 209
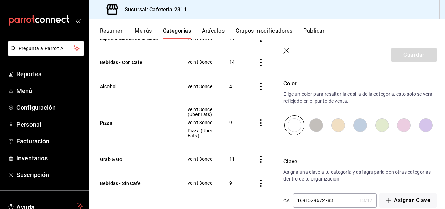
scroll to position [405, 0]
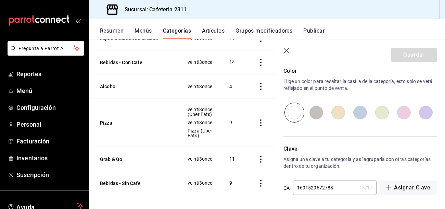
click at [211, 30] on button "Artículos" at bounding box center [213, 33] width 23 height 12
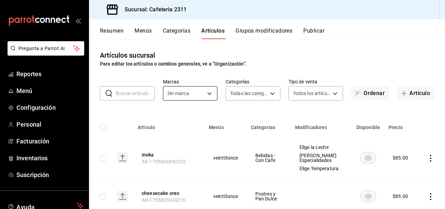
type input "536a82a5-983a-43ec-b1be-69caf506a0f5,2d541d84-83a7-4f98-a380-61900af1125d,575e2…"
type input "85018aa7-d10e-4b77-9d87-cba6278a116b"
click at [264, 30] on button "Grupos modificadores" at bounding box center [264, 33] width 57 height 12
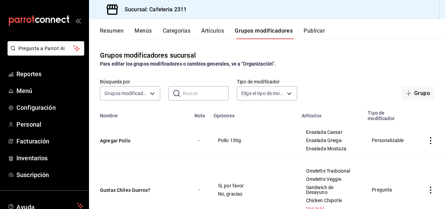
click at [178, 32] on button "Categorías" at bounding box center [177, 33] width 28 height 12
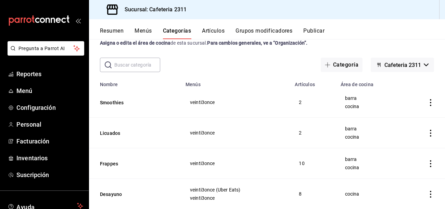
scroll to position [21, 0]
click at [247, 30] on button "Grupos modificadores" at bounding box center [264, 33] width 57 height 12
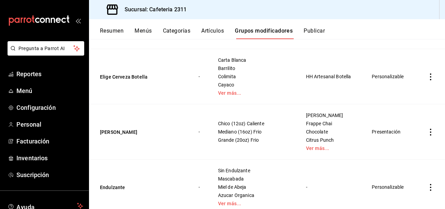
scroll to position [257, 0]
click at [430, 128] on icon "actions" at bounding box center [430, 131] width 7 height 7
click at [410, 136] on span "Editar" at bounding box center [410, 136] width 18 height 7
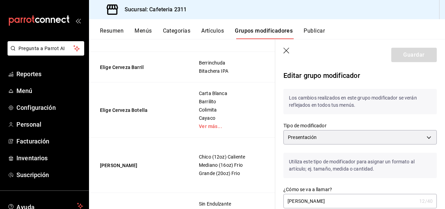
click at [211, 34] on button "Artículos" at bounding box center [212, 33] width 23 height 12
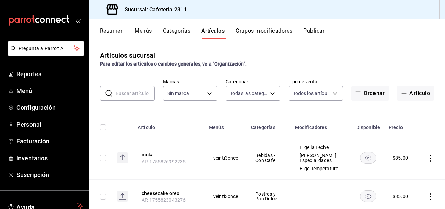
type input "536a82a5-983a-43ec-b1be-69caf506a0f5,2d541d84-83a7-4f98-a380-61900af1125d,575e2…"
type input "85018aa7-d10e-4b77-9d87-cba6278a116b"
click at [263, 30] on button "Grupos modificadores" at bounding box center [264, 33] width 57 height 12
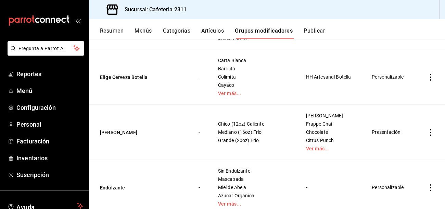
click at [275, 143] on td "Chico (12oz) Caliente Mediano (16oz) Frio Grande (20oz) Frio" at bounding box center [254, 131] width 88 height 55
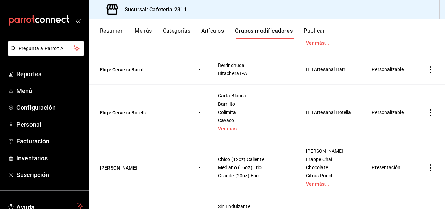
scroll to position [229, 0]
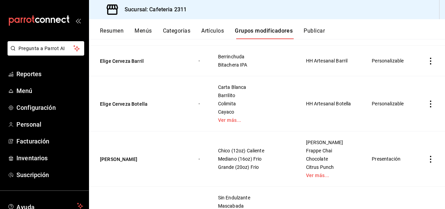
click at [431, 156] on icon "actions" at bounding box center [430, 159] width 7 height 7
click at [408, 176] on span "Duplicar" at bounding box center [410, 176] width 18 height 7
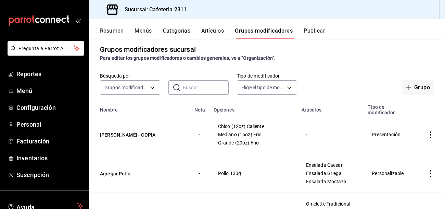
scroll to position [4, 0]
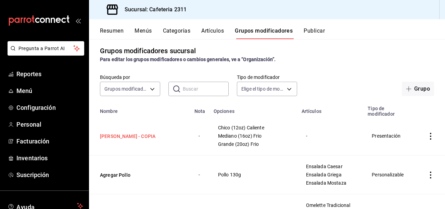
click at [125, 133] on button "Elige Tamaño - COPIA" at bounding box center [141, 136] width 82 height 7
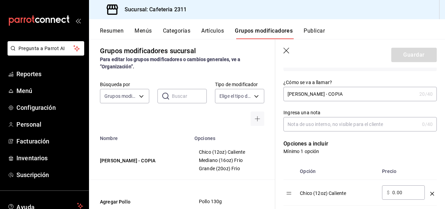
scroll to position [108, 0]
click at [341, 92] on input "Elige Tamaño - COPIA" at bounding box center [350, 93] width 133 height 14
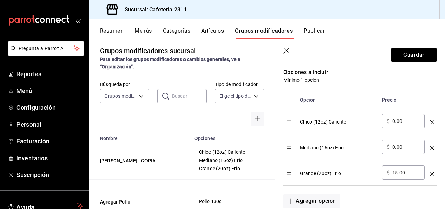
scroll to position [179, 0]
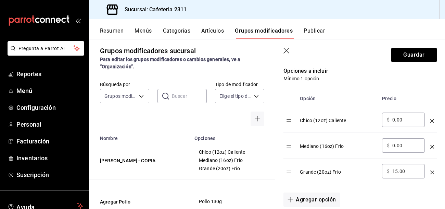
type input "Elige Tamaño - Choco"
click at [407, 145] on input "0.00" at bounding box center [407, 145] width 28 height 7
type input "0.00"
type input "10.00"
click at [405, 174] on input "15.00" at bounding box center [407, 170] width 28 height 7
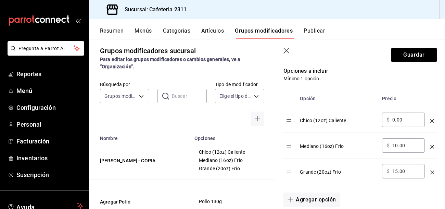
type input "1.00"
type input "20.00"
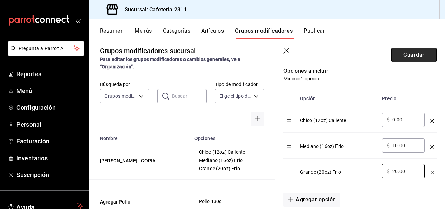
click at [409, 54] on button "Guardar" at bounding box center [415, 55] width 46 height 14
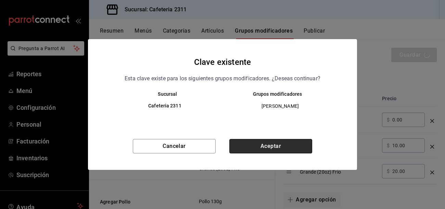
click at [283, 145] on button "Aceptar" at bounding box center [270, 146] width 83 height 14
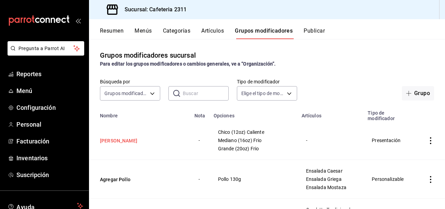
click at [135, 137] on button "Elige Tamaño - Choco" at bounding box center [141, 140] width 82 height 7
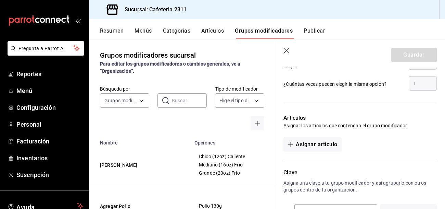
scroll to position [418, 0]
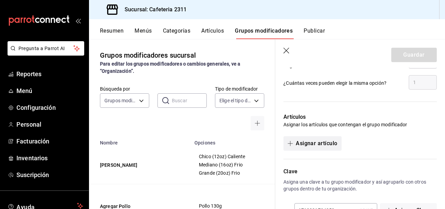
click at [308, 143] on button "Asignar artículo" at bounding box center [313, 143] width 58 height 14
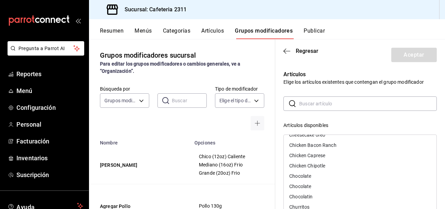
scroll to position [430, 0]
click at [306, 173] on div "Chocolate" at bounding box center [300, 175] width 22 height 5
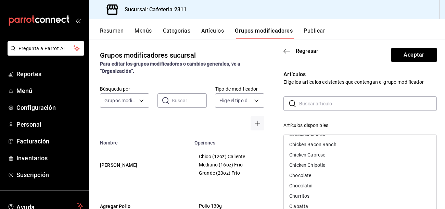
click at [306, 173] on div "Chocolate" at bounding box center [300, 175] width 22 height 5
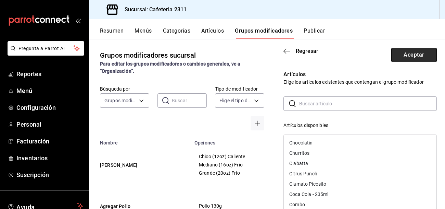
click at [423, 50] on button "Aceptar" at bounding box center [415, 55] width 46 height 14
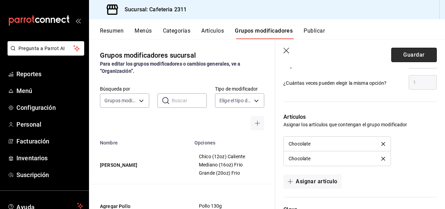
click at [406, 57] on button "Guardar" at bounding box center [415, 55] width 46 height 14
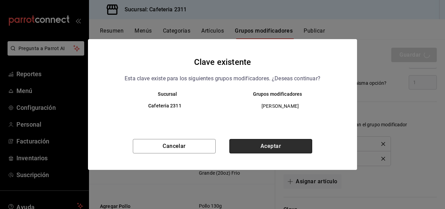
click at [286, 143] on button "Aceptar" at bounding box center [270, 146] width 83 height 14
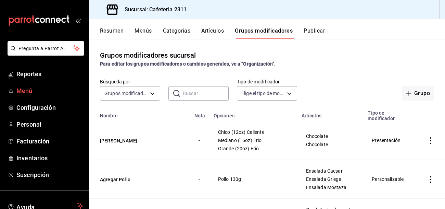
click at [26, 94] on span "Menú" at bounding box center [49, 90] width 67 height 9
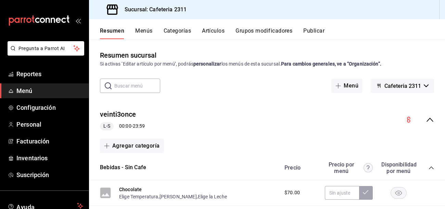
click at [23, 92] on span "Menú" at bounding box center [49, 90] width 67 height 9
click at [151, 30] on button "Menús" at bounding box center [143, 33] width 17 height 12
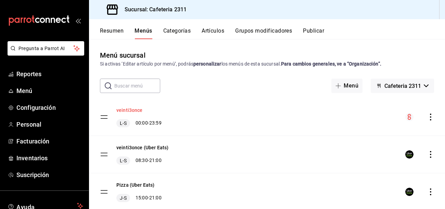
click at [125, 111] on button "veinti3once" at bounding box center [129, 110] width 26 height 7
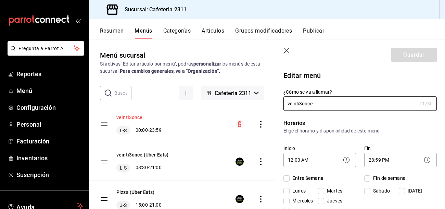
checkbox input "true"
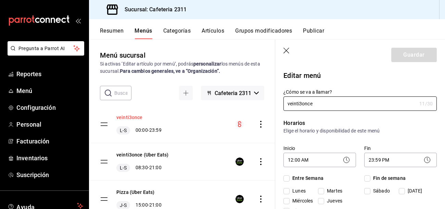
checkbox input "true"
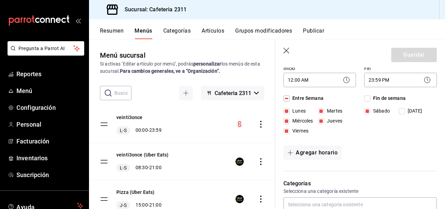
scroll to position [78, 0]
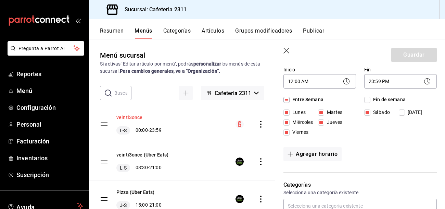
click at [127, 114] on button "veinti3once" at bounding box center [129, 117] width 26 height 7
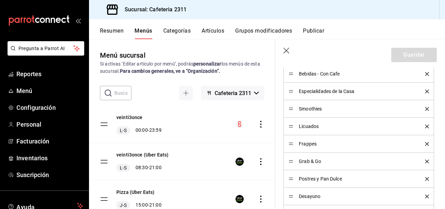
scroll to position [250, 0]
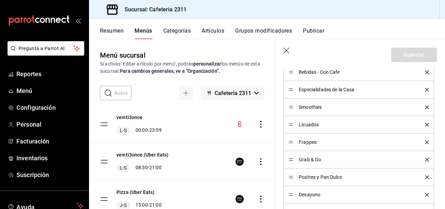
click at [179, 30] on button "Categorías" at bounding box center [177, 33] width 28 height 12
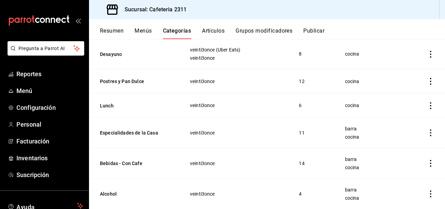
scroll to position [276, 0]
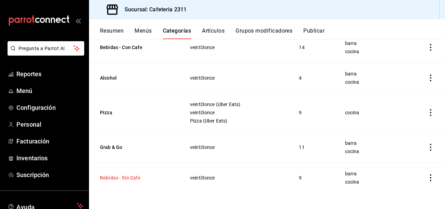
click at [123, 179] on button "Bebidas - Sin Cafe" at bounding box center [134, 177] width 69 height 7
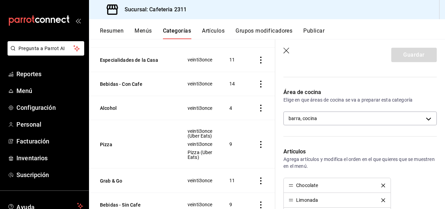
scroll to position [245, 0]
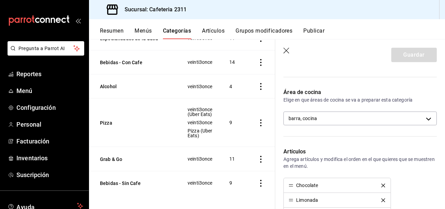
click at [261, 181] on icon "actions" at bounding box center [260, 182] width 1 height 7
click at [147, 28] on div at bounding box center [222, 104] width 445 height 209
click at [147, 29] on button "Menús" at bounding box center [143, 33] width 17 height 12
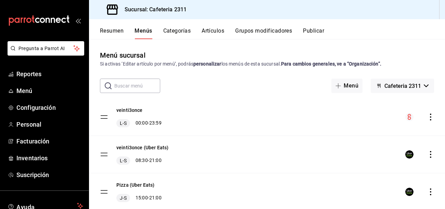
click at [179, 76] on div "Menú sucursal Si activas ‘Editar artículo por menú’, podrás personalizar los me…" at bounding box center [267, 129] width 356 height 158
click at [432, 116] on icon "actions" at bounding box center [430, 116] width 7 height 7
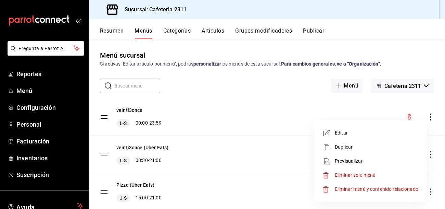
click at [370, 163] on span "Previsualizar" at bounding box center [377, 160] width 84 height 7
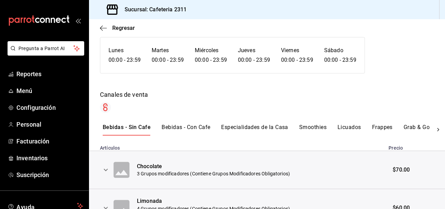
scroll to position [57, 0]
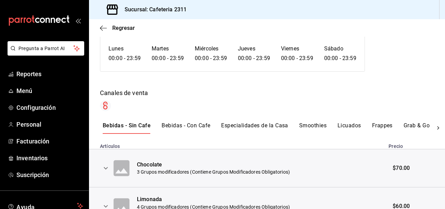
click at [102, 166] on icon "expand row" at bounding box center [106, 168] width 8 height 8
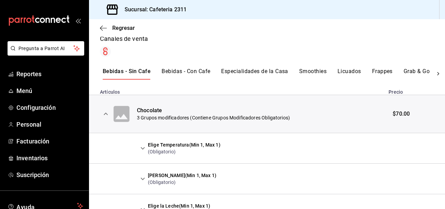
scroll to position [113, 0]
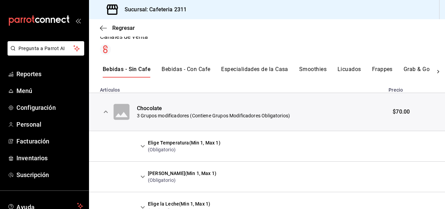
click at [142, 147] on icon "expand row" at bounding box center [143, 146] width 8 height 8
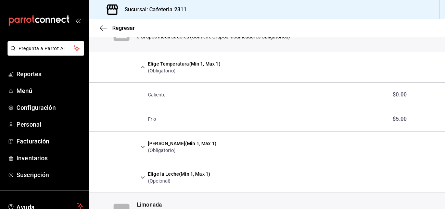
scroll to position [196, 0]
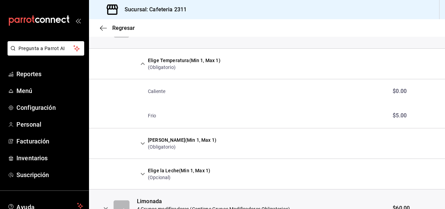
click at [142, 140] on icon "expand row" at bounding box center [143, 143] width 8 height 8
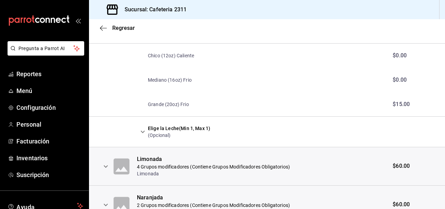
scroll to position [311, 0]
click at [141, 130] on icon "expand row" at bounding box center [143, 131] width 8 height 8
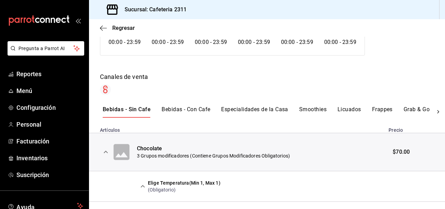
scroll to position [75, 0]
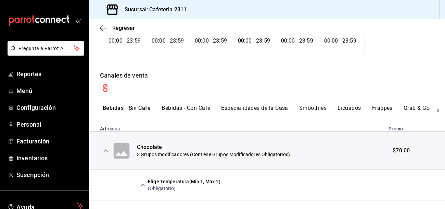
click at [108, 152] on icon "expand row" at bounding box center [106, 150] width 8 height 8
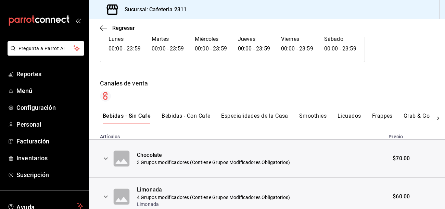
scroll to position [70, 0]
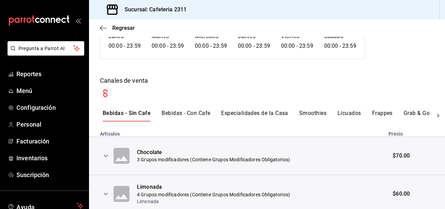
click at [190, 111] on button "Bebidas - Con Cafe" at bounding box center [186, 116] width 49 height 12
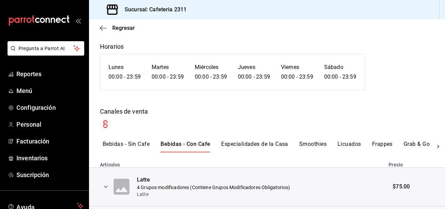
scroll to position [0, 0]
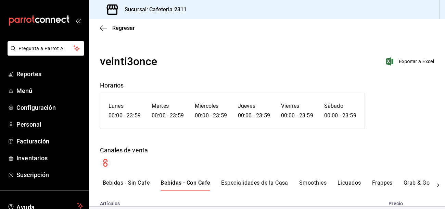
click at [250, 184] on button "Especialidades de la Casa" at bounding box center [254, 185] width 67 height 12
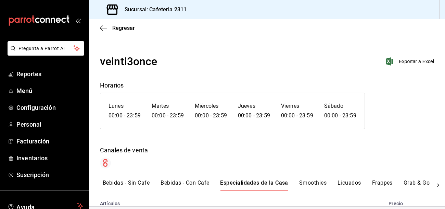
click at [313, 184] on button "Smoothies" at bounding box center [312, 185] width 27 height 12
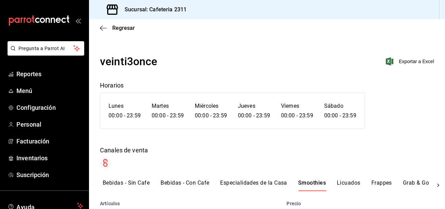
click at [346, 180] on button "Licuados" at bounding box center [349, 185] width 24 height 12
click at [376, 181] on button "Frappes" at bounding box center [381, 185] width 21 height 12
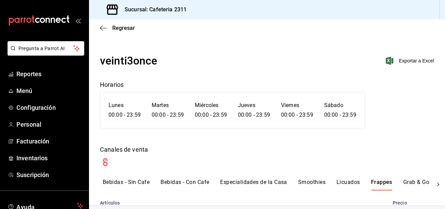
click at [135, 182] on button "Bebidas - Sin Cafe" at bounding box center [126, 184] width 47 height 12
click at [135, 182] on button "Bebidas - Sin Cafe" at bounding box center [127, 184] width 48 height 12
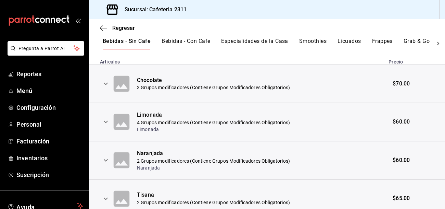
scroll to position [148, 0]
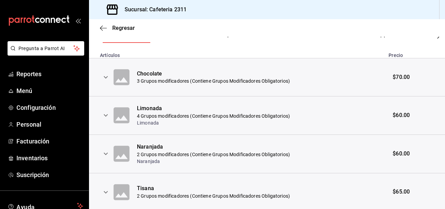
click at [106, 78] on icon "expand row" at bounding box center [106, 77] width 8 height 8
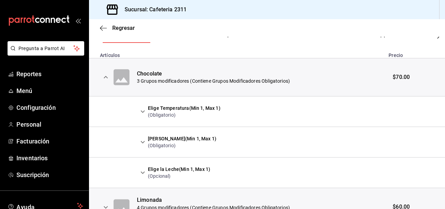
click at [143, 143] on icon "expand row" at bounding box center [143, 142] width 8 height 8
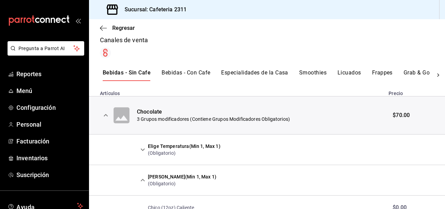
scroll to position [110, 0]
click at [190, 72] on button "Bebidas - Con Cafe" at bounding box center [186, 76] width 49 height 12
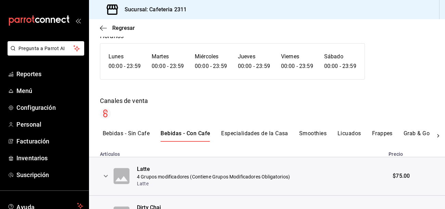
scroll to position [0, 0]
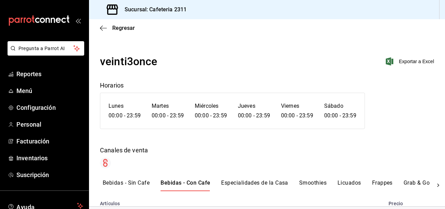
click at [268, 185] on button "Especialidades de la Casa" at bounding box center [254, 185] width 67 height 12
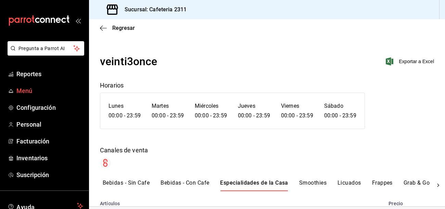
click at [18, 87] on span "Menú" at bounding box center [49, 90] width 67 height 9
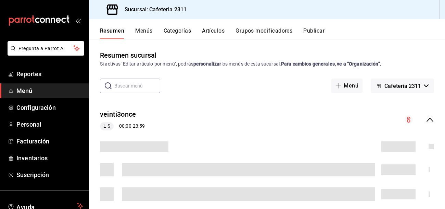
click at [211, 30] on button "Artículos" at bounding box center [213, 33] width 23 height 12
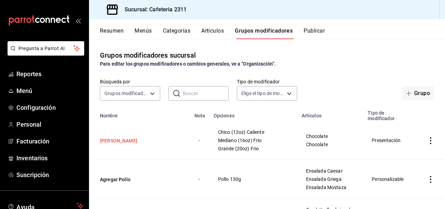
click at [115, 137] on button "Elige Tamaño - Choco" at bounding box center [141, 140] width 82 height 7
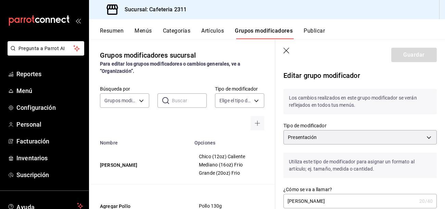
click at [398, 207] on input "Elige Tamaño - Choco" at bounding box center [350, 201] width 133 height 14
click at [222, 32] on button "Artículos" at bounding box center [212, 33] width 23 height 12
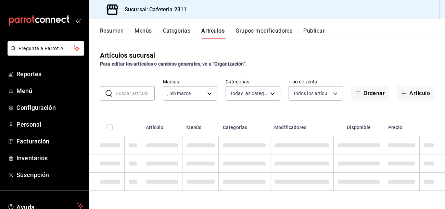
type input "85018aa7-d10e-4b77-9d87-cba6278a116b"
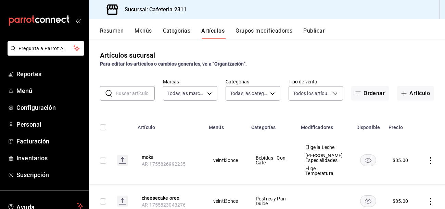
click at [133, 91] on input "text" at bounding box center [135, 93] width 39 height 14
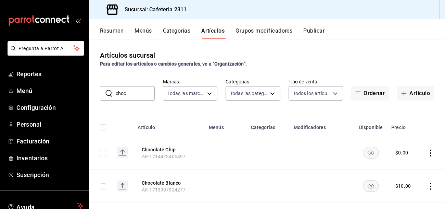
type input "chocola"
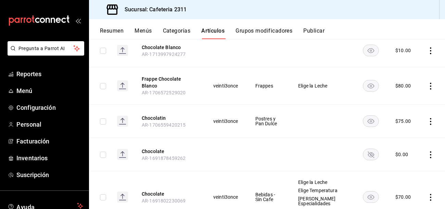
scroll to position [138, 0]
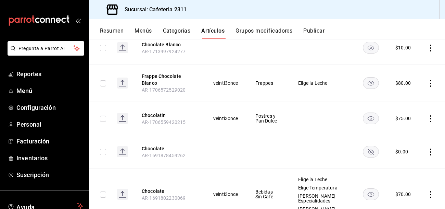
click at [432, 148] on icon "actions" at bounding box center [430, 151] width 7 height 7
click at [410, 190] on span "Eliminar" at bounding box center [409, 190] width 17 height 5
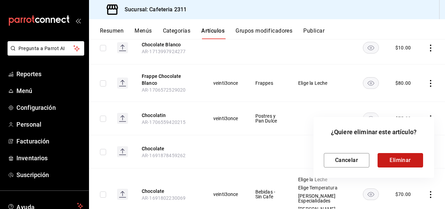
click at [411, 163] on button "Eliminar" at bounding box center [401, 160] width 46 height 14
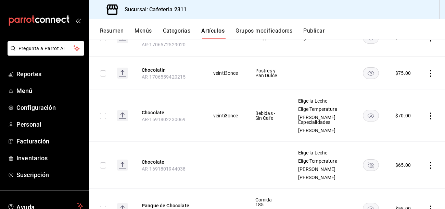
scroll to position [184, 0]
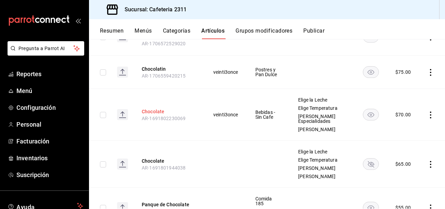
click at [145, 108] on button "Chocolate" at bounding box center [169, 111] width 55 height 7
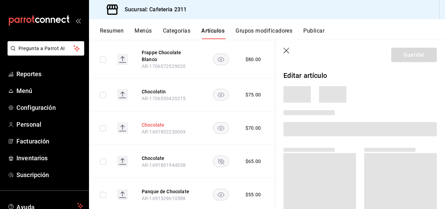
scroll to position [176, 0]
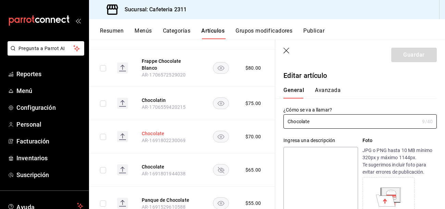
type input "$70.00"
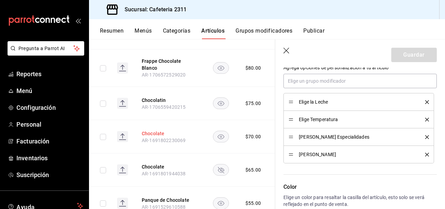
scroll to position [369, 0]
click at [429, 135] on icon "delete" at bounding box center [427, 136] width 4 height 4
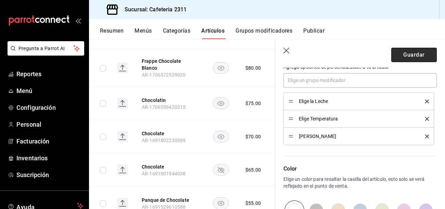
click at [413, 49] on button "Guardar" at bounding box center [415, 55] width 46 height 14
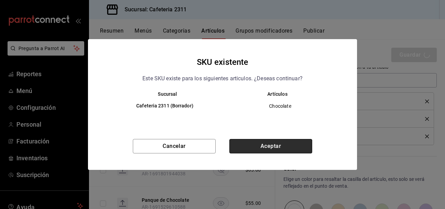
click at [308, 145] on button "Aceptar" at bounding box center [270, 146] width 83 height 14
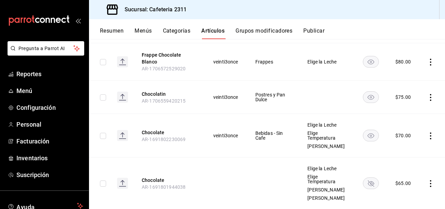
scroll to position [161, 0]
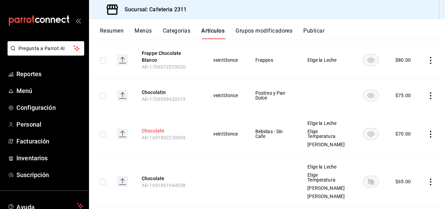
click at [149, 127] on button "Chocolate" at bounding box center [169, 130] width 55 height 7
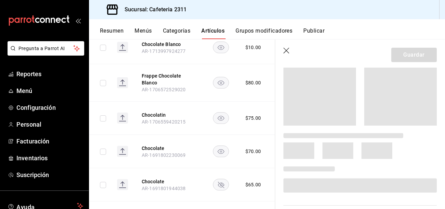
scroll to position [124, 0]
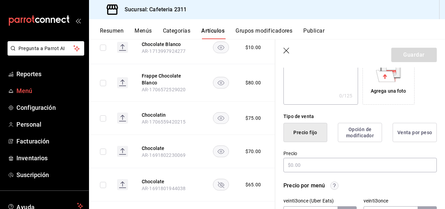
type input "Chocolate"
type input "AR-1691802230069"
type input "$70.00"
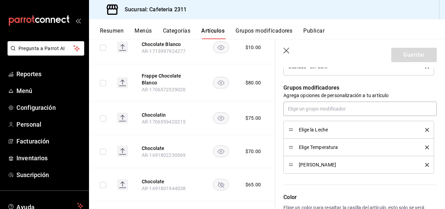
scroll to position [341, 0]
click at [427, 147] on icon "delete" at bounding box center [427, 147] width 4 height 4
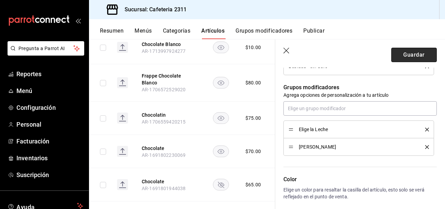
click at [416, 58] on button "Guardar" at bounding box center [415, 55] width 46 height 14
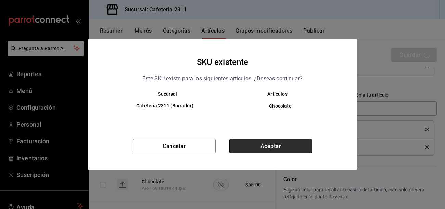
click at [270, 151] on button "Aceptar" at bounding box center [270, 146] width 83 height 14
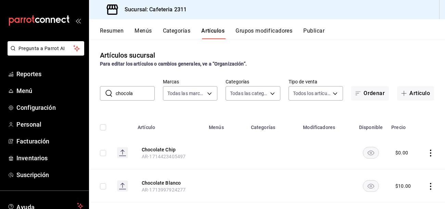
click at [139, 28] on button "Menús" at bounding box center [143, 33] width 17 height 12
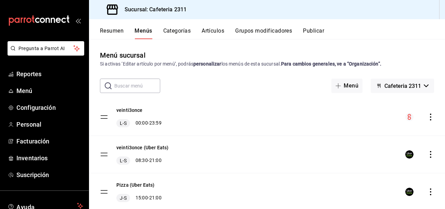
click at [431, 115] on icon "actions" at bounding box center [430, 116] width 7 height 7
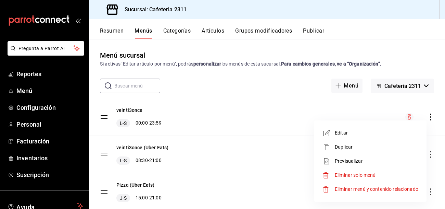
click at [336, 162] on span "Previsualizar" at bounding box center [377, 160] width 84 height 7
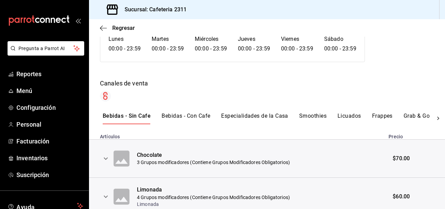
scroll to position [75, 0]
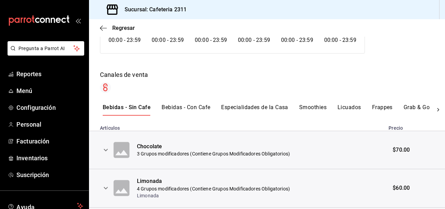
click at [105, 150] on icon "expand row" at bounding box center [106, 150] width 8 height 8
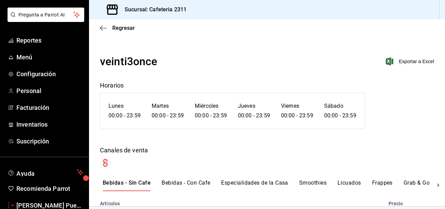
scroll to position [49, 0]
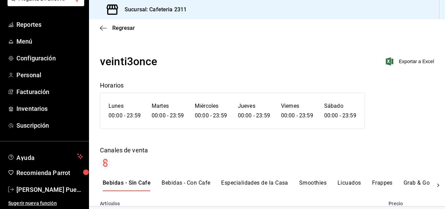
click at [73, 137] on div "Pregunta a Parrot AI Reportes Menú Configuración Personal Facturación Inventari…" at bounding box center [44, 96] width 89 height 209
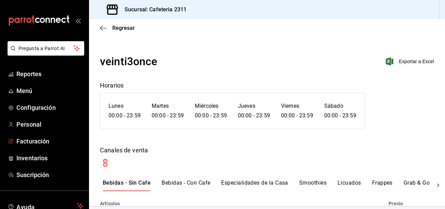
scroll to position [0, 0]
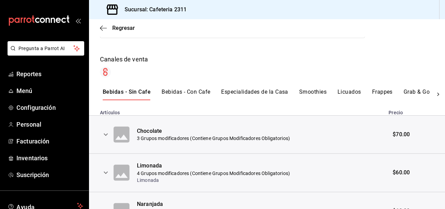
click at [105, 133] on icon "expand row" at bounding box center [106, 134] width 8 height 8
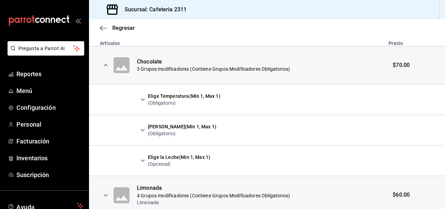
scroll to position [160, 0]
click at [105, 30] on icon "button" at bounding box center [103, 28] width 7 height 6
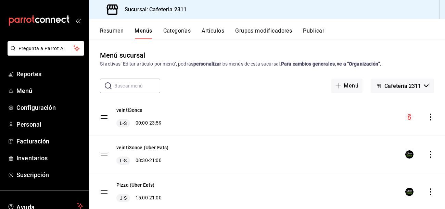
click at [116, 31] on button "Resumen" at bounding box center [112, 33] width 24 height 12
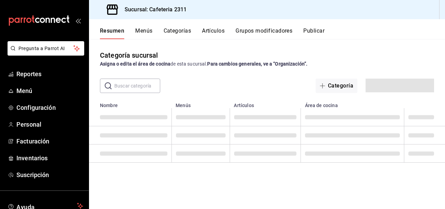
click at [149, 32] on button "Menús" at bounding box center [143, 33] width 17 height 12
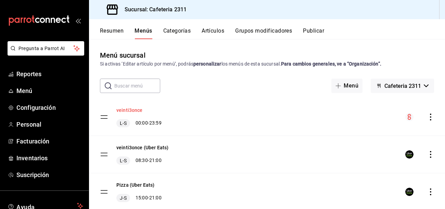
click at [126, 107] on button "veinti3once" at bounding box center [129, 110] width 26 height 7
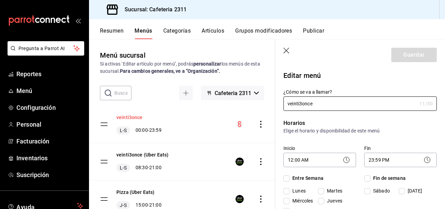
checkbox input "true"
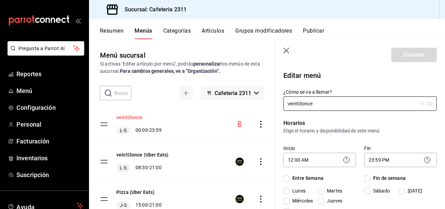
checkbox input "true"
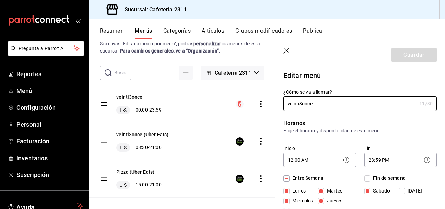
scroll to position [21, 0]
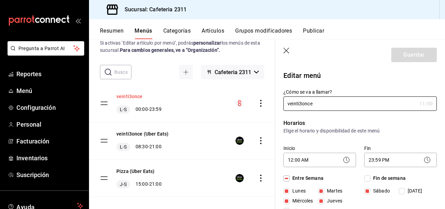
click at [126, 96] on button "veinti3once" at bounding box center [129, 96] width 26 height 7
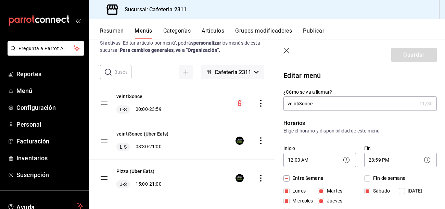
click at [289, 53] on icon "button" at bounding box center [287, 51] width 7 height 7
checkbox input "false"
type input "1756177187837"
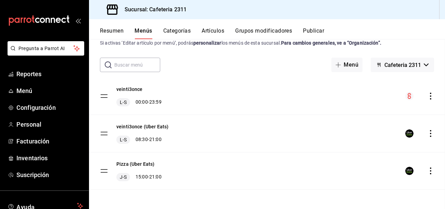
checkbox input "false"
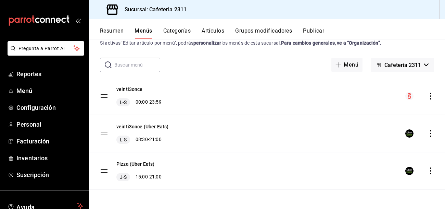
checkbox input "false"
click at [130, 89] on button "veinti3once" at bounding box center [129, 89] width 26 height 7
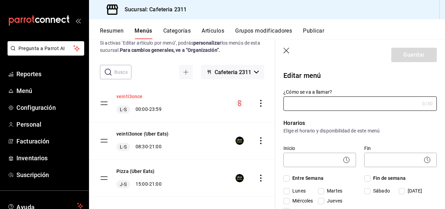
type input "veinti3once"
checkbox input "true"
type input "01691538120891"
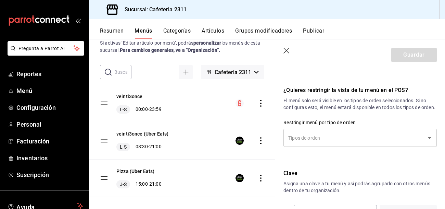
scroll to position [685, 0]
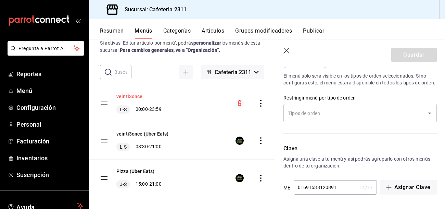
click at [130, 95] on button "veinti3once" at bounding box center [129, 96] width 26 height 7
click at [261, 102] on icon "actions" at bounding box center [261, 103] width 7 height 7
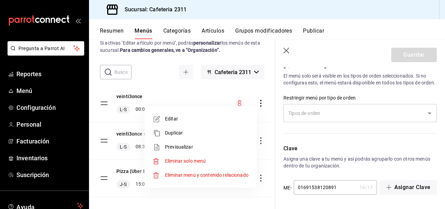
click at [179, 117] on span "Editar" at bounding box center [207, 118] width 84 height 7
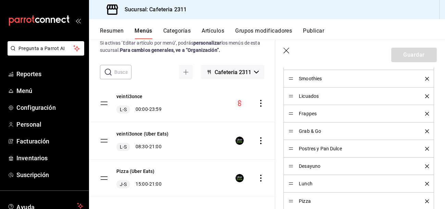
click at [308, 96] on span "Licuados" at bounding box center [357, 96] width 116 height 5
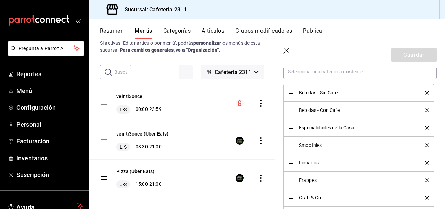
scroll to position [213, 0]
click at [331, 94] on div "Bebidas - Sin Cafe" at bounding box center [359, 92] width 140 height 8
click at [308, 91] on span "Bebidas - Sin Cafe" at bounding box center [357, 91] width 116 height 5
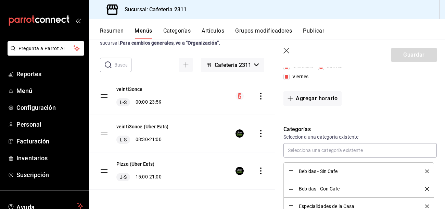
scroll to position [0, 0]
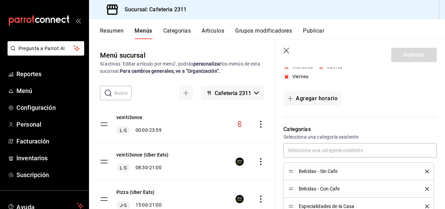
click at [174, 31] on button "Categorías" at bounding box center [177, 33] width 28 height 12
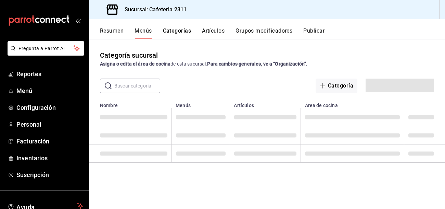
click at [142, 33] on button "Menús" at bounding box center [143, 33] width 17 height 12
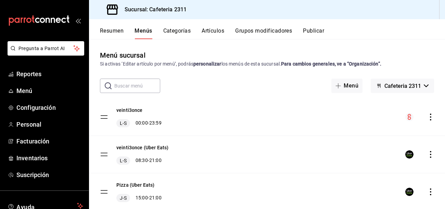
click at [431, 119] on icon "actions" at bounding box center [430, 116] width 7 height 7
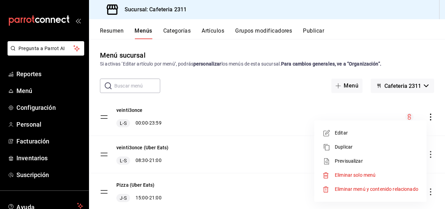
click at [353, 159] on span "Previsualizar" at bounding box center [377, 160] width 84 height 7
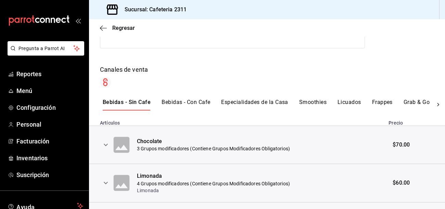
scroll to position [83, 0]
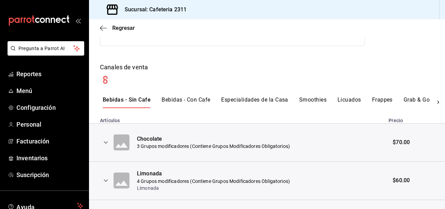
click at [109, 140] on icon "expand row" at bounding box center [106, 142] width 8 height 8
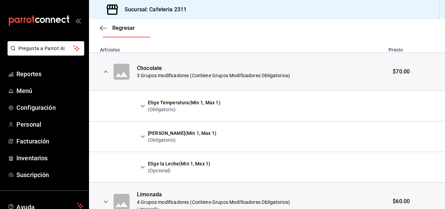
scroll to position [154, 0]
click at [142, 108] on icon "expand row" at bounding box center [143, 105] width 8 height 8
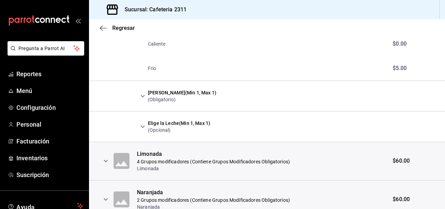
scroll to position [251, 0]
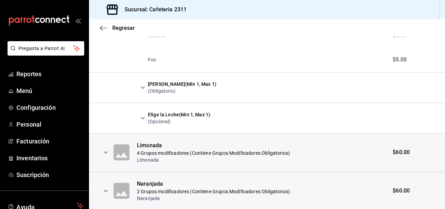
click at [145, 115] on icon "expand row" at bounding box center [143, 118] width 8 height 8
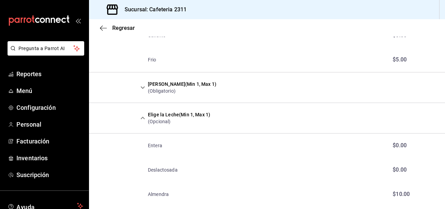
click at [142, 91] on icon "expand row" at bounding box center [143, 87] width 8 height 8
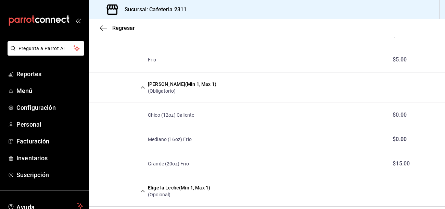
click at [109, 24] on div "Regresar" at bounding box center [267, 27] width 356 height 17
click at [120, 30] on span "Regresar" at bounding box center [123, 28] width 23 height 7
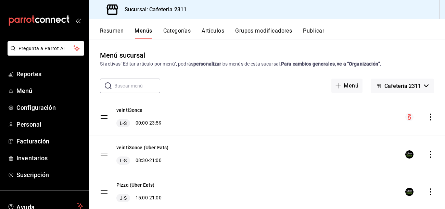
click at [215, 34] on button "Artículos" at bounding box center [213, 33] width 23 height 12
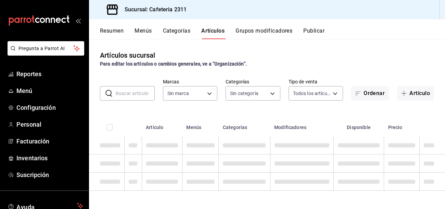
click at [146, 93] on input "text" at bounding box center [135, 93] width 39 height 14
type input "c"
type input "85018aa7-d10e-4b77-9d87-cba6278a116b"
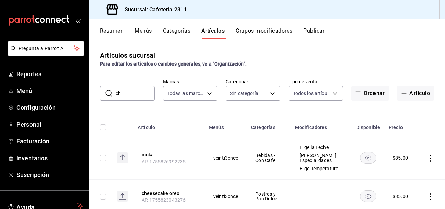
type input "cho"
type input "536a82a5-983a-43ec-b1be-69caf506a0f5,2d541d84-83a7-4f98-a380-61900af1125d,575e2…"
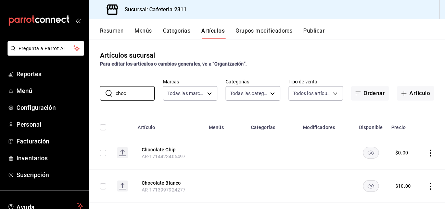
type input "chocolate"
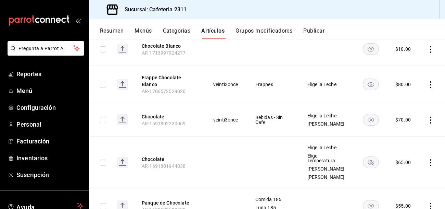
scroll to position [137, 0]
click at [432, 159] on icon "actions" at bounding box center [430, 161] width 7 height 7
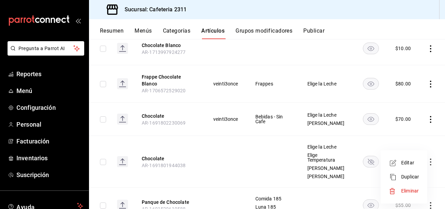
click at [413, 191] on span "Eliminar" at bounding box center [409, 190] width 17 height 5
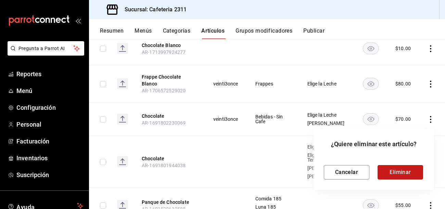
click at [415, 172] on button "Eliminar" at bounding box center [401, 172] width 46 height 14
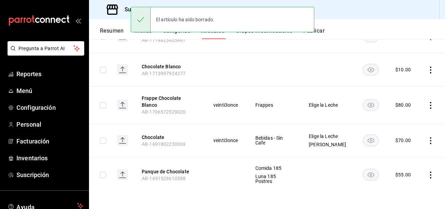
scroll to position [114, 0]
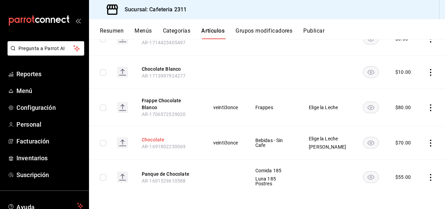
click at [154, 136] on button "Chocolate" at bounding box center [169, 139] width 55 height 7
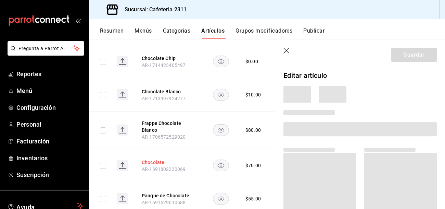
scroll to position [110, 0]
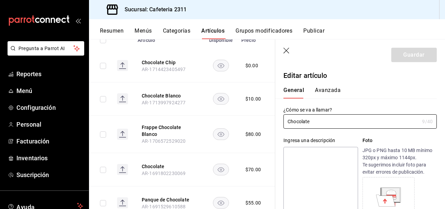
type input "$70.00"
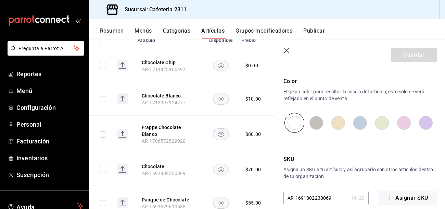
scroll to position [448, 0]
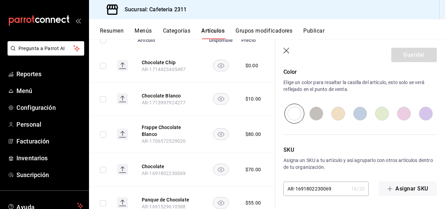
click at [411, 57] on div "Guardar" at bounding box center [415, 55] width 46 height 14
click at [319, 28] on button "Publicar" at bounding box center [313, 33] width 21 height 12
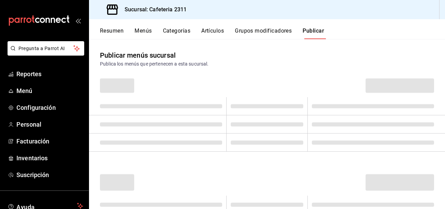
click at [187, 33] on button "Categorías" at bounding box center [177, 33] width 28 height 12
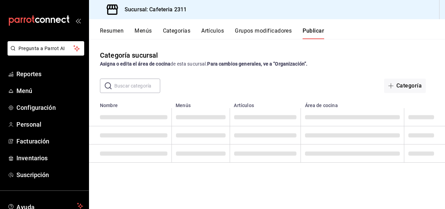
click at [115, 29] on button "Resumen" at bounding box center [112, 33] width 24 height 12
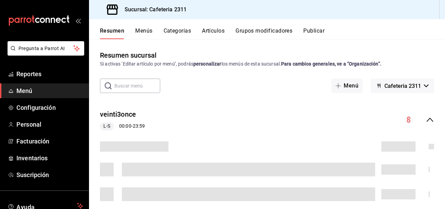
click at [428, 122] on icon "collapse-menu-row" at bounding box center [430, 119] width 8 height 8
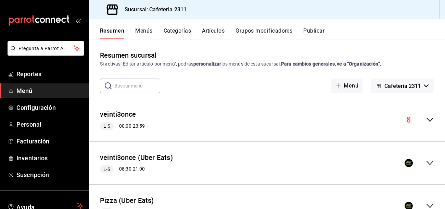
click at [428, 122] on icon "collapse-menu-row" at bounding box center [430, 119] width 8 height 8
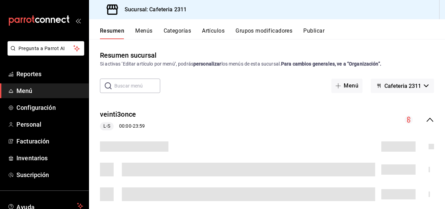
click at [142, 29] on button "Menús" at bounding box center [143, 33] width 17 height 12
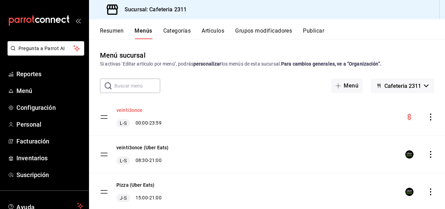
click at [124, 111] on button "veinti3once" at bounding box center [129, 110] width 26 height 7
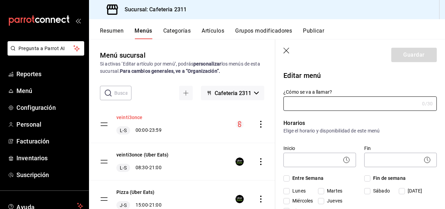
type input "veinti3once"
checkbox input "true"
type input "01691538120891"
click at [260, 124] on icon "actions" at bounding box center [261, 124] width 7 height 7
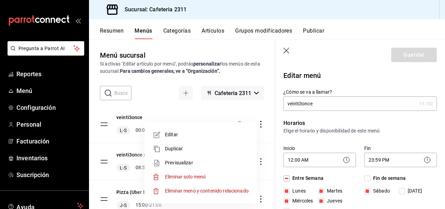
click at [188, 164] on span "Previsualizar" at bounding box center [207, 162] width 84 height 7
checkbox input "false"
type input "1756177960486"
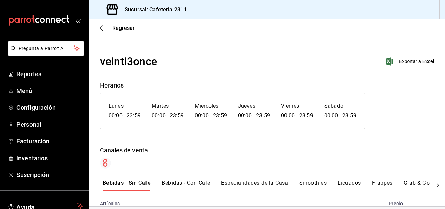
scroll to position [63, 0]
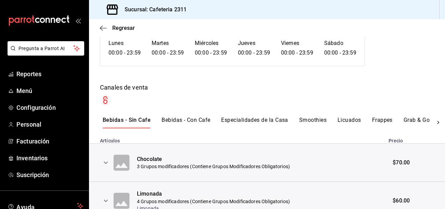
click at [107, 163] on icon "expand row" at bounding box center [106, 162] width 8 height 8
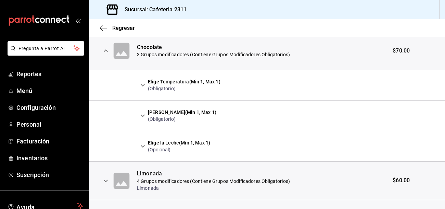
scroll to position [174, 0]
click at [114, 29] on span "Regresar" at bounding box center [123, 28] width 23 height 7
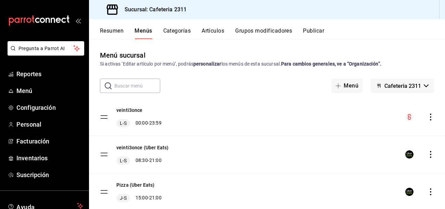
click at [205, 31] on button "Artículos" at bounding box center [213, 33] width 23 height 12
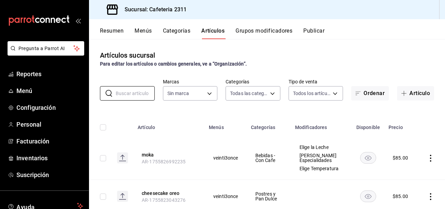
type input "536a82a5-983a-43ec-b1be-69caf506a0f5,2d541d84-83a7-4f98-a380-61900af1125d,575e2…"
type input "chocolate"
type input "85018aa7-d10e-4b77-9d87-cba6278a116b"
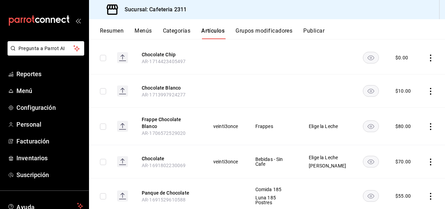
scroll to position [96, 0]
click at [122, 158] on icon at bounding box center [122, 160] width 1 height 4
click at [154, 155] on button "Chocolate" at bounding box center [169, 157] width 55 height 7
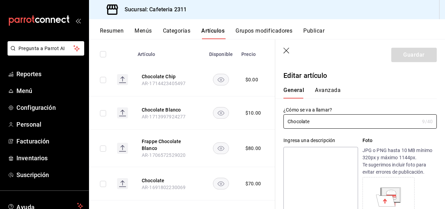
type input "$70.00"
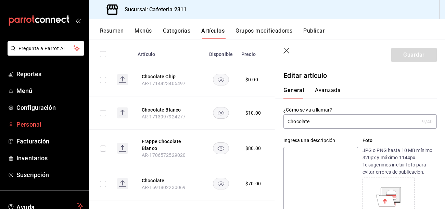
click at [31, 123] on span "Personal" at bounding box center [49, 124] width 67 height 9
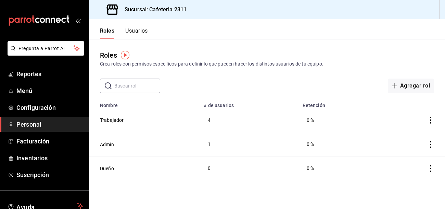
click at [430, 144] on icon "actions" at bounding box center [430, 144] width 7 height 7
click at [332, 25] on div at bounding box center [222, 104] width 445 height 209
click at [106, 144] on button "Admin" at bounding box center [107, 144] width 14 height 7
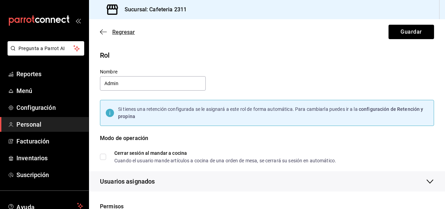
click at [107, 31] on span "Regresar" at bounding box center [117, 32] width 35 height 7
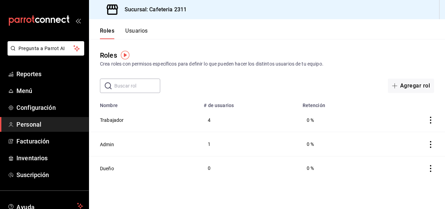
click at [143, 30] on button "Usuarios" at bounding box center [136, 33] width 23 height 12
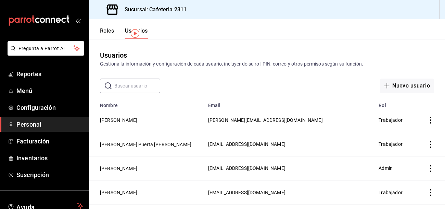
scroll to position [42, 0]
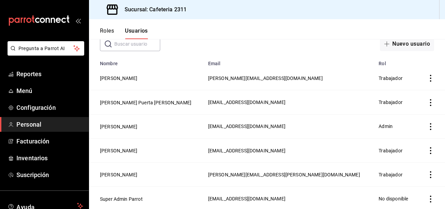
click at [431, 171] on icon "actions" at bounding box center [430, 174] width 7 height 7
click at [405, 180] on span "Eliminar" at bounding box center [405, 182] width 17 height 5
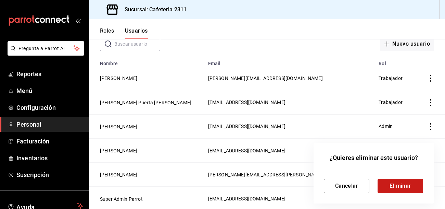
click at [402, 183] on button "Eliminar" at bounding box center [401, 185] width 46 height 14
click at [402, 183] on button "Reintentar" at bounding box center [401, 185] width 46 height 14
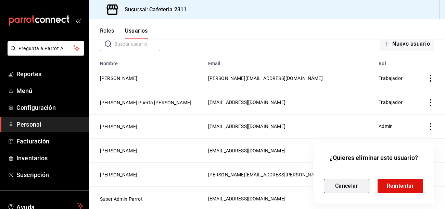
click at [337, 183] on button "Cancelar" at bounding box center [347, 185] width 46 height 14
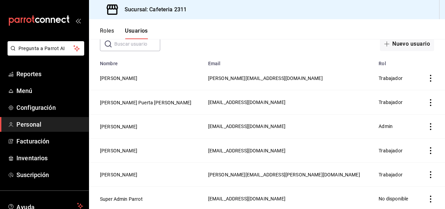
click at [430, 101] on icon "actions" at bounding box center [430, 102] width 7 height 7
click at [275, 5] on div at bounding box center [222, 104] width 445 height 209
click at [430, 196] on icon "actions" at bounding box center [430, 198] width 7 height 7
click at [137, 198] on div at bounding box center [222, 104] width 445 height 209
click at [115, 100] on button "[PERSON_NAME] Puerta [PERSON_NAME]" at bounding box center [145, 102] width 91 height 7
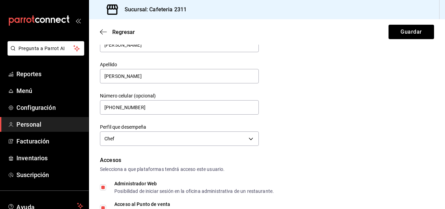
scroll to position [38, 0]
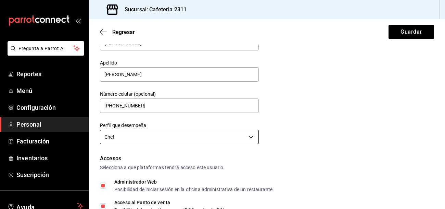
click at [210, 135] on body "Pregunta a Parrot AI Reportes Menú Configuración Personal Facturación Inventari…" at bounding box center [222, 104] width 445 height 209
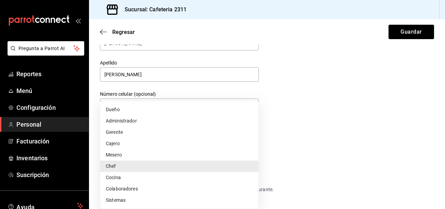
click at [118, 123] on li "Administrador" at bounding box center [179, 120] width 158 height 11
type input "ADMIN"
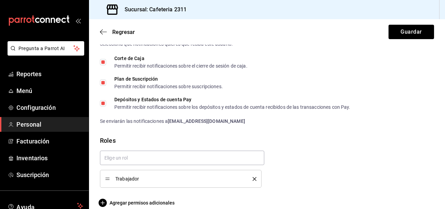
scroll to position [376, 0]
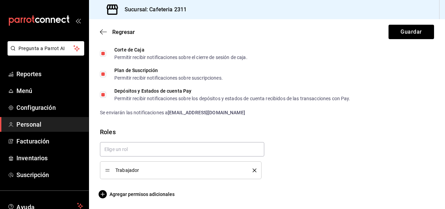
click at [255, 168] on icon "delete" at bounding box center [255, 170] width 4 height 4
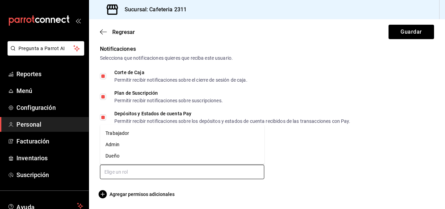
click at [204, 173] on input "text" at bounding box center [182, 171] width 164 height 14
click at [120, 141] on li "Admin" at bounding box center [182, 144] width 164 height 11
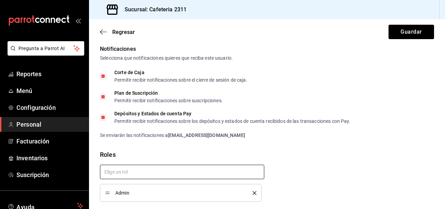
scroll to position [376, 0]
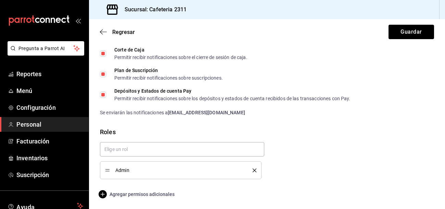
click at [139, 195] on span "Agregar permisos adicionales" at bounding box center [137, 194] width 75 height 8
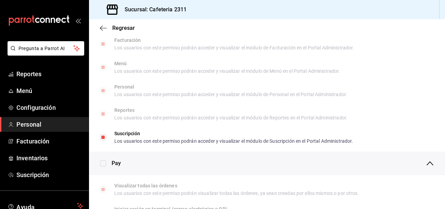
scroll to position [496, 0]
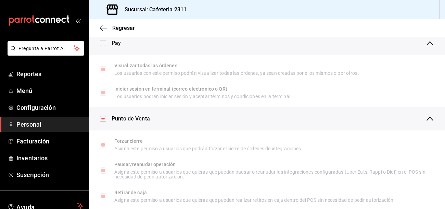
click at [103, 43] on input "checkbox" at bounding box center [103, 43] width 6 height 6
checkbox input "false"
click at [104, 70] on input "Visualizar todas las órdenes Los usuarios con este permiso podrán visualizar to…" at bounding box center [103, 69] width 6 height 6
checkbox input "true"
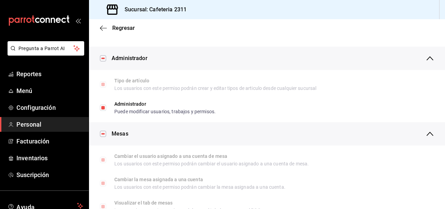
scroll to position [0, 0]
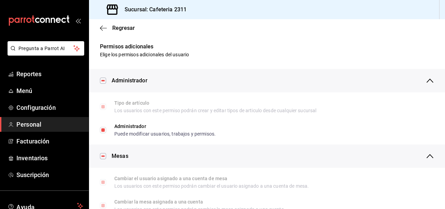
click at [104, 85] on div "Administrador" at bounding box center [267, 80] width 356 height 23
click at [103, 82] on input "checkbox" at bounding box center [103, 80] width 6 height 6
checkbox input "false"
click at [103, 82] on input "checkbox" at bounding box center [103, 80] width 6 height 6
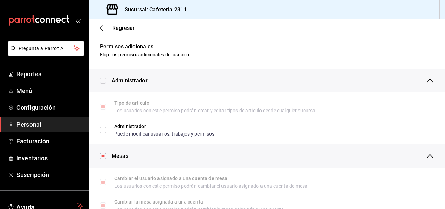
checkbox input "true"
click at [103, 82] on input "checkbox" at bounding box center [103, 80] width 6 height 6
checkbox input "false"
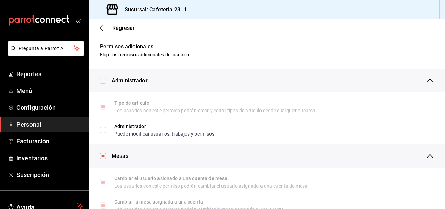
click at [103, 82] on input "checkbox" at bounding box center [103, 80] width 6 height 6
checkbox input "true"
click at [100, 102] on label "Tipo de artículo Los usuarios con este permiso podrán crear y editar tipos de a…" at bounding box center [208, 106] width 216 height 12
click at [100, 103] on input "Tipo de artículo Los usuarios con este permiso podrán crear y editar tipos de a…" at bounding box center [103, 106] width 6 height 6
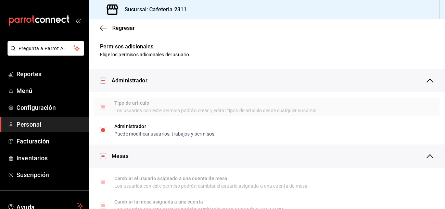
checkbox input "true"
click at [102, 155] on input "checkbox" at bounding box center [103, 156] width 6 height 6
click at [431, 84] on icon "button" at bounding box center [430, 80] width 8 height 8
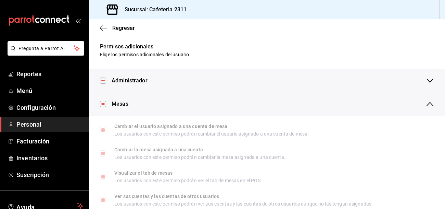
click at [431, 84] on icon "button" at bounding box center [430, 80] width 8 height 8
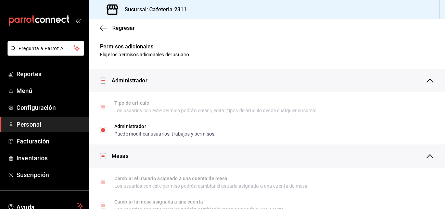
click at [105, 156] on input "checkbox" at bounding box center [103, 156] width 6 height 6
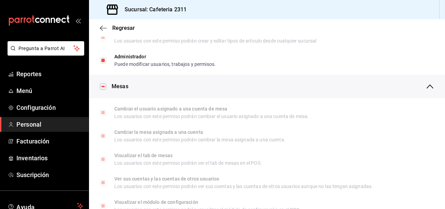
scroll to position [70, 0]
click at [103, 86] on input "checkbox" at bounding box center [103, 86] width 6 height 6
checkbox input "true"
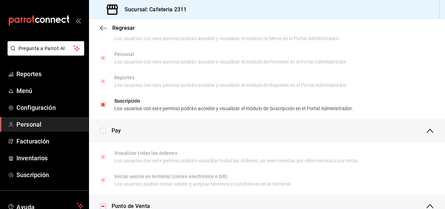
scroll to position [413, 0]
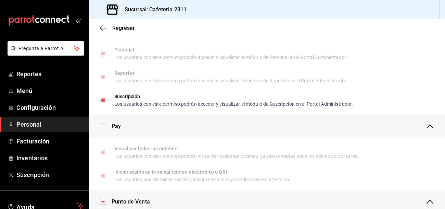
click at [105, 127] on input "checkbox" at bounding box center [103, 126] width 6 height 6
checkbox input "false"
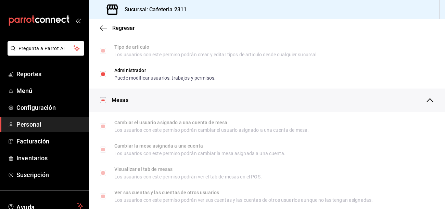
scroll to position [0, 0]
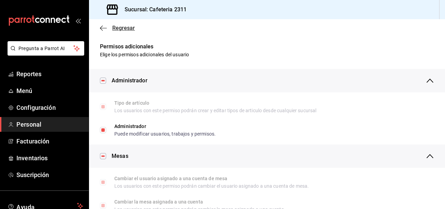
click at [124, 28] on span "Regresar" at bounding box center [123, 28] width 23 height 7
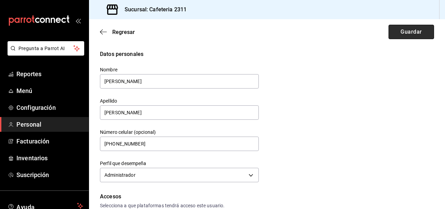
click at [397, 29] on button "Guardar" at bounding box center [412, 32] width 46 height 14
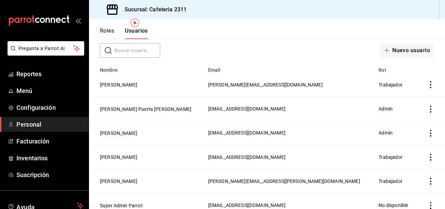
scroll to position [36, 0]
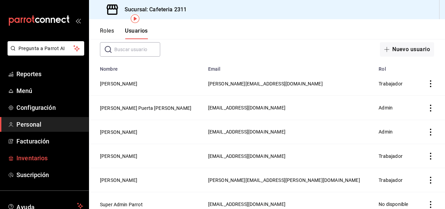
click at [29, 159] on span "Inventarios" at bounding box center [49, 157] width 67 height 9
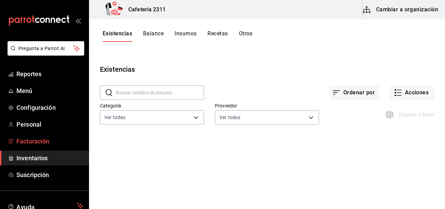
click at [31, 144] on span "Facturación" at bounding box center [49, 140] width 67 height 9
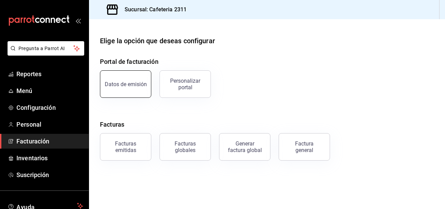
click at [103, 78] on button "Datos de emisión" at bounding box center [125, 83] width 51 height 27
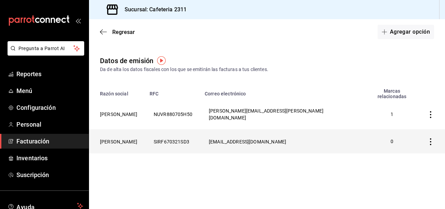
click at [146, 131] on th "[PERSON_NAME]" at bounding box center [117, 141] width 57 height 24
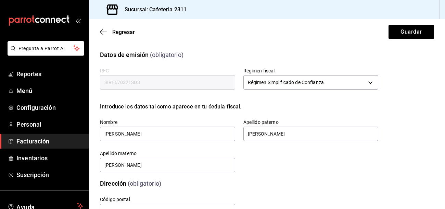
click at [115, 10] on icon at bounding box center [112, 10] width 14 height 14
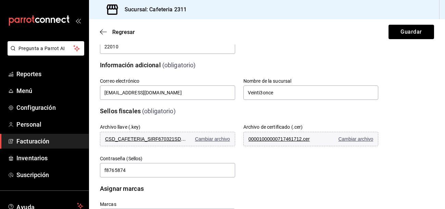
scroll to position [166, 0]
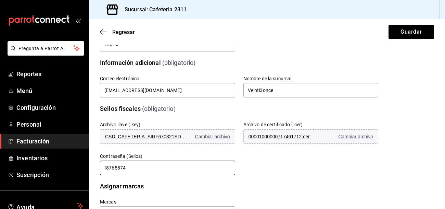
click at [165, 165] on input "f8765874" at bounding box center [167, 167] width 135 height 14
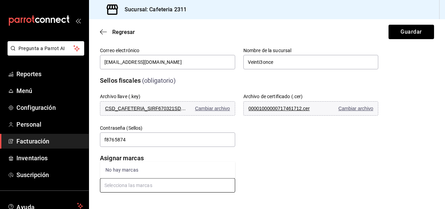
click at [154, 183] on input "text" at bounding box center [167, 185] width 135 height 14
click at [130, 170] on div "No hay marcas" at bounding box center [167, 169] width 135 height 17
click at [119, 157] on div "Marcas" at bounding box center [231, 173] width 295 height 38
click at [406, 39] on div "Regresar Guardar" at bounding box center [267, 31] width 356 height 25
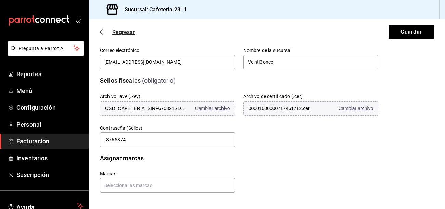
click at [123, 34] on span "Regresar" at bounding box center [123, 32] width 23 height 7
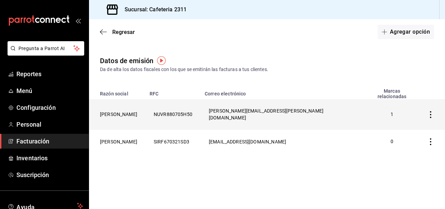
click at [125, 108] on th "[PERSON_NAME] [PERSON_NAME]" at bounding box center [117, 114] width 57 height 30
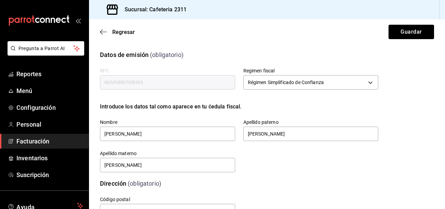
click at [405, 82] on div "Datos de emisión (obligatorio) RFC NUVR880705H50 Regimen fiscal Régimen Simplif…" at bounding box center [267, 107] width 334 height 131
click at [121, 33] on span "Regresar" at bounding box center [123, 32] width 23 height 7
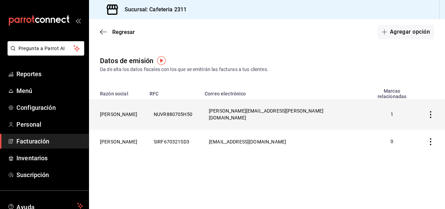
click at [431, 111] on icon "button" at bounding box center [430, 114] width 1 height 7
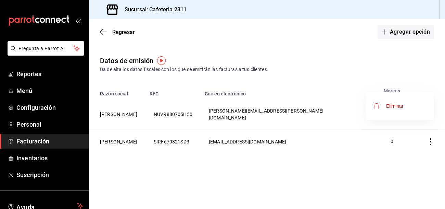
click at [410, 109] on li "Eliminar" at bounding box center [400, 105] width 69 height 19
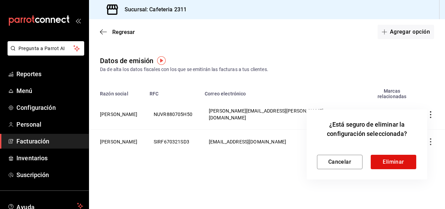
click at [391, 175] on div "¿Está seguro de eliminar la configuración seleccionada? Cancelar Eliminar" at bounding box center [367, 144] width 121 height 70
click at [390, 162] on button "Eliminar" at bounding box center [394, 161] width 46 height 14
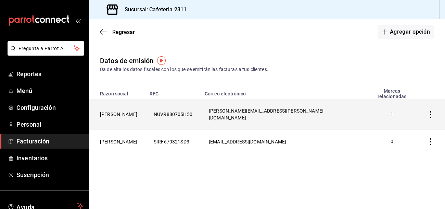
click at [131, 103] on th "[PERSON_NAME] [PERSON_NAME]" at bounding box center [117, 114] width 57 height 30
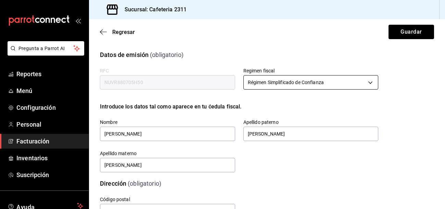
click at [370, 82] on body "Pregunta a Parrot AI Reportes Menú Configuración Personal Facturación Inventari…" at bounding box center [222, 104] width 445 height 209
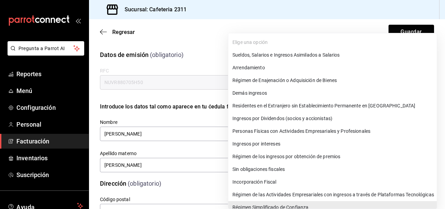
scroll to position [5, 0]
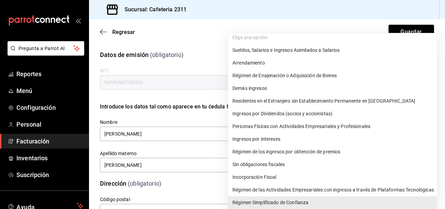
click at [252, 38] on ul "Elige una opción Sueldos, Salarios e Ingresos Asimilados a Salarios Arrendamien…" at bounding box center [332, 119] width 209 height 183
click at [176, 29] on div at bounding box center [222, 104] width 445 height 209
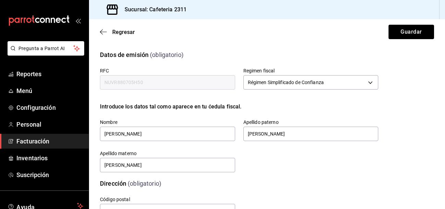
click at [158, 78] on input "NUVR880705H50" at bounding box center [167, 82] width 135 height 14
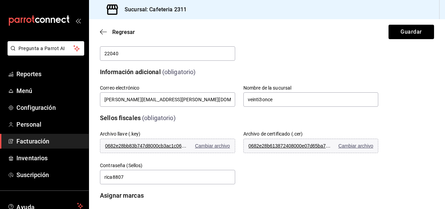
scroll to position [175, 0]
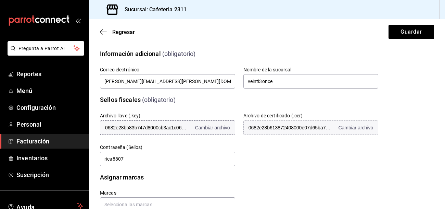
click at [215, 125] on span "Cambiar archivo" at bounding box center [212, 127] width 35 height 5
click at [181, 157] on input "rica8807" at bounding box center [167, 158] width 135 height 14
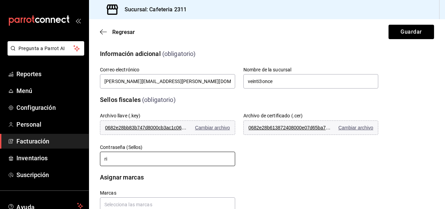
type input "r"
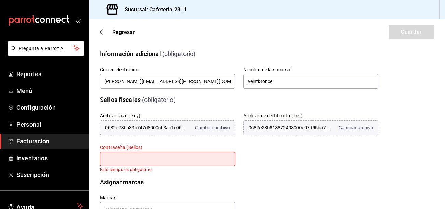
click at [405, 36] on div "Regresar Guardar" at bounding box center [267, 31] width 356 height 25
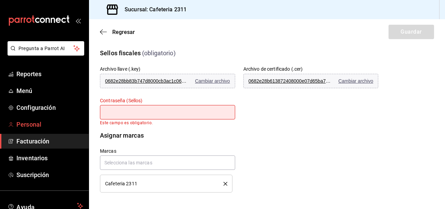
click at [28, 130] on link "Personal" at bounding box center [44, 124] width 89 height 15
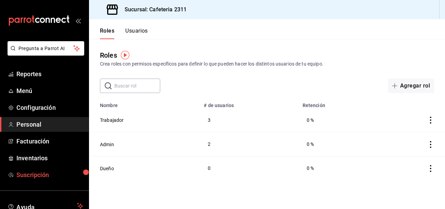
scroll to position [49, 0]
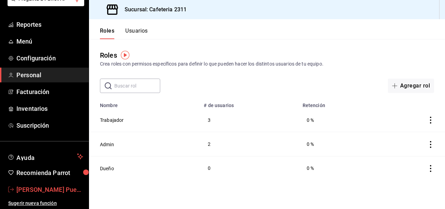
click at [26, 188] on span "[PERSON_NAME] Puerta [PERSON_NAME]" at bounding box center [49, 189] width 67 height 9
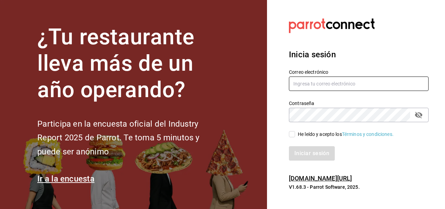
type input "[EMAIL_ADDRESS][DOMAIN_NAME]"
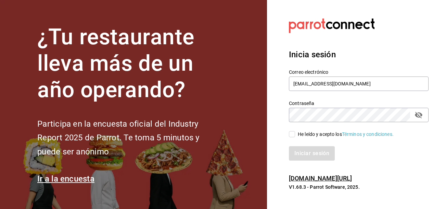
click at [295, 135] on span "He leído y acepto los Términos y condiciones." at bounding box center [344, 134] width 99 height 7
click at [295, 135] on input "He leído y acepto los Términos y condiciones." at bounding box center [292, 134] width 6 height 6
checkbox input "true"
click at [318, 154] on button "Iniciar sesión" at bounding box center [312, 153] width 47 height 14
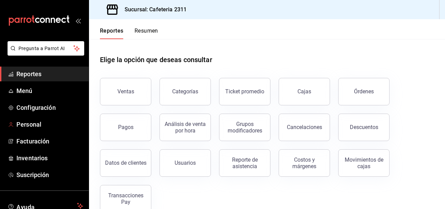
click at [146, 28] on button "Resumen" at bounding box center [147, 33] width 24 height 12
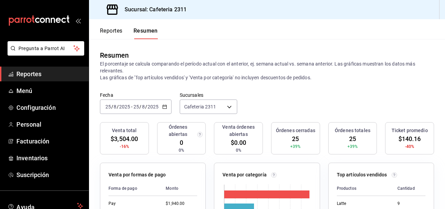
scroll to position [53, 0]
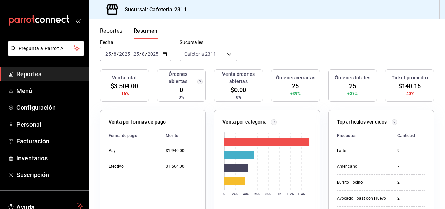
click at [110, 32] on button "Reportes" at bounding box center [111, 33] width 23 height 12
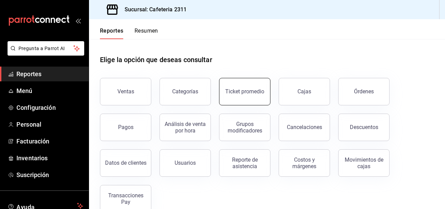
click at [248, 94] on div "Ticket promedio" at bounding box center [244, 91] width 39 height 7
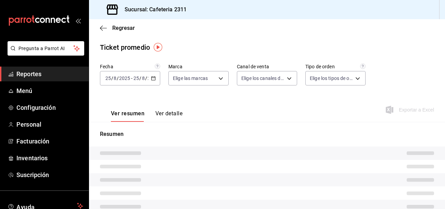
type input "85018aa7-d10e-4b77-9d87-cba6278a116b"
type input "PARROT,UBER_EATS,RAPPI,DIDI_FOOD,ONLINE"
type input "e5094bdb-f6fa-40f4-9342-443adca63d17,fecbea11-4899-470f-ae02-922762949903,56f53…"
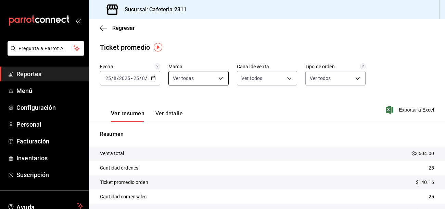
click at [221, 78] on body "Pregunta a Parrot AI Reportes Menú Configuración Personal Facturación Inventari…" at bounding box center [222, 104] width 445 height 209
click at [217, 38] on div at bounding box center [222, 104] width 445 height 209
click at [210, 75] on body "Pregunta a Parrot AI Reportes Menú Configuración Personal Facturación Inventari…" at bounding box center [222, 104] width 445 height 209
click at [117, 28] on div at bounding box center [222, 104] width 445 height 209
click at [127, 32] on div "Regresar" at bounding box center [267, 27] width 356 height 17
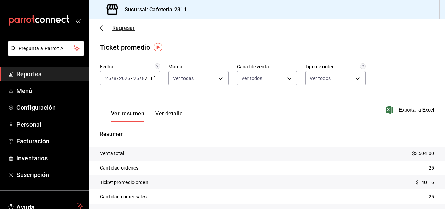
click at [128, 27] on span "Regresar" at bounding box center [123, 28] width 23 height 7
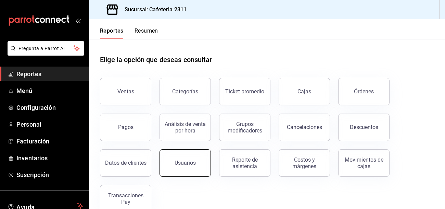
click at [189, 159] on button "Usuarios" at bounding box center [185, 162] width 51 height 27
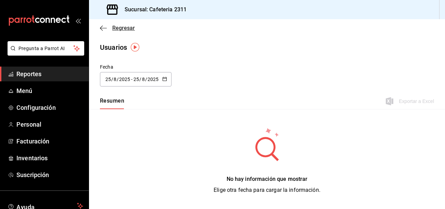
click at [124, 27] on span "Regresar" at bounding box center [123, 28] width 23 height 7
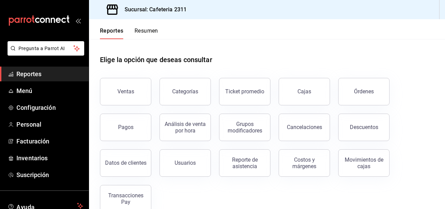
click at [149, 32] on button "Resumen" at bounding box center [147, 33] width 24 height 12
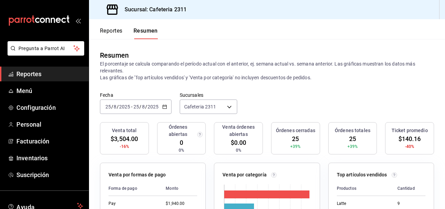
click at [107, 30] on button "Reportes" at bounding box center [111, 33] width 23 height 12
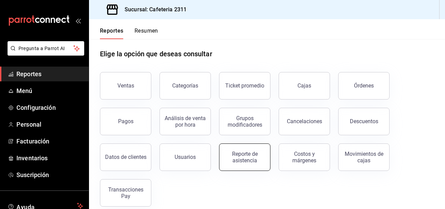
scroll to position [14, 0]
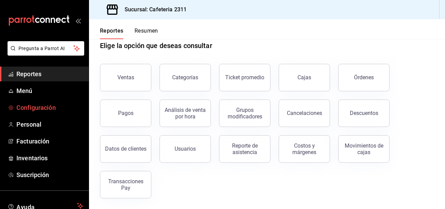
click at [24, 109] on span "Configuración" at bounding box center [49, 107] width 67 height 9
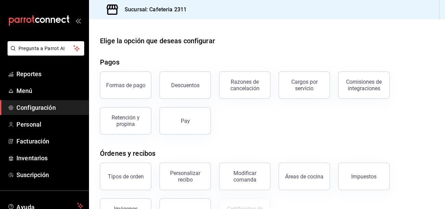
click at [159, 179] on div "Personalizar recibo" at bounding box center [181, 172] width 60 height 36
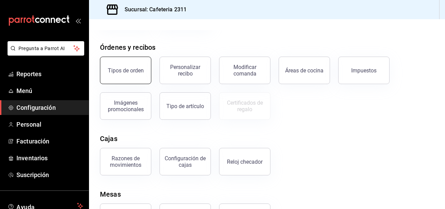
scroll to position [138, 0]
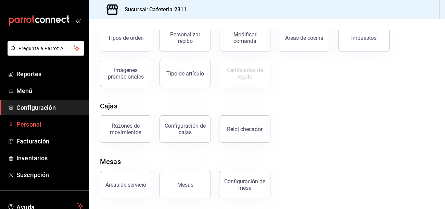
click at [35, 128] on span "Personal" at bounding box center [49, 124] width 67 height 9
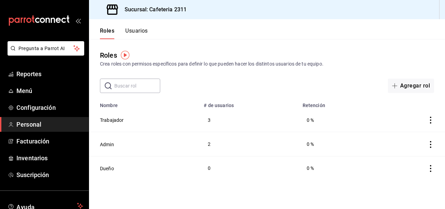
click at [35, 128] on span "Personal" at bounding box center [49, 124] width 67 height 9
click at [106, 168] on button "Dueño" at bounding box center [107, 168] width 14 height 7
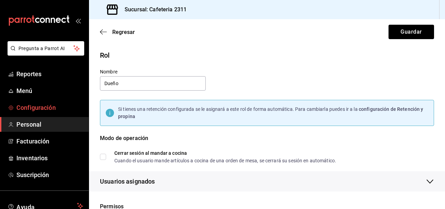
click at [41, 103] on span "Configuración" at bounding box center [49, 107] width 67 height 9
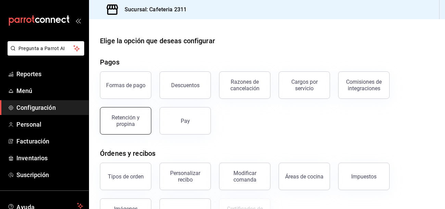
click at [118, 119] on div "Retención y propina" at bounding box center [125, 120] width 42 height 13
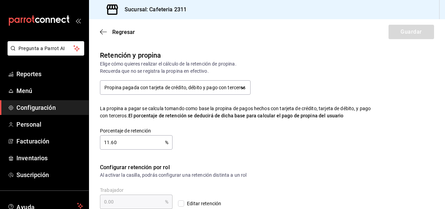
checkbox input "true"
click at [171, 55] on img "button" at bounding box center [169, 55] width 9 height 9
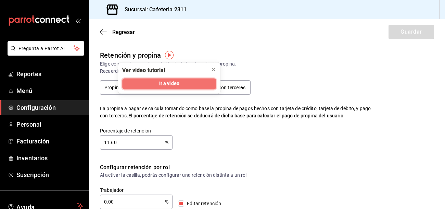
click at [162, 83] on span "Ir a video" at bounding box center [169, 83] width 20 height 7
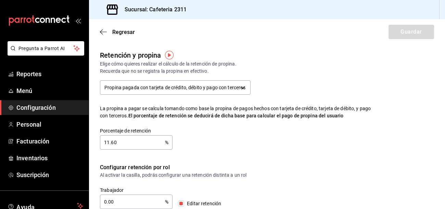
click at [157, 141] on input "11.60" at bounding box center [132, 142] width 65 height 14
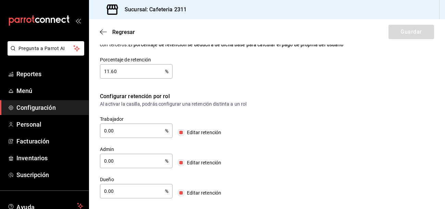
click at [181, 132] on input "Editar retención" at bounding box center [181, 132] width 6 height 6
checkbox input "false"
type input "11.60"
click at [182, 135] on input "Editar retención" at bounding box center [181, 132] width 6 height 6
checkbox input "true"
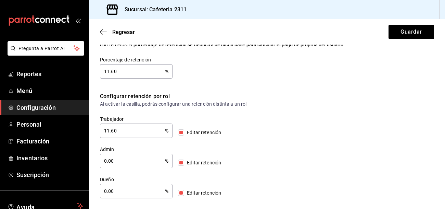
click at [136, 131] on input "11.60" at bounding box center [132, 131] width 65 height 14
click at [183, 162] on input "Editar retención" at bounding box center [181, 162] width 6 height 6
checkbox input "false"
type input "11.60"
click at [183, 162] on input "Editar retención" at bounding box center [181, 162] width 6 height 6
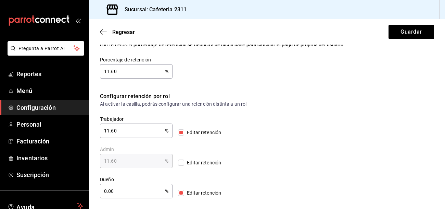
checkbox input "true"
click at [152, 159] on input "11.60" at bounding box center [132, 161] width 65 height 14
type input "1.00"
type input "0.00"
click at [143, 129] on input "11.60" at bounding box center [132, 131] width 65 height 14
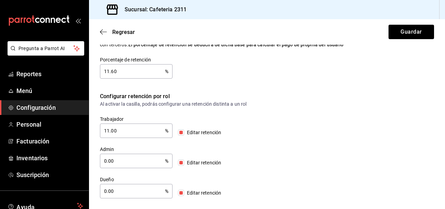
type input "1.00"
type input "0.00"
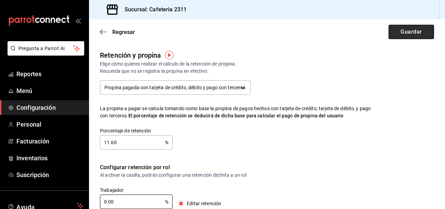
click at [420, 35] on button "Guardar" at bounding box center [412, 32] width 46 height 14
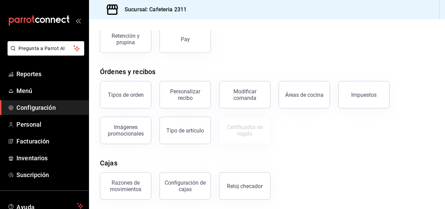
scroll to position [80, 0]
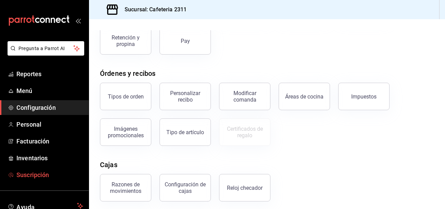
click at [48, 173] on span "Suscripción" at bounding box center [49, 174] width 67 height 9
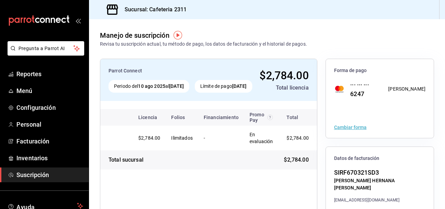
click at [144, 36] on body "Pregunta a Parrot AI Reportes Menú Configuración Personal Facturación Inventari…" at bounding box center [222, 104] width 445 height 209
click at [144, 36] on div "Manejo de suscripción" at bounding box center [135, 35] width 70 height 10
click at [179, 36] on img "button" at bounding box center [178, 35] width 9 height 9
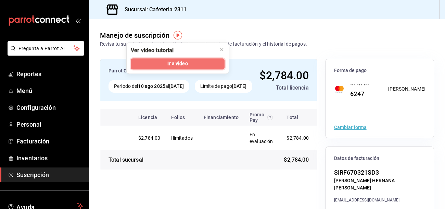
click at [175, 61] on span "Ir a video" at bounding box center [177, 63] width 20 height 7
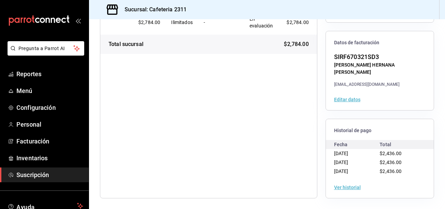
scroll to position [91, 0]
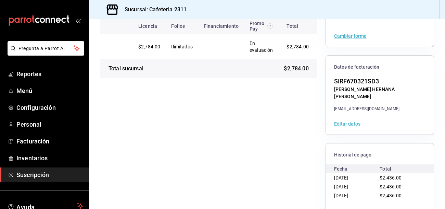
click at [347, 124] on button "Editar datos" at bounding box center [347, 123] width 26 height 5
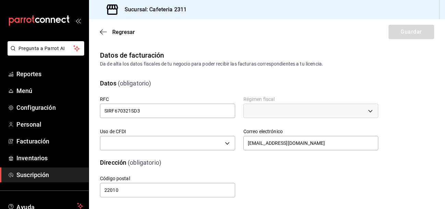
type input "G03"
type input "626"
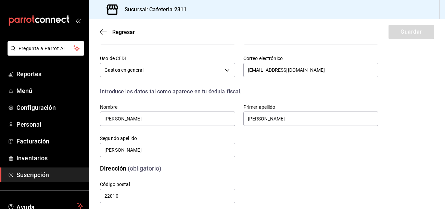
scroll to position [74, 0]
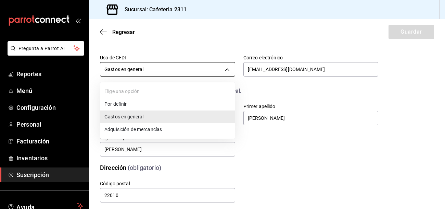
click at [170, 69] on body "Pregunta a Parrot AI Reportes Menú Configuración Personal Facturación Inventari…" at bounding box center [222, 104] width 445 height 209
click at [175, 119] on li "Gastos en general" at bounding box center [167, 116] width 135 height 13
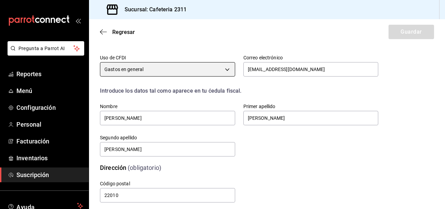
scroll to position [84, 0]
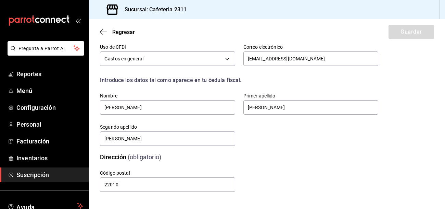
click at [328, 150] on div "Dirección (obligatorio)" at bounding box center [235, 152] width 287 height 17
click at [186, 199] on main "Regresar Guardar Datos de facturación Da de alta los datos fiscales de tu negoc…" at bounding box center [267, 72] width 356 height 274
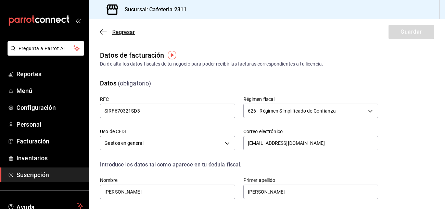
click at [121, 31] on span "Regresar" at bounding box center [123, 32] width 23 height 7
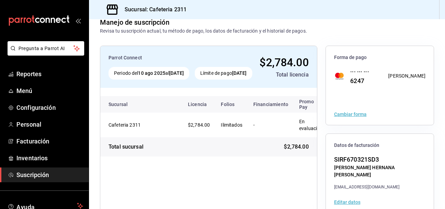
scroll to position [115, 0]
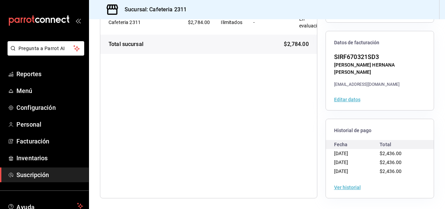
click at [351, 192] on div "Ver historial" at bounding box center [380, 186] width 108 height 21
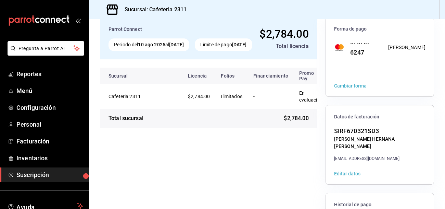
scroll to position [49, 0]
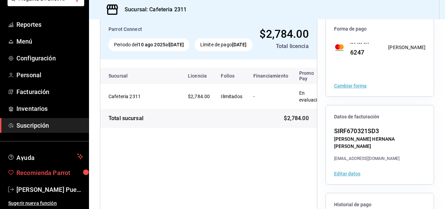
click at [37, 172] on span "Recomienda Parrot" at bounding box center [49, 172] width 67 height 9
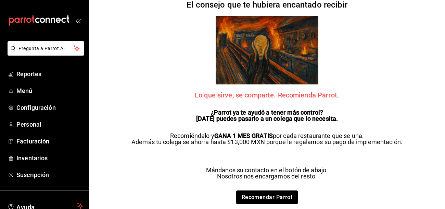
click at [165, 93] on div "El consejo que te hubiera encantado recibir Lo que sirve, se comparte. Recomien…" at bounding box center [267, 104] width 285 height 209
click at [19, 71] on span "Reportes" at bounding box center [49, 73] width 67 height 9
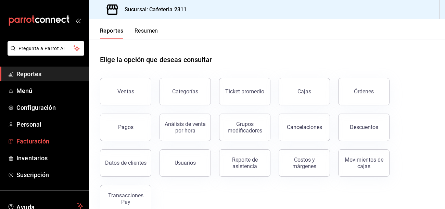
click at [53, 139] on span "Facturación" at bounding box center [49, 140] width 67 height 9
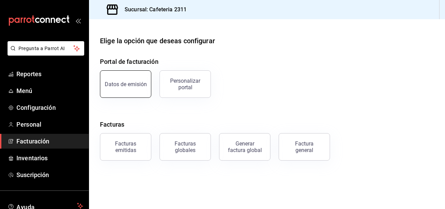
click at [130, 82] on div "Datos de emisión" at bounding box center [126, 84] width 42 height 7
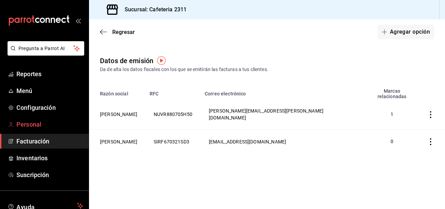
click at [29, 125] on span "Personal" at bounding box center [49, 124] width 67 height 9
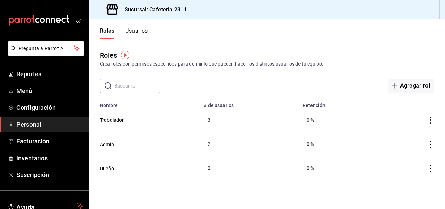
click at [133, 31] on button "Usuarios" at bounding box center [136, 33] width 23 height 12
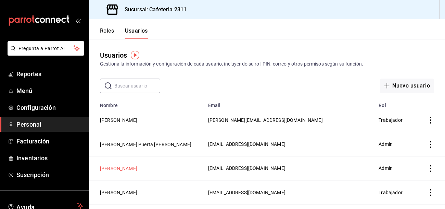
click at [118, 169] on button "[PERSON_NAME]" at bounding box center [118, 168] width 37 height 7
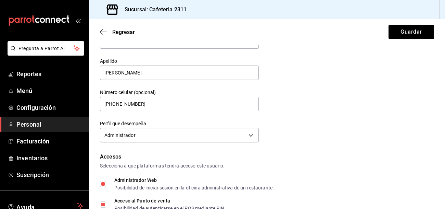
scroll to position [53, 0]
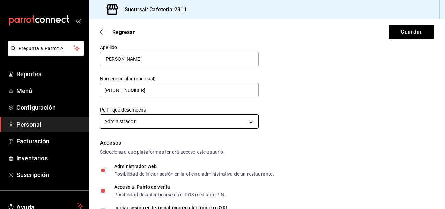
click at [184, 122] on body "Pregunta a Parrot AI Reportes Menú Configuración Personal Facturación Inventari…" at bounding box center [222, 104] width 445 height 209
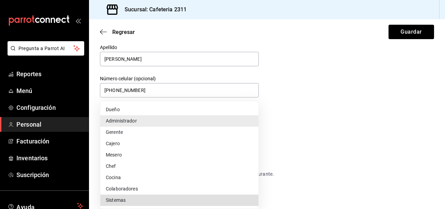
click at [142, 111] on li "Dueño" at bounding box center [179, 109] width 158 height 11
type input "OWNER"
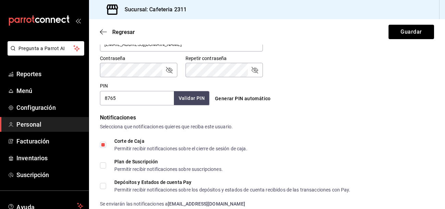
scroll to position [286, 0]
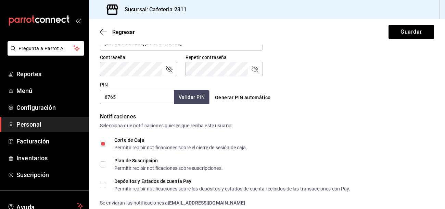
click at [104, 161] on input "Plan de Suscripción Permitir recibir notificaciones sobre suscripciones." at bounding box center [103, 164] width 6 height 6
checkbox input "true"
click at [103, 185] on input "Depósitos y Estados de cuenta Pay Permitir recibir notificaciones sobre los dep…" at bounding box center [103, 185] width 6 height 6
checkbox input "true"
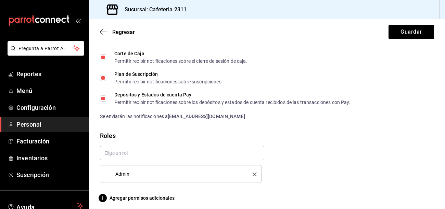
scroll to position [373, 0]
click at [256, 172] on icon "delete" at bounding box center [255, 174] width 4 height 4
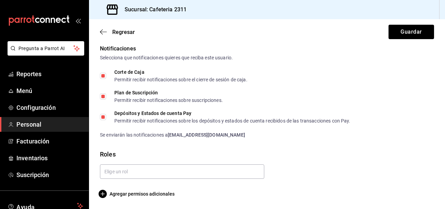
scroll to position [354, 0]
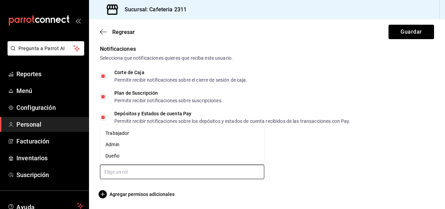
click at [208, 169] on input "text" at bounding box center [182, 171] width 164 height 14
click at [124, 153] on li "Dueño" at bounding box center [182, 155] width 164 height 11
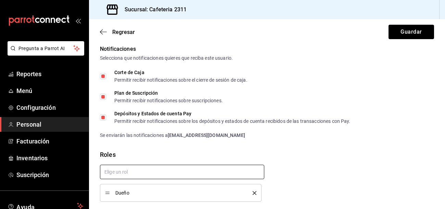
scroll to position [376, 0]
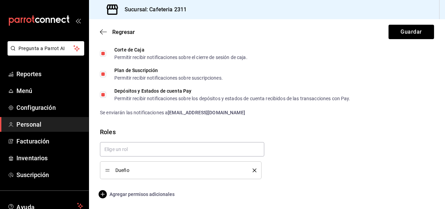
click at [148, 194] on span "Agregar permisos adicionales" at bounding box center [137, 194] width 75 height 8
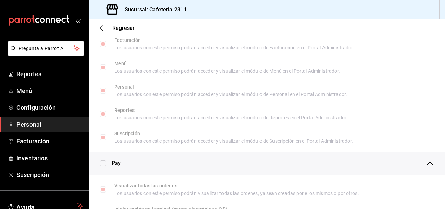
click at [103, 164] on input "checkbox" at bounding box center [103, 163] width 6 height 6
checkbox input "false"
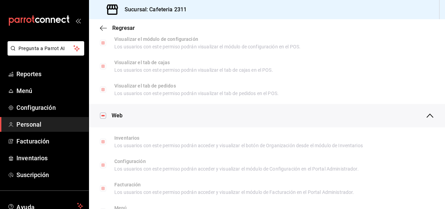
scroll to position [0, 0]
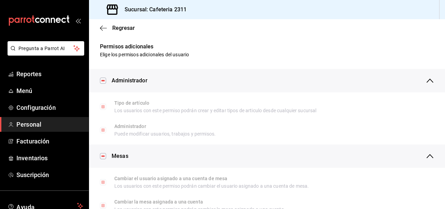
click at [105, 76] on div "Administrador" at bounding box center [267, 80] width 356 height 23
click at [103, 81] on input "checkbox" at bounding box center [103, 80] width 6 height 6
checkbox input "true"
click at [103, 157] on input "checkbox" at bounding box center [103, 156] width 6 height 6
checkbox input "true"
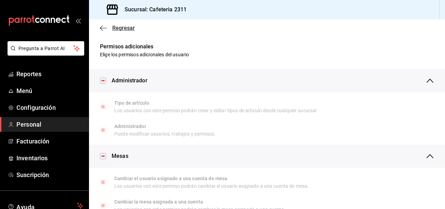
click at [127, 25] on span "Regresar" at bounding box center [123, 28] width 23 height 7
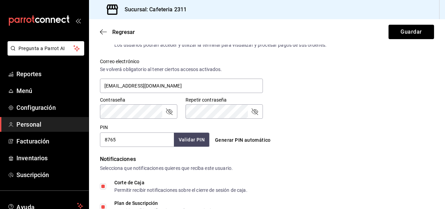
scroll to position [250, 0]
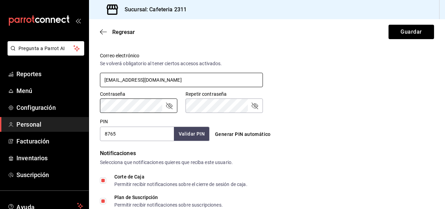
click at [185, 78] on input "[EMAIL_ADDRESS][DOMAIN_NAME]" at bounding box center [181, 80] width 163 height 14
click at [165, 78] on input "[EMAIL_ADDRESS][DOMAIN_NAME]" at bounding box center [181, 80] width 163 height 14
type input "[EMAIL_ADDRESS][DOMAIN_NAME]"
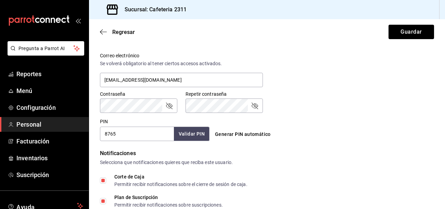
click at [169, 104] on icon "passwordField" at bounding box center [169, 105] width 8 height 8
click at [253, 107] on icon "passwordField" at bounding box center [255, 105] width 8 height 8
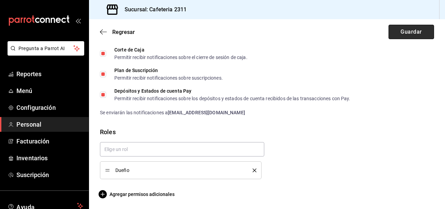
click at [414, 36] on button "Guardar" at bounding box center [412, 32] width 46 height 14
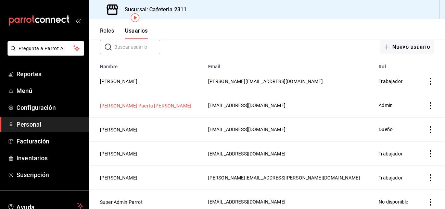
scroll to position [42, 0]
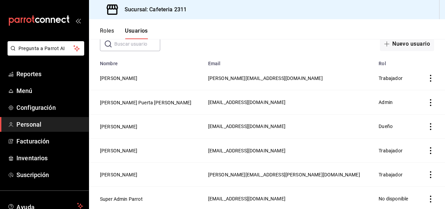
click at [430, 175] on icon "actions" at bounding box center [430, 174] width 7 height 7
click at [398, 183] on span "Eliminar" at bounding box center [405, 182] width 17 height 5
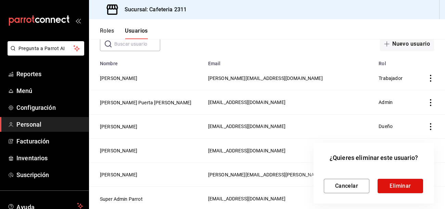
click at [398, 183] on button "Eliminar" at bounding box center [401, 185] width 46 height 14
click at [344, 181] on button "Cancelar" at bounding box center [347, 185] width 46 height 14
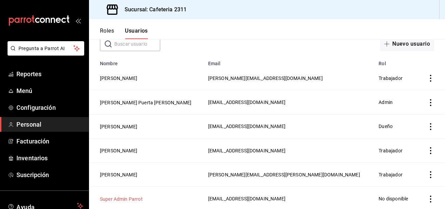
click at [116, 197] on button "Super Admin Parrot" at bounding box center [121, 198] width 43 height 7
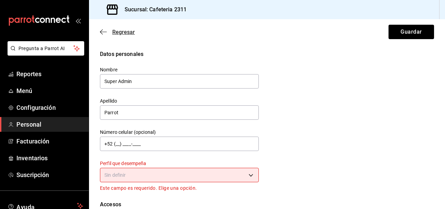
click at [114, 32] on span "Regresar" at bounding box center [123, 32] width 23 height 7
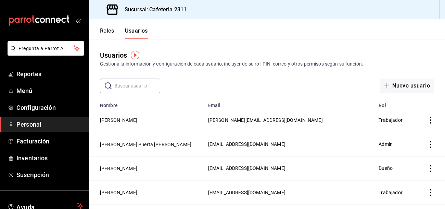
click at [109, 31] on button "Roles" at bounding box center [107, 33] width 14 height 12
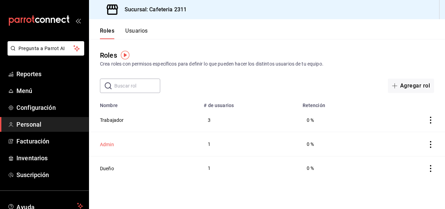
click at [105, 145] on button "Admin" at bounding box center [107, 144] width 14 height 7
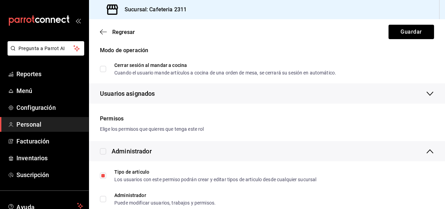
scroll to position [92, 0]
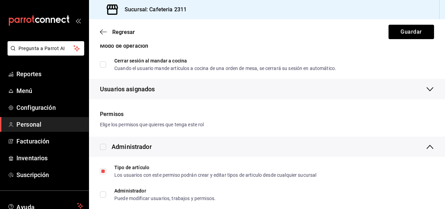
click at [105, 147] on input "checkbox" at bounding box center [103, 147] width 6 height 6
checkbox input "true"
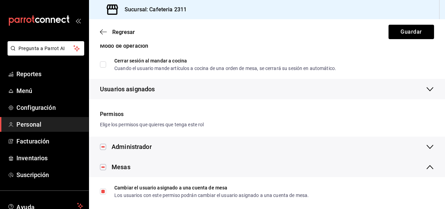
click at [105, 147] on input "checkbox" at bounding box center [103, 147] width 6 height 6
checkbox input "false"
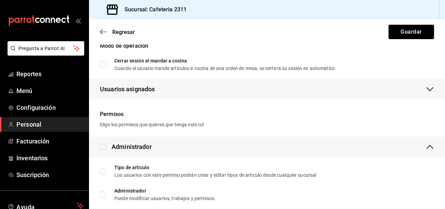
click at [105, 147] on input "checkbox" at bounding box center [103, 147] width 6 height 6
checkbox input "true"
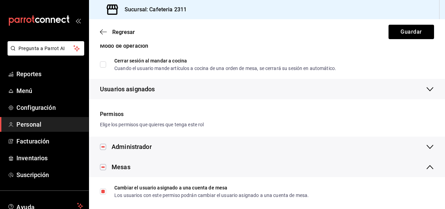
click at [430, 90] on icon "button" at bounding box center [430, 89] width 7 height 4
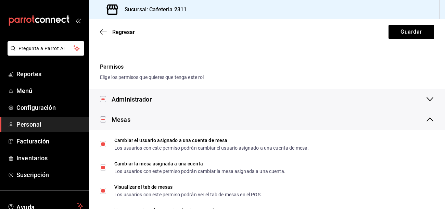
scroll to position [177, 0]
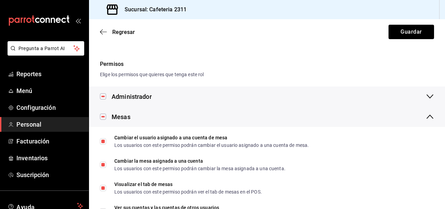
click at [429, 95] on icon at bounding box center [430, 96] width 8 height 8
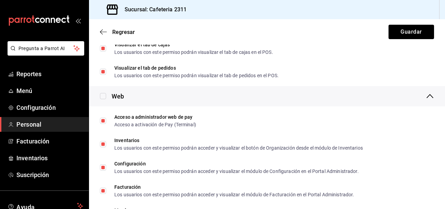
scroll to position [440, 0]
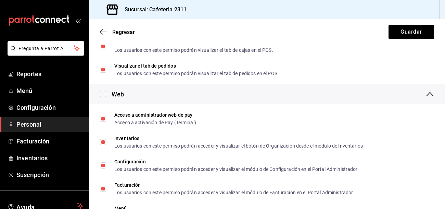
click at [103, 91] on input "checkbox" at bounding box center [103, 94] width 6 height 6
checkbox input "true"
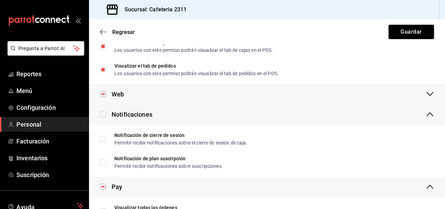
click at [103, 91] on input "checkbox" at bounding box center [103, 94] width 6 height 6
checkbox input "false"
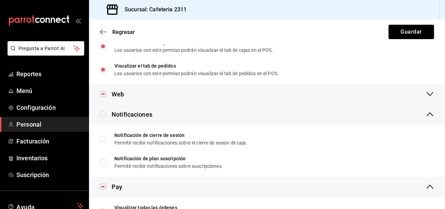
checkbox input "false"
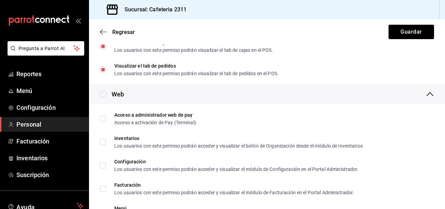
click at [103, 91] on input "checkbox" at bounding box center [103, 94] width 6 height 6
checkbox input "true"
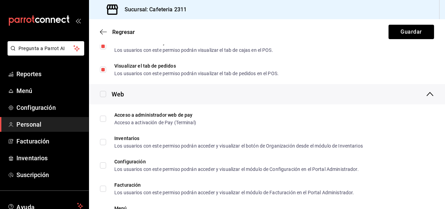
checkbox input "true"
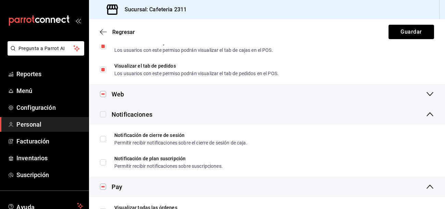
click at [430, 92] on icon at bounding box center [430, 94] width 8 height 8
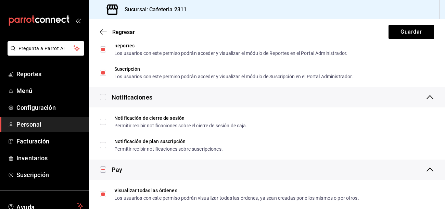
scroll to position [652, 0]
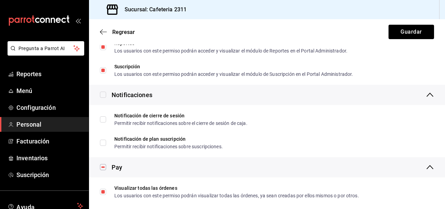
click at [103, 95] on input "checkbox" at bounding box center [103, 94] width 6 height 6
checkbox input "true"
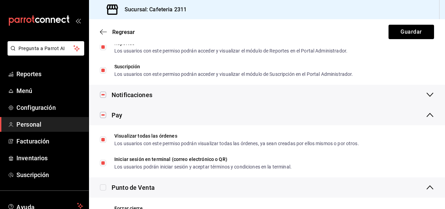
click at [428, 94] on icon at bounding box center [430, 94] width 8 height 8
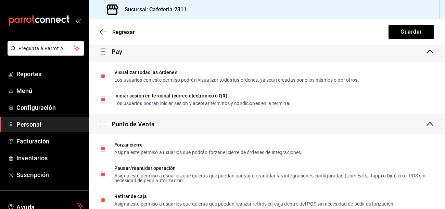
scroll to position [768, 0]
click at [103, 121] on input "checkbox" at bounding box center [103, 123] width 6 height 6
checkbox input "true"
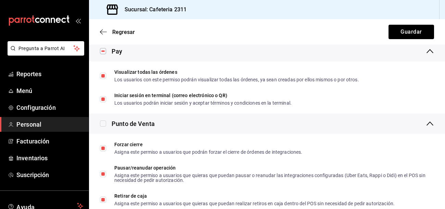
checkbox input "true"
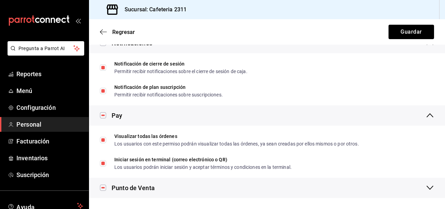
scroll to position [702, 0]
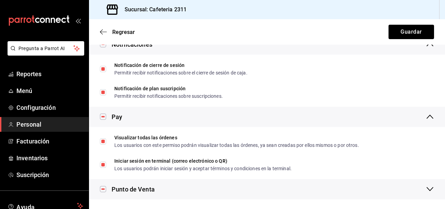
click at [427, 117] on icon at bounding box center [430, 116] width 8 height 8
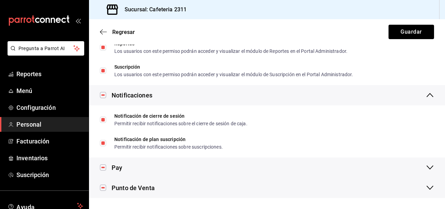
scroll to position [650, 0]
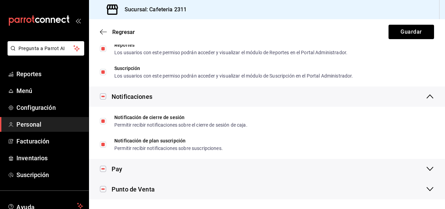
click at [429, 169] on icon at bounding box center [430, 168] width 8 height 8
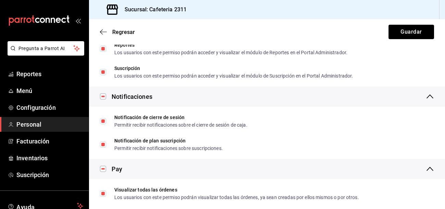
scroll to position [702, 0]
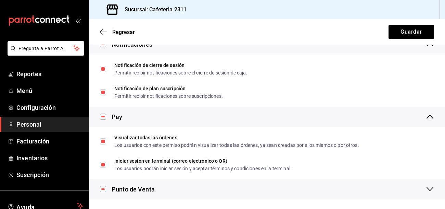
click at [431, 189] on icon at bounding box center [430, 189] width 8 height 8
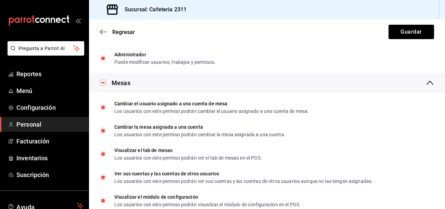
scroll to position [0, 0]
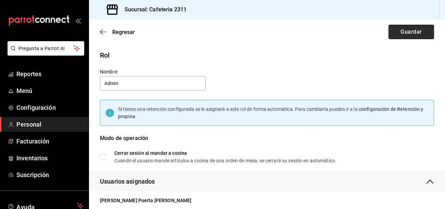
click at [414, 33] on button "Guardar" at bounding box center [412, 32] width 46 height 14
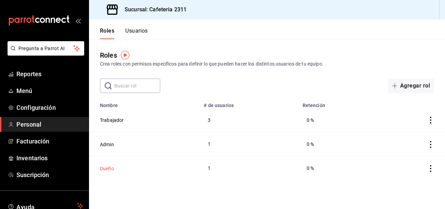
click at [105, 167] on button "Dueño" at bounding box center [107, 168] width 14 height 7
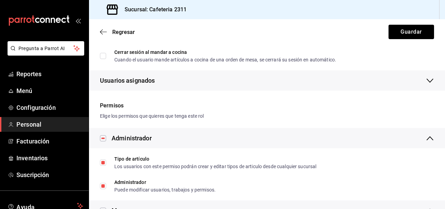
scroll to position [101, 0]
click at [430, 81] on icon "button" at bounding box center [430, 80] width 8 height 8
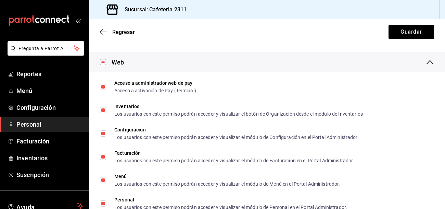
scroll to position [467, 0]
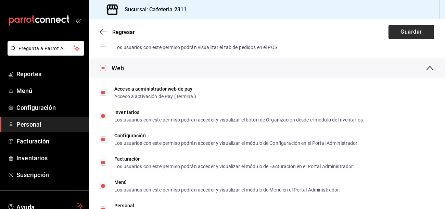
click at [419, 32] on button "Guardar" at bounding box center [412, 32] width 46 height 14
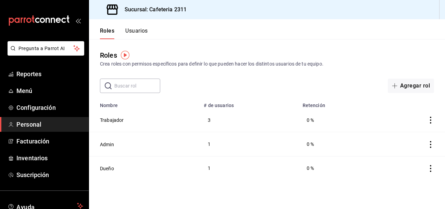
click at [430, 121] on icon "actions" at bounding box center [430, 119] width 7 height 7
click at [112, 120] on div at bounding box center [222, 104] width 445 height 209
click at [118, 123] on button "Trabajador" at bounding box center [112, 119] width 24 height 7
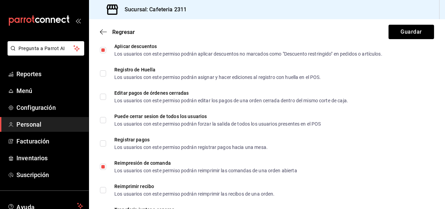
scroll to position [1163, 0]
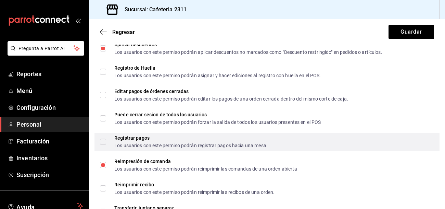
click at [103, 143] on label "Registrar pagos Los usuarios con este permiso podrán registrar pagos hacia una …" at bounding box center [184, 141] width 168 height 12
click at [103, 143] on input "Registrar pagos Los usuarios con este permiso podrán registrar pagos hacia una …" at bounding box center [103, 141] width 6 height 6
click at [105, 139] on input "Registrar pagos Los usuarios con este permiso podrán registrar pagos hacia una …" at bounding box center [103, 141] width 6 height 6
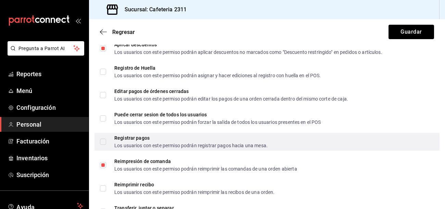
checkbox input "true"
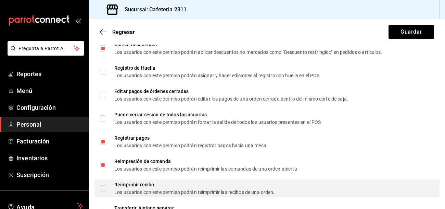
click at [103, 185] on input "Reimprimir recibo Los usuarios con este permiso podrán reimprimir las recibos d…" at bounding box center [103, 188] width 6 height 6
checkbox input "true"
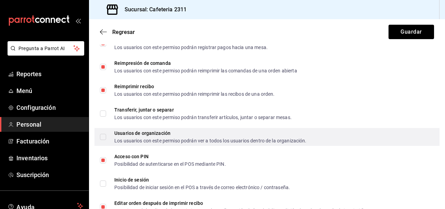
scroll to position [1282, 0]
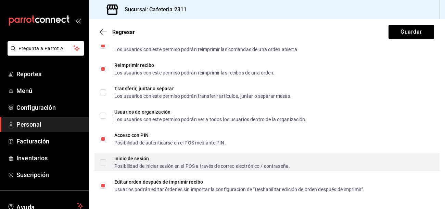
click at [104, 162] on input "Inicio de sesión Posibilidad de iniciar sesión en el POS a través de correo ele…" at bounding box center [103, 162] width 6 height 6
checkbox input "true"
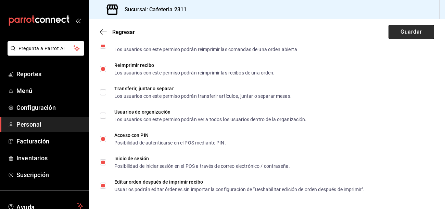
click at [424, 31] on button "Guardar" at bounding box center [412, 32] width 46 height 14
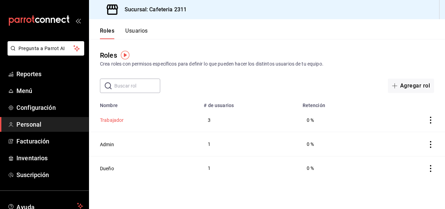
click at [110, 123] on button "Trabajador" at bounding box center [112, 119] width 24 height 7
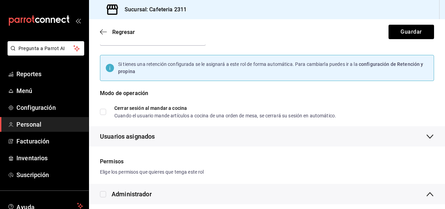
scroll to position [47, 0]
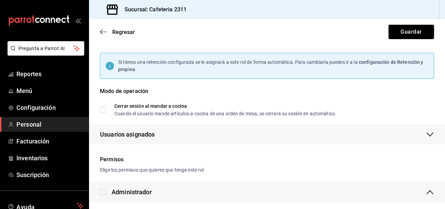
click at [429, 135] on icon "button" at bounding box center [430, 134] width 7 height 4
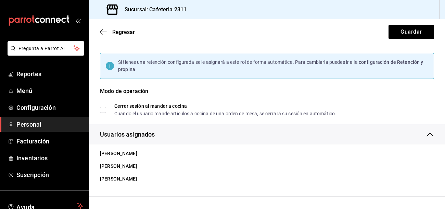
click at [103, 180] on li "[PERSON_NAME]" at bounding box center [270, 178] width 351 height 13
click at [106, 178] on li "[PERSON_NAME]" at bounding box center [270, 178] width 351 height 13
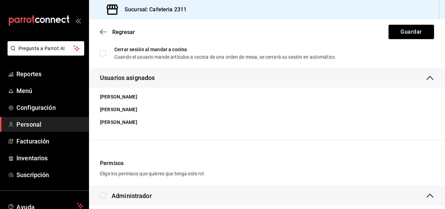
scroll to position [104, 0]
click at [115, 32] on span "Regresar" at bounding box center [123, 32] width 23 height 7
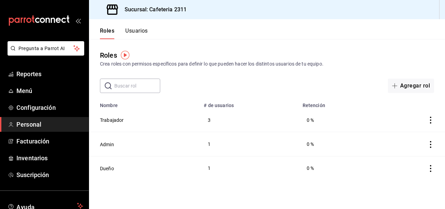
click at [141, 32] on button "Usuarios" at bounding box center [136, 33] width 23 height 12
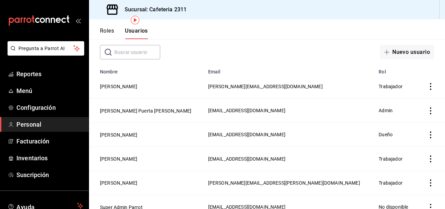
scroll to position [42, 0]
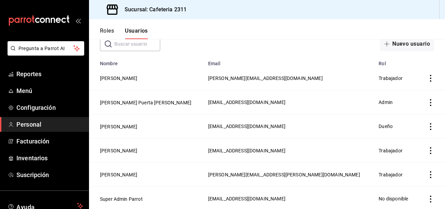
click at [431, 173] on icon "actions" at bounding box center [430, 174] width 1 height 7
click at [411, 182] on span "Eliminar" at bounding box center [405, 182] width 17 height 5
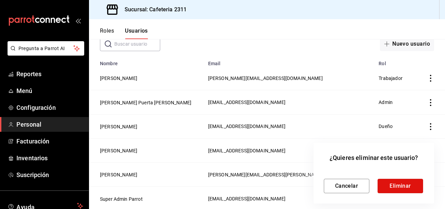
click at [411, 182] on button "Eliminar" at bounding box center [401, 185] width 46 height 14
click at [411, 182] on button "Reintentar" at bounding box center [401, 185] width 46 height 14
click at [391, 186] on button "Reintentar" at bounding box center [401, 185] width 46 height 14
click at [345, 188] on button "Cancelar" at bounding box center [347, 185] width 46 height 14
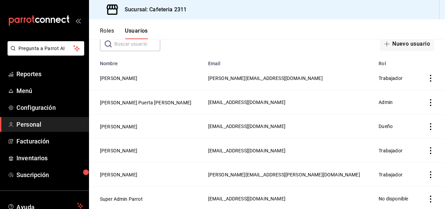
scroll to position [49, 0]
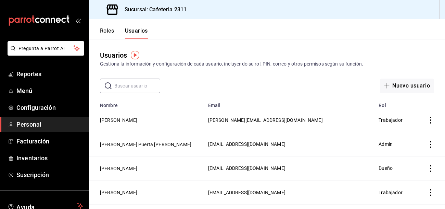
click at [104, 30] on button "Roles" at bounding box center [107, 33] width 14 height 12
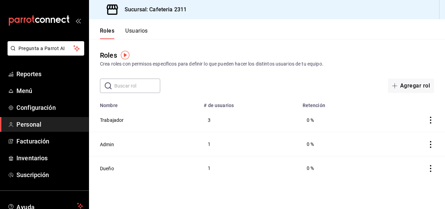
click at [130, 33] on button "Usuarios" at bounding box center [136, 33] width 23 height 12
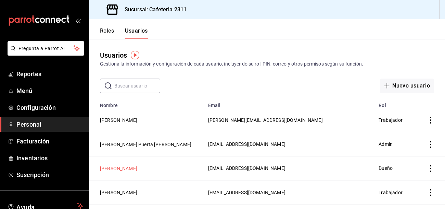
click at [137, 167] on button "[PERSON_NAME]" at bounding box center [118, 168] width 37 height 7
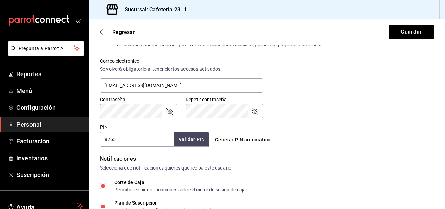
scroll to position [246, 0]
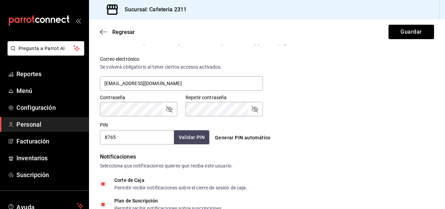
click at [170, 109] on icon "passwordField" at bounding box center [169, 109] width 8 height 8
click at [258, 108] on icon "passwordField" at bounding box center [255, 109] width 8 height 8
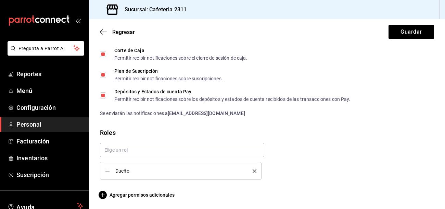
scroll to position [376, 0]
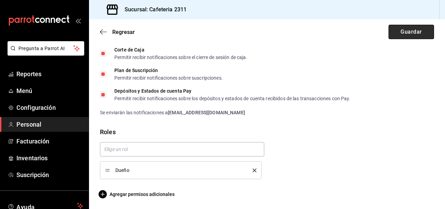
click at [415, 30] on button "Guardar" at bounding box center [412, 32] width 46 height 14
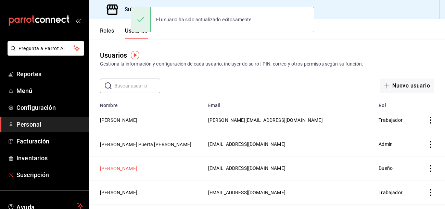
click at [126, 165] on button "[PERSON_NAME]" at bounding box center [118, 168] width 37 height 7
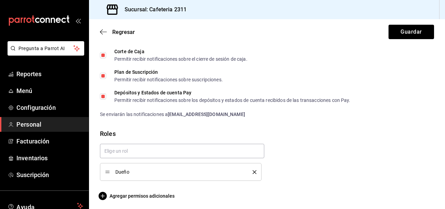
scroll to position [376, 0]
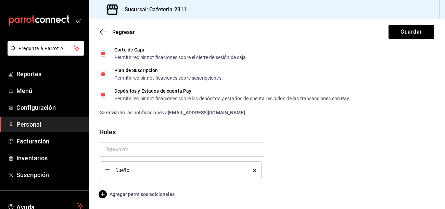
click at [155, 194] on span "Agregar permisos adicionales" at bounding box center [137, 194] width 75 height 8
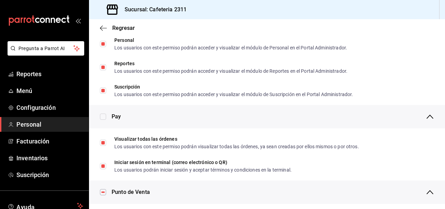
scroll to position [421, 0]
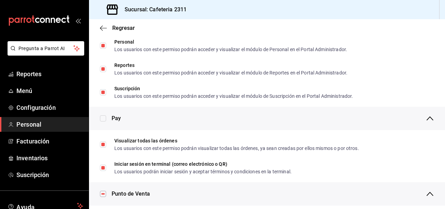
click at [155, 194] on div "Punto de Venta" at bounding box center [273, 193] width 323 height 23
click at [104, 119] on input "checkbox" at bounding box center [103, 118] width 6 height 6
checkbox input "false"
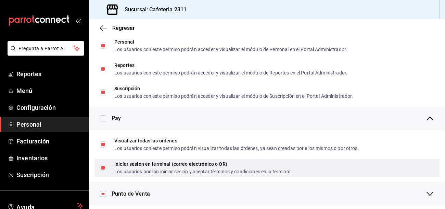
scroll to position [428, 0]
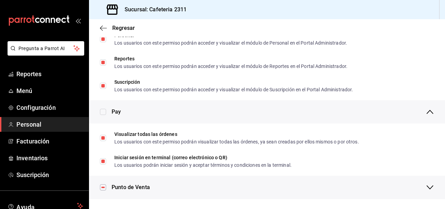
click at [432, 186] on icon "button" at bounding box center [430, 187] width 8 height 8
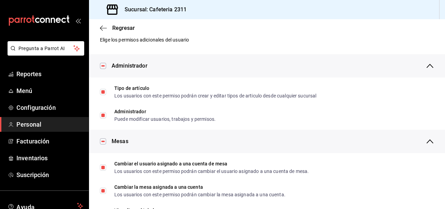
scroll to position [0, 0]
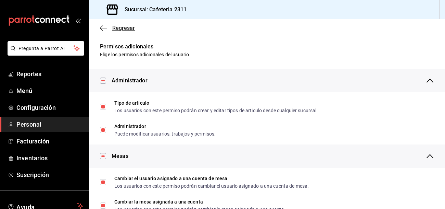
click at [125, 26] on span "Regresar" at bounding box center [123, 28] width 23 height 7
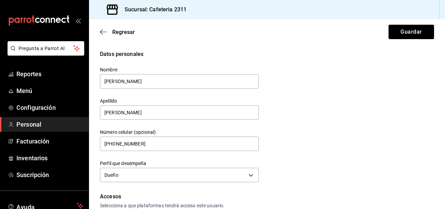
click at [410, 22] on div "Regresar Guardar" at bounding box center [267, 31] width 356 height 25
click at [408, 28] on button "Guardar" at bounding box center [412, 32] width 46 height 14
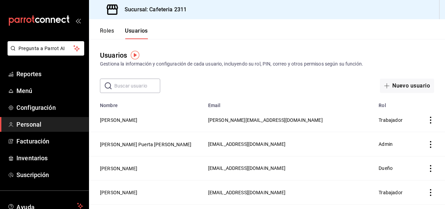
click at [80, 7] on div "mailbox folders" at bounding box center [44, 20] width 89 height 41
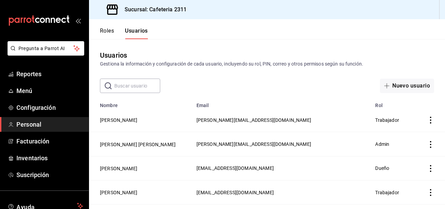
scroll to position [42, 0]
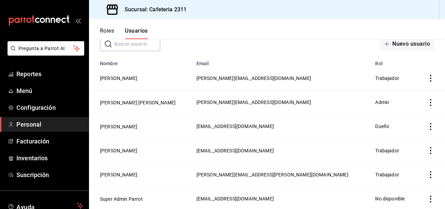
click at [429, 172] on icon "actions" at bounding box center [430, 174] width 7 height 7
click at [412, 184] on span "Eliminar" at bounding box center [405, 182] width 17 height 5
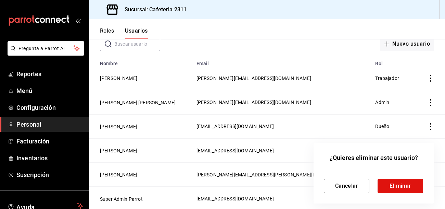
click at [412, 184] on button "Eliminar" at bounding box center [401, 185] width 46 height 14
click at [33, 111] on div at bounding box center [222, 104] width 445 height 209
click at [25, 143] on div at bounding box center [222, 104] width 445 height 209
click at [353, 187] on button "Cancelar" at bounding box center [347, 185] width 46 height 14
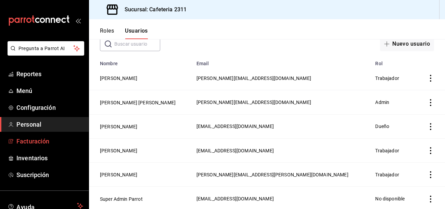
click at [38, 143] on span "Facturación" at bounding box center [49, 140] width 67 height 9
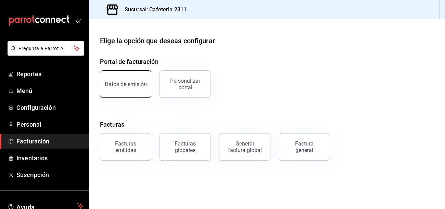
click at [149, 86] on button "Datos de emisión" at bounding box center [125, 83] width 51 height 27
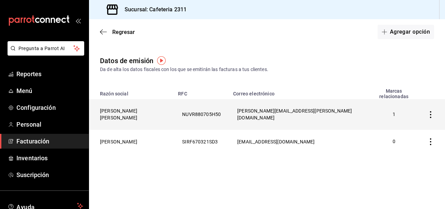
click at [430, 111] on icon "button" at bounding box center [430, 114] width 7 height 7
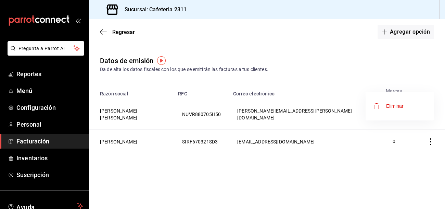
click at [399, 107] on div "Eliminar" at bounding box center [394, 105] width 17 height 5
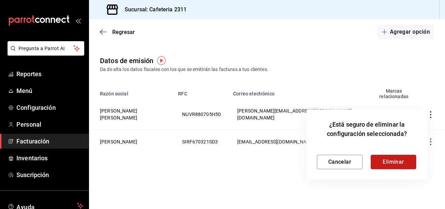
click at [387, 159] on button "Eliminar" at bounding box center [394, 161] width 46 height 14
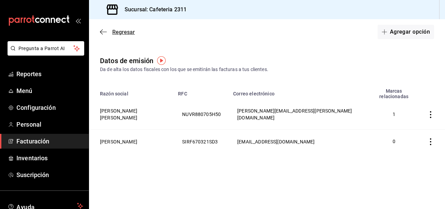
click at [113, 31] on span "Regresar" at bounding box center [123, 32] width 23 height 7
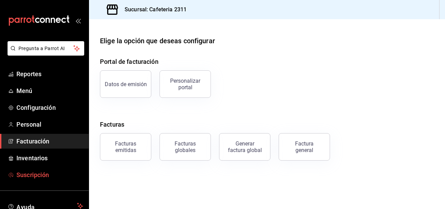
click at [26, 177] on span "Suscripción" at bounding box center [49, 174] width 67 height 9
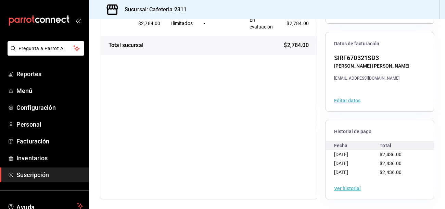
scroll to position [115, 0]
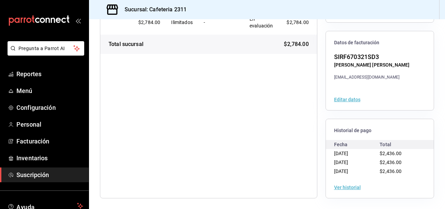
click at [353, 98] on button "Editar datos" at bounding box center [347, 99] width 26 height 5
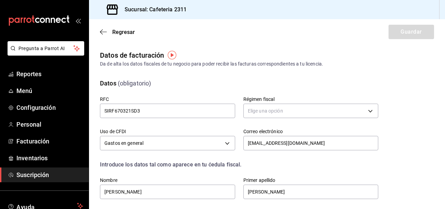
type input "626"
click at [102, 32] on icon "button" at bounding box center [103, 32] width 7 height 0
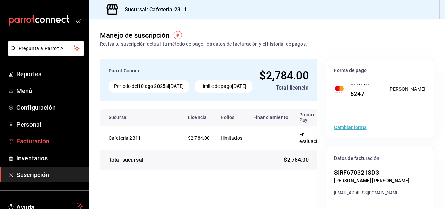
click at [22, 138] on span "Facturación" at bounding box center [49, 140] width 67 height 9
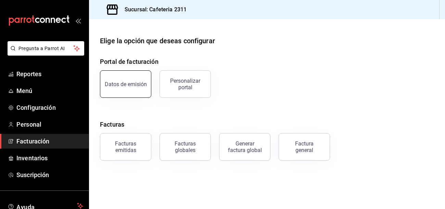
click at [130, 82] on div "Datos de emisión" at bounding box center [126, 84] width 42 height 7
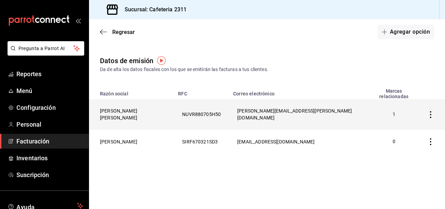
click at [127, 103] on th "[PERSON_NAME] [PERSON_NAME]" at bounding box center [131, 114] width 85 height 30
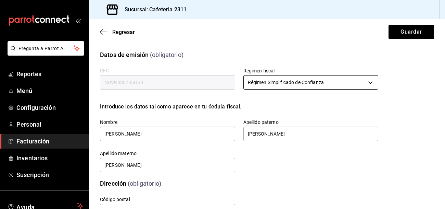
click at [371, 82] on body "Pregunta a Parrot AI Reportes Menú Configuración Personal Facturación Inventari…" at bounding box center [222, 104] width 445 height 209
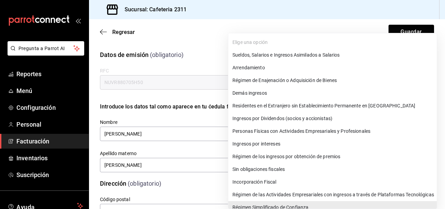
scroll to position [5, 0]
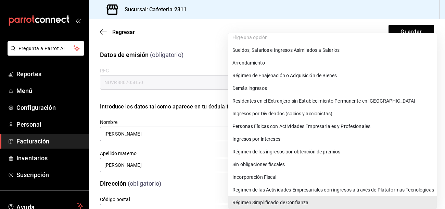
click at [255, 37] on ul "Elige una opción Sueldos, Salarios e Ingresos Asimilados a Salarios Arrendamien…" at bounding box center [332, 119] width 209 height 183
click at [164, 83] on div at bounding box center [222, 104] width 445 height 209
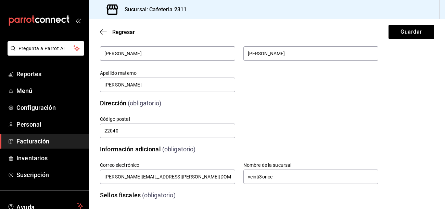
scroll to position [81, 0]
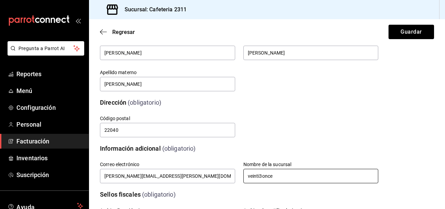
click at [321, 172] on input "veinti3once" at bounding box center [311, 176] width 135 height 14
type input "v"
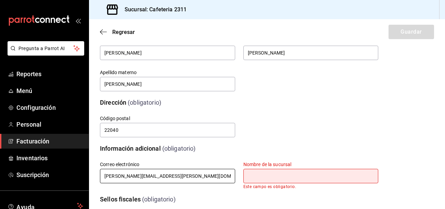
click at [203, 174] on input "[PERSON_NAME][EMAIL_ADDRESS][PERSON_NAME][DOMAIN_NAME]" at bounding box center [167, 176] width 135 height 14
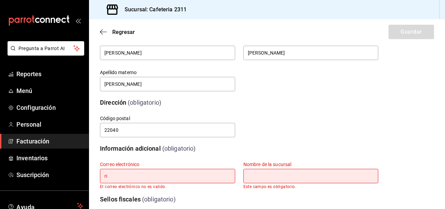
type input "r"
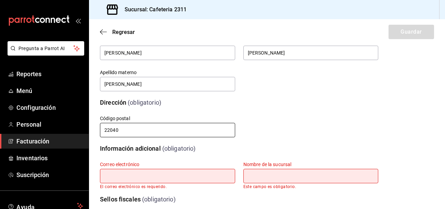
click at [141, 126] on input "22040" at bounding box center [167, 130] width 135 height 14
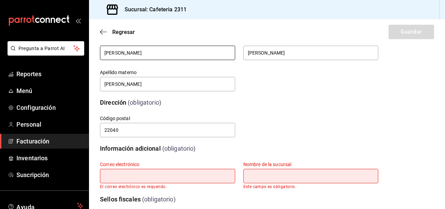
click at [176, 54] on input "[PERSON_NAME]" at bounding box center [167, 53] width 135 height 14
type input "R"
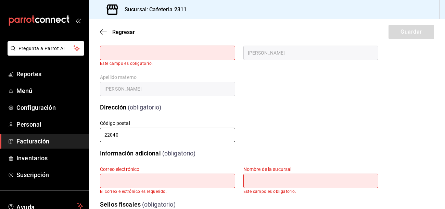
click at [180, 137] on input "22040" at bounding box center [167, 134] width 135 height 14
type input "2"
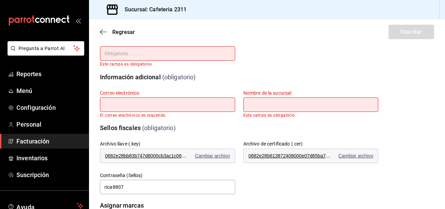
scroll to position [165, 0]
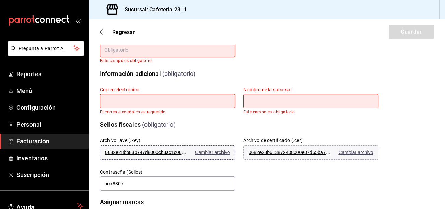
click at [159, 152] on span "0682e28bb83b747d8000cb3ac1c067d5.key" at bounding box center [146, 151] width 82 height 5
click at [125, 182] on input "rica8807" at bounding box center [167, 183] width 135 height 14
type input "r"
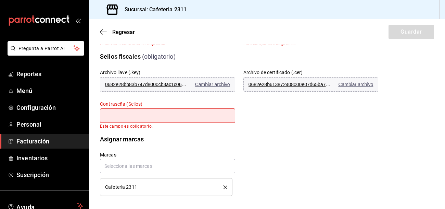
scroll to position [237, 0]
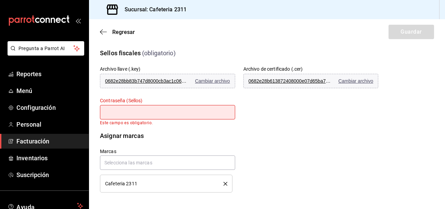
click at [225, 183] on icon "delete" at bounding box center [226, 184] width 4 height 4
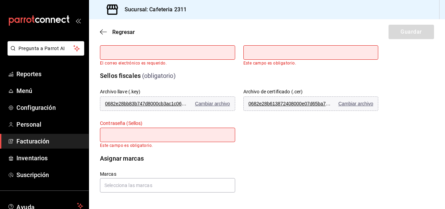
scroll to position [0, 0]
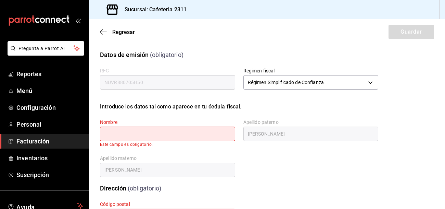
click at [418, 33] on div "Regresar Guardar" at bounding box center [267, 31] width 356 height 25
click at [365, 82] on body "Pregunta a Parrot AI Reportes Menú Configuración Personal Facturación Inventari…" at bounding box center [222, 104] width 445 height 209
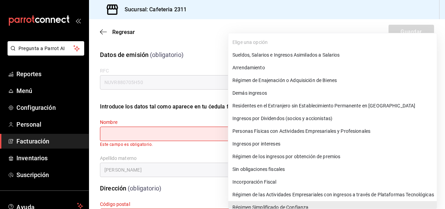
scroll to position [5, 0]
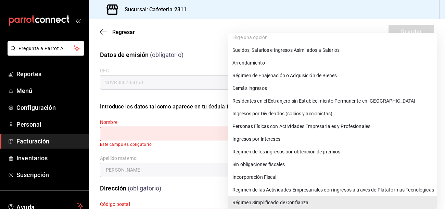
click at [278, 90] on li "Demás ingresos" at bounding box center [332, 88] width 209 height 13
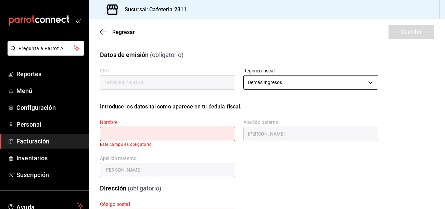
click at [373, 83] on body "Pregunta a Parrot AI Reportes Menú Configuración Personal Facturación Inventari…" at bounding box center [222, 104] width 445 height 209
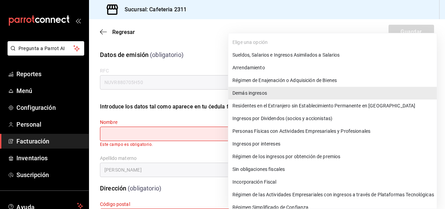
scroll to position [7, 0]
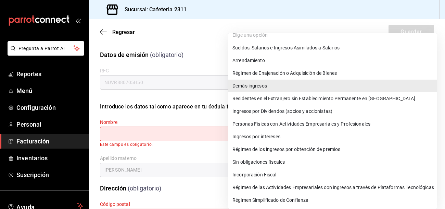
click at [336, 203] on li "Régimen Simplificado de Confianza" at bounding box center [332, 200] width 209 height 13
type input "626"
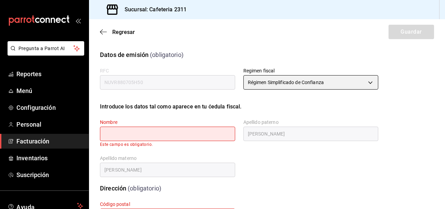
scroll to position [214, 0]
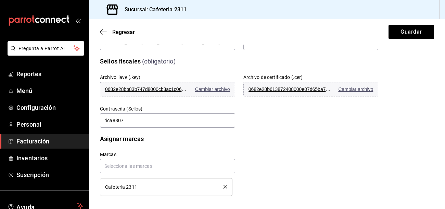
scroll to position [217, 0]
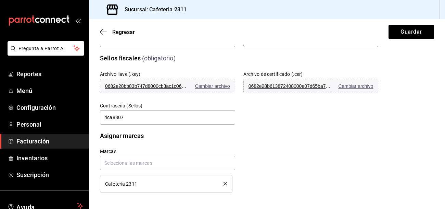
click at [224, 185] on icon "delete" at bounding box center [226, 184] width 4 height 4
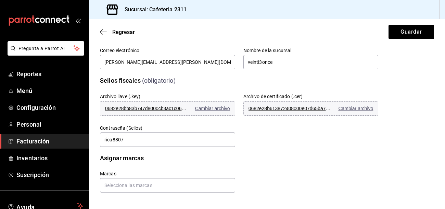
scroll to position [195, 0]
click at [411, 37] on button "Guardar" at bounding box center [412, 32] width 46 height 14
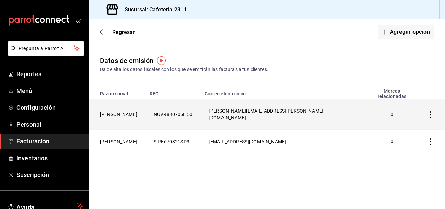
click at [145, 105] on th "[PERSON_NAME]" at bounding box center [117, 114] width 57 height 30
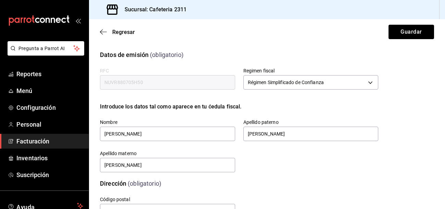
click at [228, 86] on input "NUVR880705H50" at bounding box center [167, 82] width 135 height 14
click at [221, 78] on input "NUVR880705H50" at bounding box center [167, 82] width 135 height 14
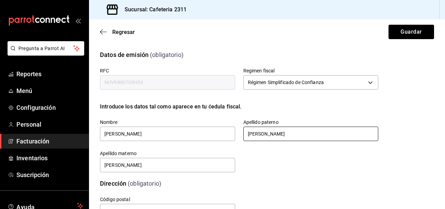
click at [319, 138] on input "[PERSON_NAME]" at bounding box center [311, 133] width 135 height 14
type input "N"
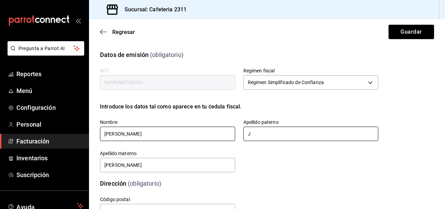
type input "J"
click at [206, 130] on input "[PERSON_NAME]" at bounding box center [167, 133] width 135 height 14
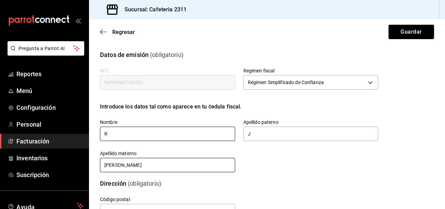
type input "R"
click at [176, 165] on input "[PERSON_NAME]" at bounding box center [167, 165] width 135 height 14
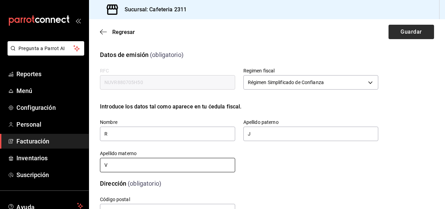
type input "V"
click at [411, 26] on button "Guardar" at bounding box center [412, 32] width 46 height 14
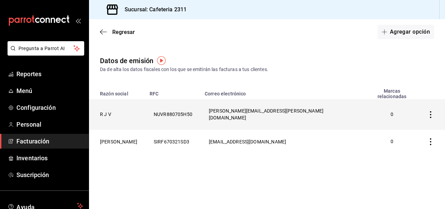
click at [104, 104] on th "R J V" at bounding box center [117, 114] width 57 height 30
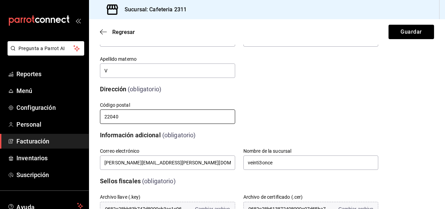
scroll to position [95, 0]
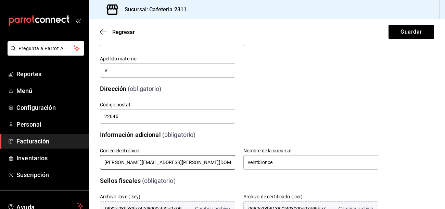
click at [191, 161] on input "[PERSON_NAME][EMAIL_ADDRESS][PERSON_NAME][DOMAIN_NAME]" at bounding box center [167, 162] width 135 height 14
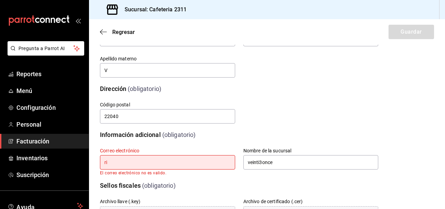
type input "r"
type input "j"
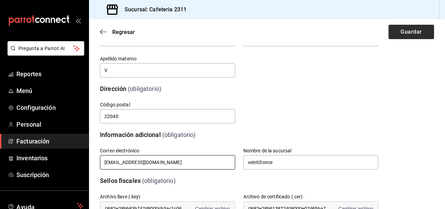
type input "[EMAIL_ADDRESS][DOMAIN_NAME]"
click at [414, 33] on button "Guardar" at bounding box center [412, 32] width 46 height 14
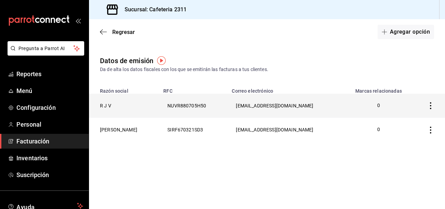
click at [102, 105] on th "R J V" at bounding box center [124, 106] width 70 height 24
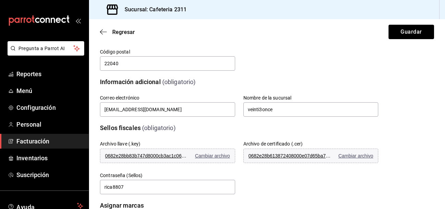
scroll to position [148, 0]
click at [165, 154] on span "0682e28bb83b747d8000cb3ac1c067d5.key" at bounding box center [146, 154] width 82 height 5
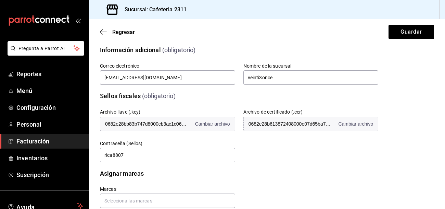
scroll to position [195, 0]
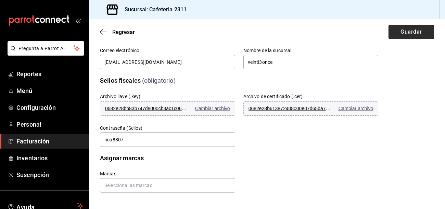
click at [406, 33] on button "Guardar" at bounding box center [412, 32] width 46 height 14
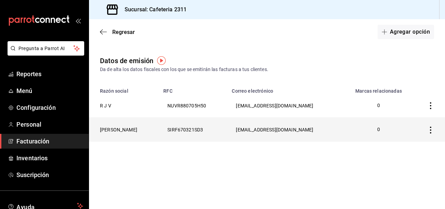
click at [107, 135] on th "[PERSON_NAME]" at bounding box center [124, 129] width 70 height 24
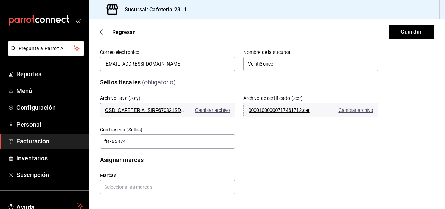
scroll to position [195, 0]
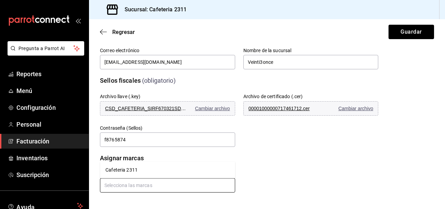
click at [151, 189] on input "text" at bounding box center [167, 185] width 135 height 14
click at [129, 169] on li "Cafeteria 2311" at bounding box center [167, 169] width 135 height 11
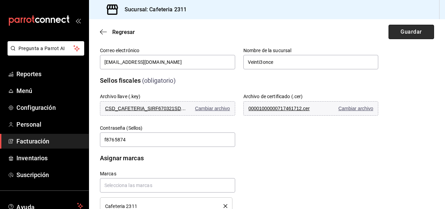
click at [414, 32] on button "Guardar" at bounding box center [412, 32] width 46 height 14
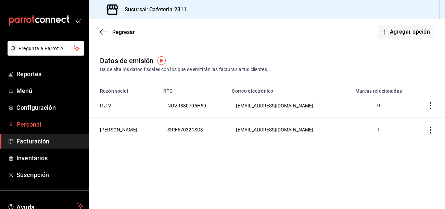
click at [22, 124] on span "Personal" at bounding box center [49, 124] width 67 height 9
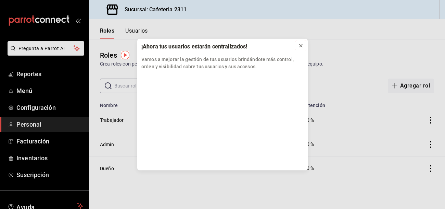
click at [300, 47] on icon at bounding box center [301, 45] width 3 height 3
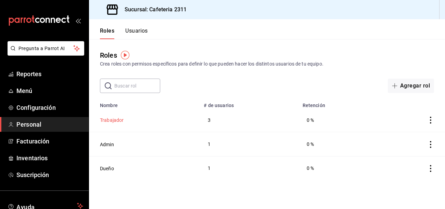
click at [113, 122] on button "Trabajador" at bounding box center [112, 119] width 24 height 7
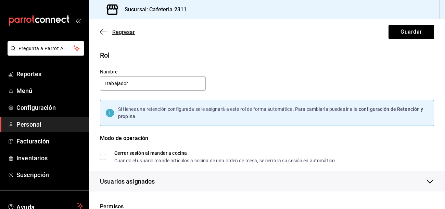
click at [105, 31] on icon "button" at bounding box center [103, 32] width 7 height 6
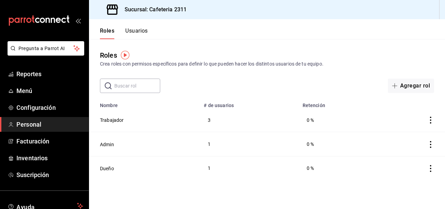
click at [138, 29] on button "Usuarios" at bounding box center [136, 33] width 23 height 12
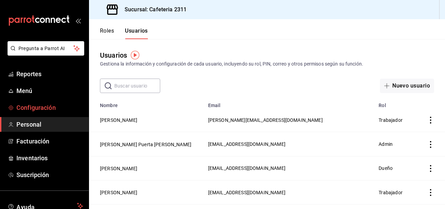
click at [44, 108] on span "Configuración" at bounding box center [49, 107] width 67 height 9
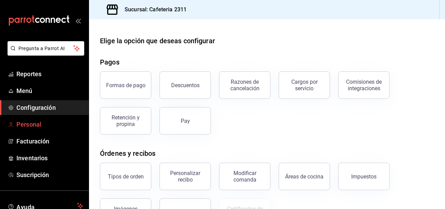
click at [21, 120] on span "Personal" at bounding box center [49, 124] width 67 height 9
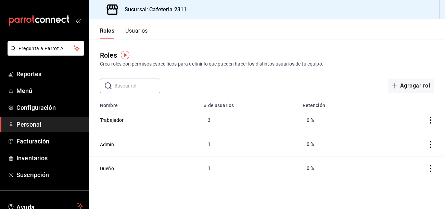
click at [131, 32] on button "Usuarios" at bounding box center [136, 33] width 23 height 12
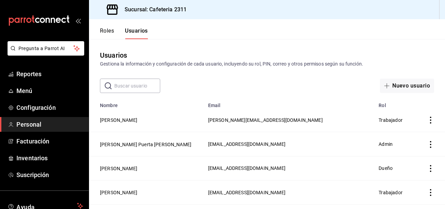
scroll to position [42, 0]
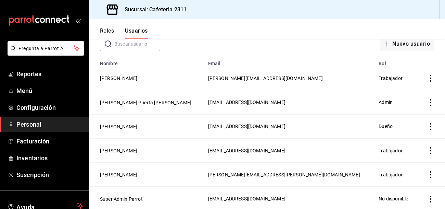
click at [265, 175] on span "[PERSON_NAME][EMAIL_ADDRESS][PERSON_NAME][DOMAIN_NAME]" at bounding box center [284, 174] width 152 height 5
click at [115, 175] on button "[PERSON_NAME]" at bounding box center [118, 174] width 37 height 7
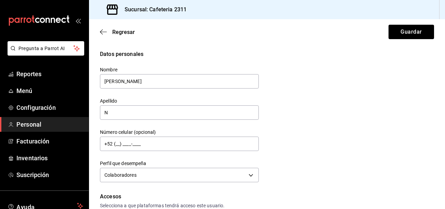
checkbox input "true"
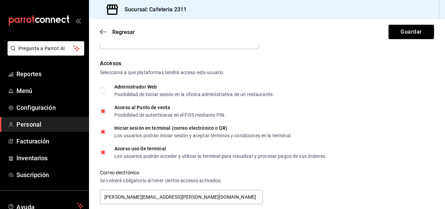
scroll to position [134, 0]
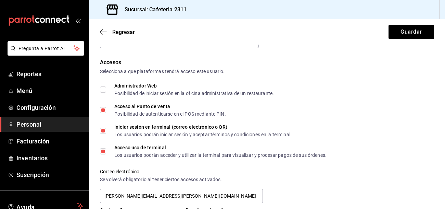
click at [103, 111] on input "Acceso al Punto de venta Posibilidad de autenticarse en el POS mediante PIN." at bounding box center [103, 110] width 6 height 6
checkbox input "false"
click at [100, 131] on input "Iniciar sesión en terminal (correo electrónico o QR) Los usuarios podrán inicia…" at bounding box center [103, 130] width 6 height 6
checkbox input "false"
click at [100, 150] on input "Acceso uso de terminal Los usuarios podrán acceder y utilizar la terminal para …" at bounding box center [103, 151] width 6 height 6
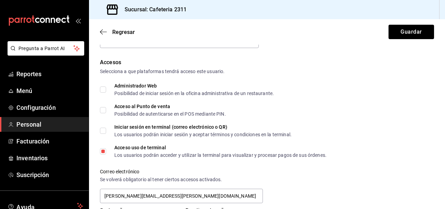
checkbox input "false"
click at [407, 30] on button "Guardar" at bounding box center [412, 32] width 46 height 14
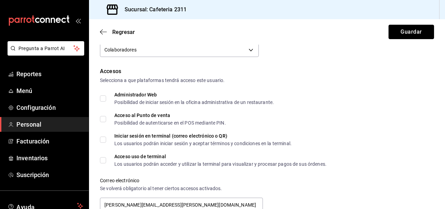
scroll to position [121, 0]
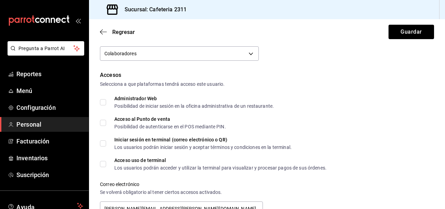
click at [104, 122] on input "Acceso al Punto de venta Posibilidad de autenticarse en el POS mediante PIN." at bounding box center [103, 123] width 6 height 6
checkbox input "true"
click at [410, 31] on button "Guardar" at bounding box center [412, 32] width 46 height 14
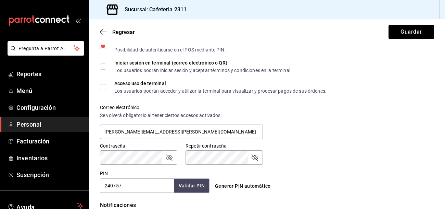
scroll to position [201, 0]
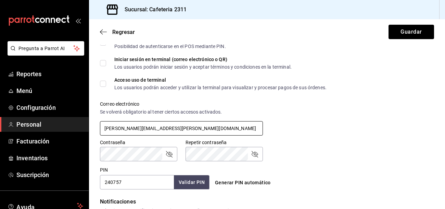
click at [186, 132] on input "[PERSON_NAME][EMAIL_ADDRESS][PERSON_NAME][DOMAIN_NAME]" at bounding box center [181, 128] width 163 height 14
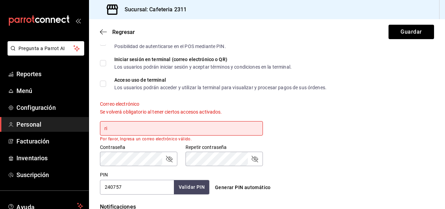
type input "r"
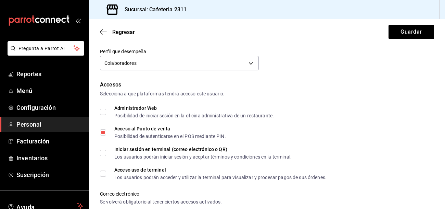
scroll to position [112, 0]
click at [103, 132] on input "Acceso al Punto de venta Posibilidad de autenticarse en el POS mediante PIN." at bounding box center [103, 132] width 6 height 6
checkbox input "false"
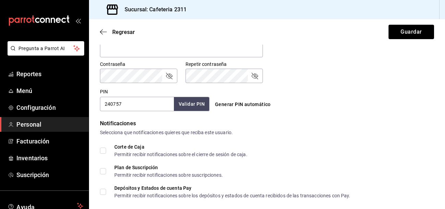
scroll to position [280, 0]
click at [422, 33] on button "Guardar" at bounding box center [412, 32] width 46 height 14
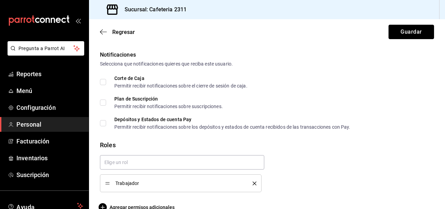
scroll to position [361, 0]
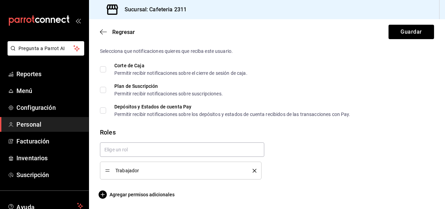
click at [252, 172] on div "Trabajador" at bounding box center [180, 170] width 151 height 8
click at [256, 171] on icon "delete" at bounding box center [255, 171] width 4 height 4
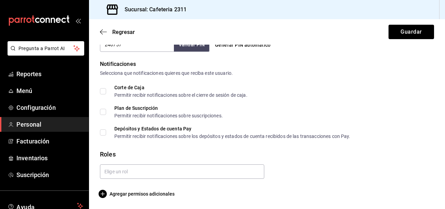
scroll to position [338, 0]
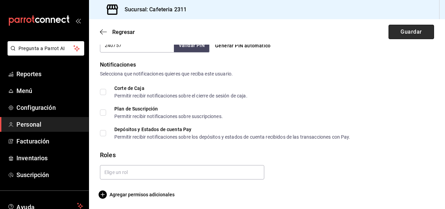
click at [402, 33] on button "Guardar" at bounding box center [412, 32] width 46 height 14
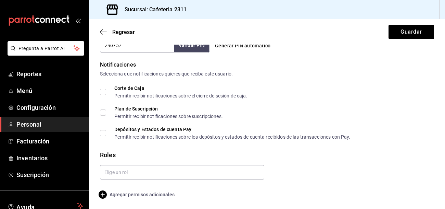
click at [133, 196] on span "Agregar permisos adicionales" at bounding box center [137, 194] width 75 height 8
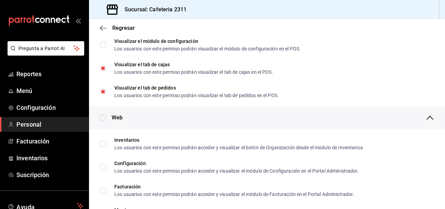
scroll to position [223, 0]
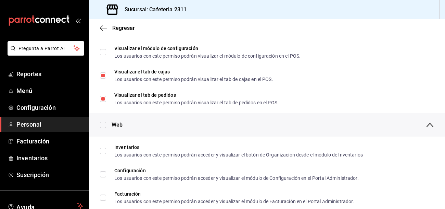
click at [133, 196] on div "Facturación Los usuarios con este permiso podrán acceder y visualizar el módulo…" at bounding box center [234, 197] width 240 height 12
checkbox input "true"
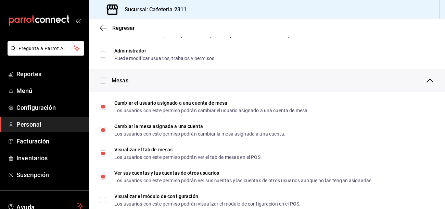
scroll to position [77, 0]
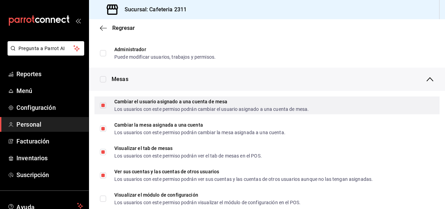
click at [107, 103] on span "Cambiar el usuario asignado a una cuenta de mesa Los usuarios con este permiso …" at bounding box center [207, 105] width 203 height 12
click at [106, 103] on input "Cambiar el usuario asignado a una cuenta de mesa Los usuarios con este permiso …" at bounding box center [103, 105] width 6 height 6
checkbox input "true"
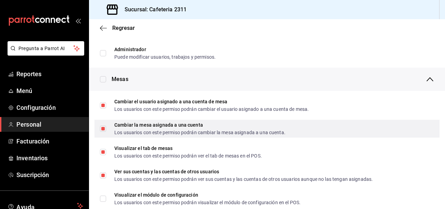
click at [103, 127] on input "Cambiar la mesa asignada a una cuenta Los usuarios con este permiso podrán camb…" at bounding box center [103, 128] width 6 height 6
checkbox input "false"
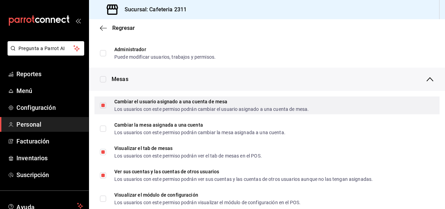
click at [103, 106] on input "Cambiar el usuario asignado a una cuenta de mesa Los usuarios con este permiso …" at bounding box center [103, 105] width 6 height 6
checkbox input "false"
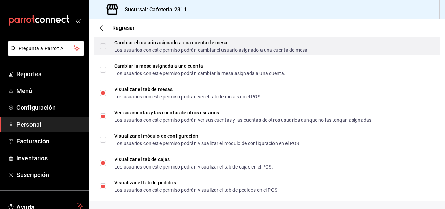
scroll to position [137, 0]
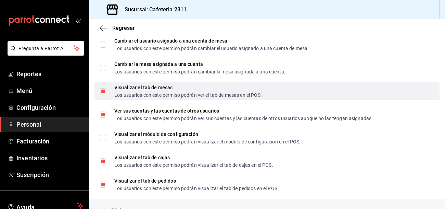
click at [105, 91] on input "Visualizar el tab de mesas Los usuarios con este permiso podrán ver el tab de m…" at bounding box center [103, 91] width 6 height 6
checkbox input "false"
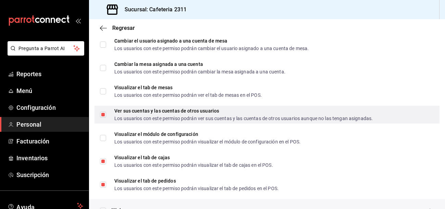
click at [103, 115] on input "Ver sus cuentas y las cuentas de otros usuarios Los usuarios con este permiso p…" at bounding box center [103, 114] width 6 height 6
checkbox input "false"
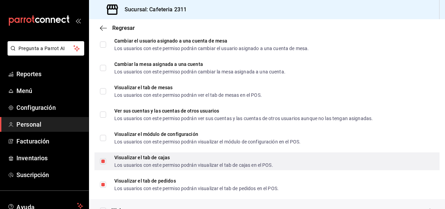
click at [105, 160] on input "Visualizar el tab [PERSON_NAME] Los usuarios con este permiso podrán visualizar…" at bounding box center [103, 161] width 6 height 6
checkbox input "false"
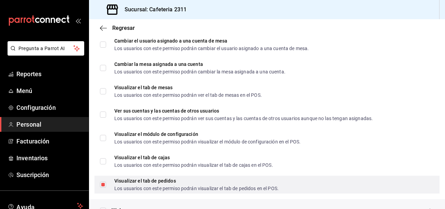
click at [105, 184] on input "Visualizar el tab de pedidos Los usuarios con este permiso podrán visualizar el…" at bounding box center [103, 184] width 6 height 6
checkbox input "false"
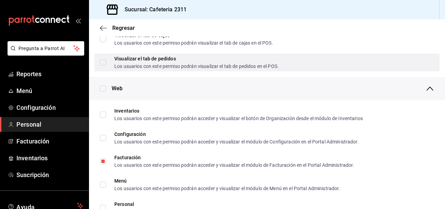
scroll to position [265, 0]
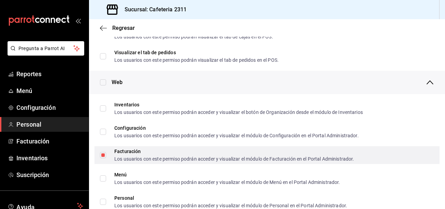
click at [104, 158] on label "Facturación Los usuarios con este permiso podrán acceder y visualizar el módulo…" at bounding box center [227, 155] width 254 height 12
click at [104, 158] on input "Facturación Los usuarios con este permiso podrán acceder y visualizar el módulo…" at bounding box center [103, 155] width 6 height 6
click at [104, 157] on label "Facturación Los usuarios con este permiso podrán acceder y visualizar el módulo…" at bounding box center [227, 155] width 254 height 12
click at [104, 157] on input "Facturación Los usuarios con este permiso podrán acceder y visualizar el módulo…" at bounding box center [103, 155] width 6 height 6
click at [102, 152] on input "Facturación Los usuarios con este permiso podrán acceder y visualizar el módulo…" at bounding box center [103, 155] width 6 height 6
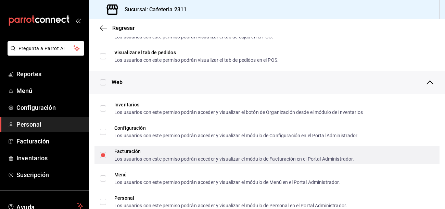
checkbox input "false"
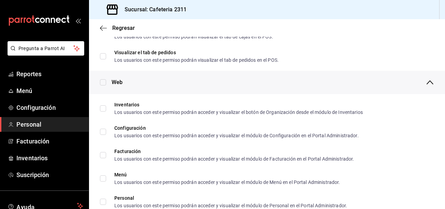
scroll to position [0, 0]
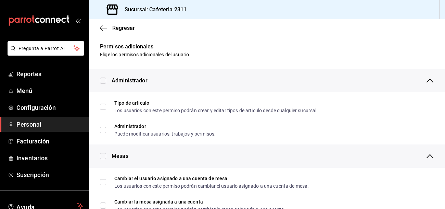
click at [115, 31] on div "Regresar" at bounding box center [267, 27] width 356 height 17
click at [116, 29] on span "Regresar" at bounding box center [123, 28] width 23 height 7
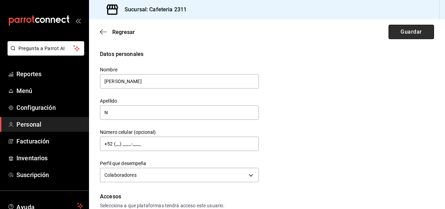
click at [426, 34] on button "Guardar" at bounding box center [412, 32] width 46 height 14
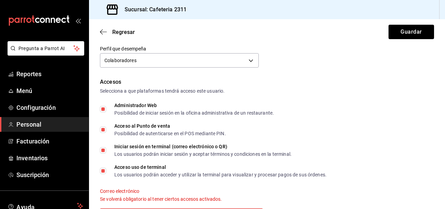
scroll to position [111, 0]
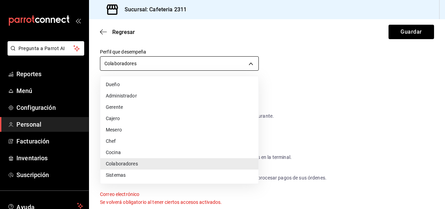
click at [152, 59] on body "Pregunta a Parrot AI Reportes Menú Configuración Personal Facturación Inventari…" at bounding box center [222, 104] width 445 height 209
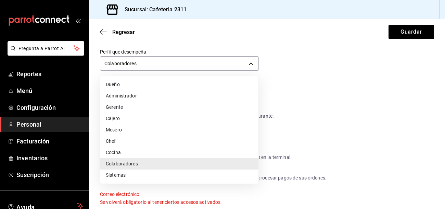
click at [134, 147] on li "Cocina" at bounding box center [179, 152] width 158 height 11
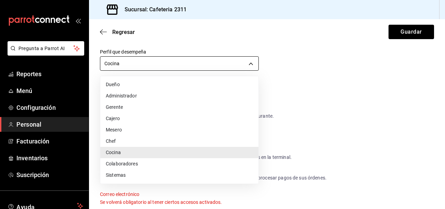
click at [152, 65] on body "Pregunta a Parrot AI Reportes Menú Configuración Personal Facturación Inventari…" at bounding box center [222, 104] width 445 height 209
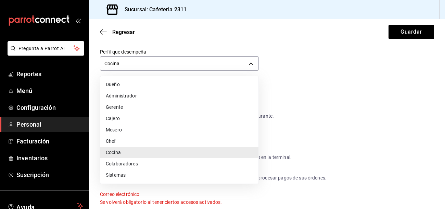
click at [114, 139] on li "Chef" at bounding box center [179, 140] width 158 height 11
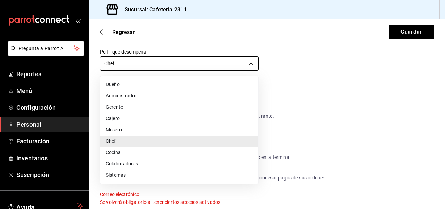
click at [140, 64] on body "Pregunta a Parrot AI Reportes Menú Configuración Personal Facturación Inventari…" at bounding box center [222, 104] width 445 height 209
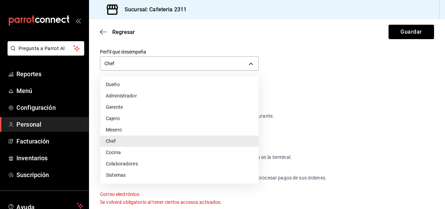
click at [109, 162] on li "Colaboradores" at bounding box center [179, 163] width 158 height 11
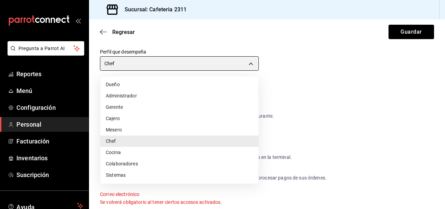
type input "STAFF"
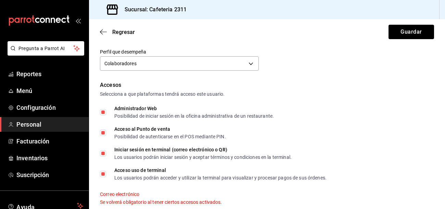
click at [102, 115] on label "Administrador Web Posibilidad de iniciar sesión en la oficina administrativa de…" at bounding box center [187, 112] width 174 height 12
click at [102, 115] on input "Administrador Web Posibilidad de iniciar sesión en la oficina administrativa de…" at bounding box center [103, 112] width 6 height 6
checkbox input "false"
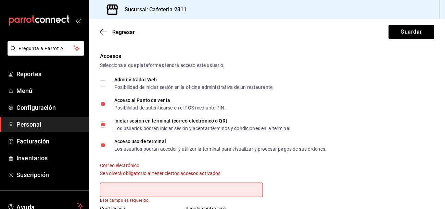
scroll to position [149, 0]
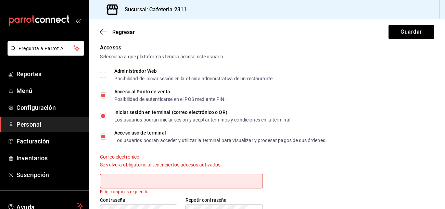
click at [109, 115] on span "Iniciar sesión en terminal (correo electrónico o QR) Los usuarios podrán inicia…" at bounding box center [199, 116] width 186 height 12
click at [106, 115] on input "Iniciar sesión en terminal (correo electrónico o QR) Los usuarios podrán inicia…" at bounding box center [103, 116] width 6 height 6
checkbox input "false"
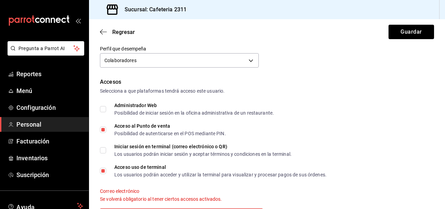
scroll to position [108, 0]
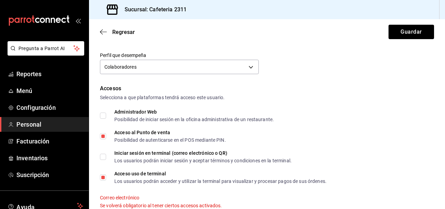
click at [103, 137] on input "Acceso al Punto de venta Posibilidad de autenticarse en el POS mediante PIN." at bounding box center [103, 136] width 6 height 6
checkbox input "false"
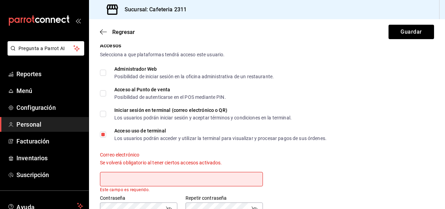
scroll to position [151, 0]
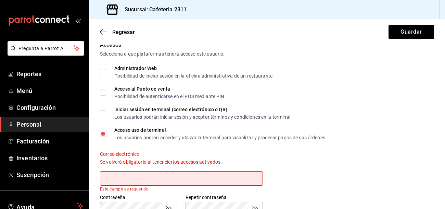
click at [103, 137] on label "Acceso uso de terminal Los usuarios podrán acceder y utilizar la terminal para …" at bounding box center [213, 133] width 227 height 12
click at [103, 137] on input "Acceso uso de terminal Los usuarios podrán acceder y utilizar la terminal para …" at bounding box center [103, 134] width 6 height 6
checkbox input "false"
click at [414, 37] on button "Guardar" at bounding box center [412, 32] width 46 height 14
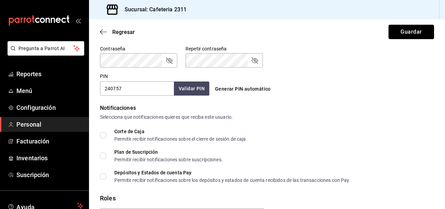
scroll to position [338, 0]
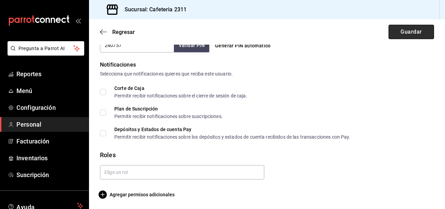
click at [425, 36] on button "Guardar" at bounding box center [412, 32] width 46 height 14
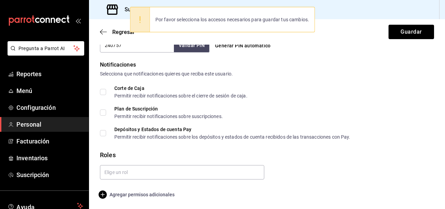
click at [110, 190] on span "Agregar permisos adicionales" at bounding box center [137, 194] width 75 height 8
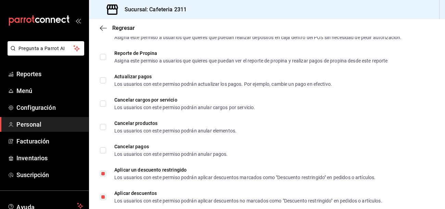
scroll to position [1043, 0]
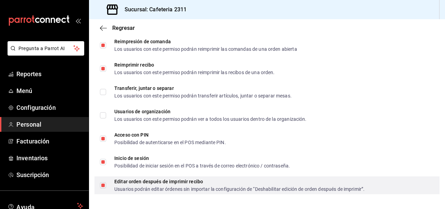
click at [101, 188] on label "Editar orden después de imprimir recibo Usuarios podrán editar órdenes sin impo…" at bounding box center [232, 185] width 265 height 12
click at [101, 188] on input "Editar orden después de imprimir recibo Usuarios podrán editar órdenes sin impo…" at bounding box center [103, 185] width 6 height 6
click at [105, 182] on input "Editar orden después de imprimir recibo Usuarios podrán editar órdenes sin impo…" at bounding box center [103, 185] width 6 height 6
checkbox input "false"
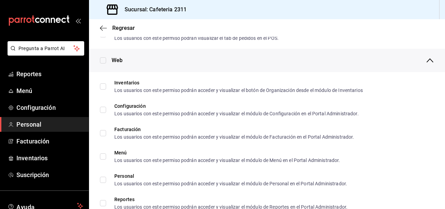
scroll to position [0, 0]
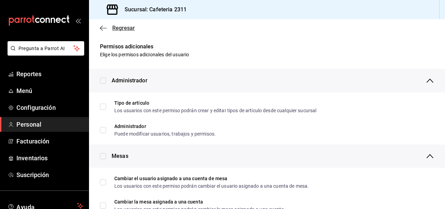
click at [109, 30] on span "Regresar" at bounding box center [117, 28] width 35 height 7
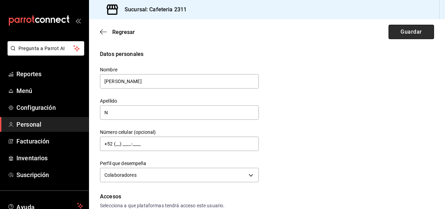
click at [422, 37] on button "Guardar" at bounding box center [412, 32] width 46 height 14
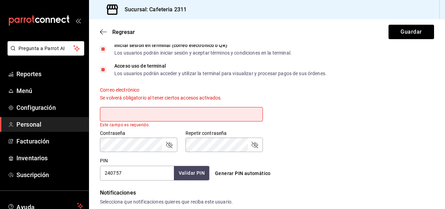
click at [215, 111] on input "text" at bounding box center [181, 114] width 163 height 14
click at [160, 114] on input "[EMAIL_ADDRESS][DOMAIN_NAME]" at bounding box center [181, 114] width 163 height 14
type input "j"
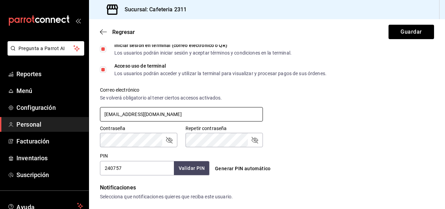
type input "[EMAIL_ADDRESS][DOMAIN_NAME]"
click at [137, 167] on input "240757" at bounding box center [137, 168] width 74 height 14
type input "2"
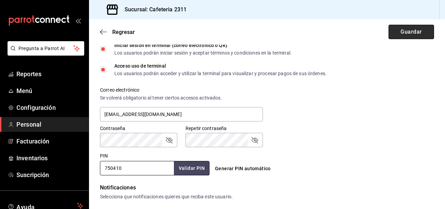
click at [418, 29] on button "Guardar" at bounding box center [412, 32] width 46 height 14
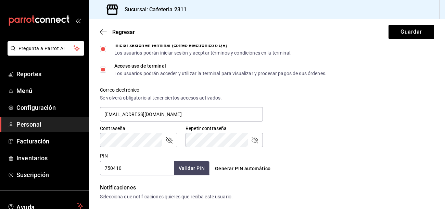
click at [135, 171] on input "750410" at bounding box center [137, 168] width 74 height 14
type input "7"
type input "0000"
click at [187, 169] on button "Validar PIN" at bounding box center [191, 168] width 36 height 15
click at [403, 30] on button "Guardar" at bounding box center [412, 32] width 46 height 14
